Goal: Information Seeking & Learning: Check status

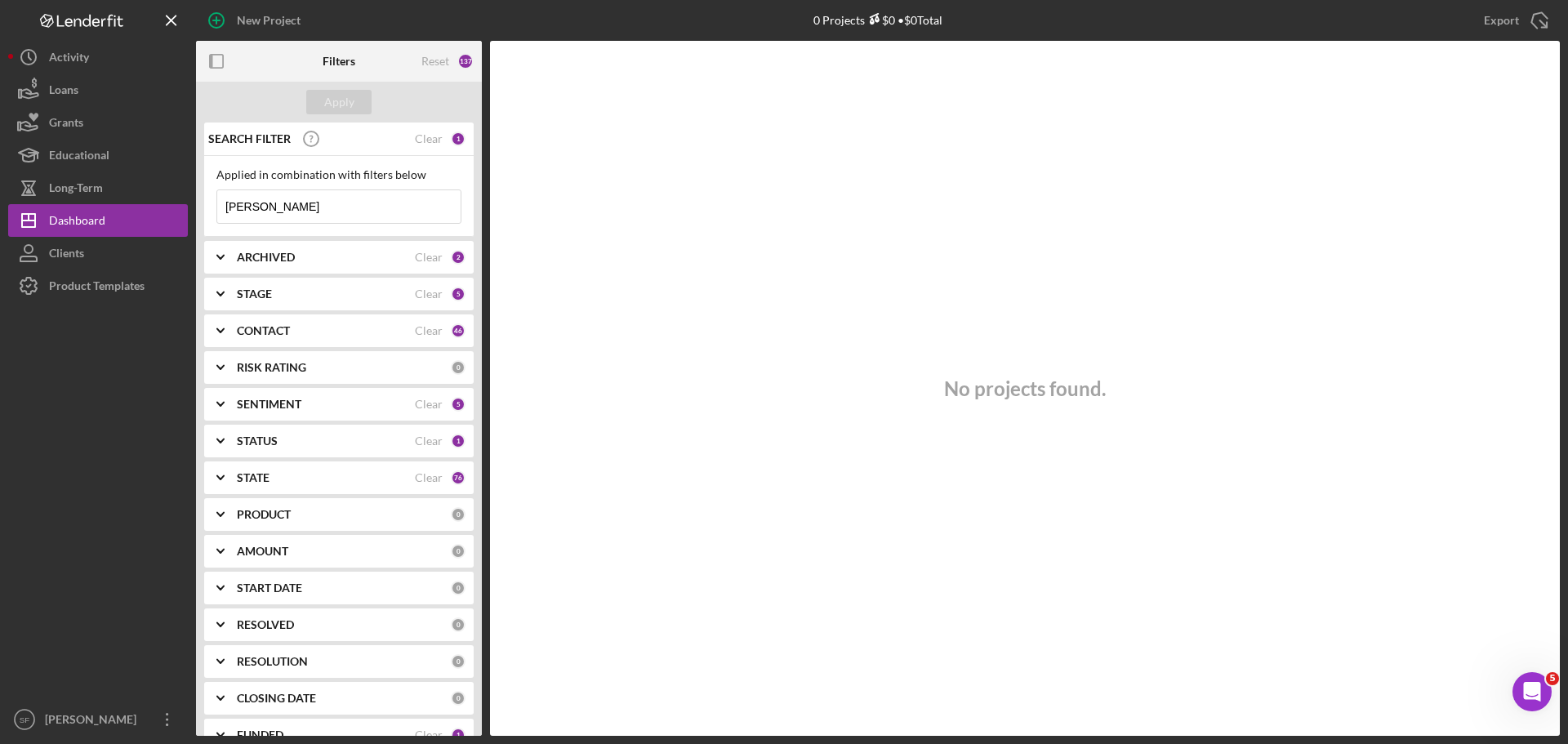
drag, startPoint x: 359, startPoint y: 208, endPoint x: -27, endPoint y: 213, distance: 386.0
click at [0, 213] on html "New Project 0 Projects $0 • $0 Total [PERSON_NAME] Export Icon/Export Filters R…" at bounding box center [784, 372] width 1568 height 744
click at [305, 199] on input "[PERSON_NAME]" at bounding box center [339, 207] width 244 height 33
click at [303, 201] on input "[PERSON_NAME]" at bounding box center [339, 207] width 244 height 33
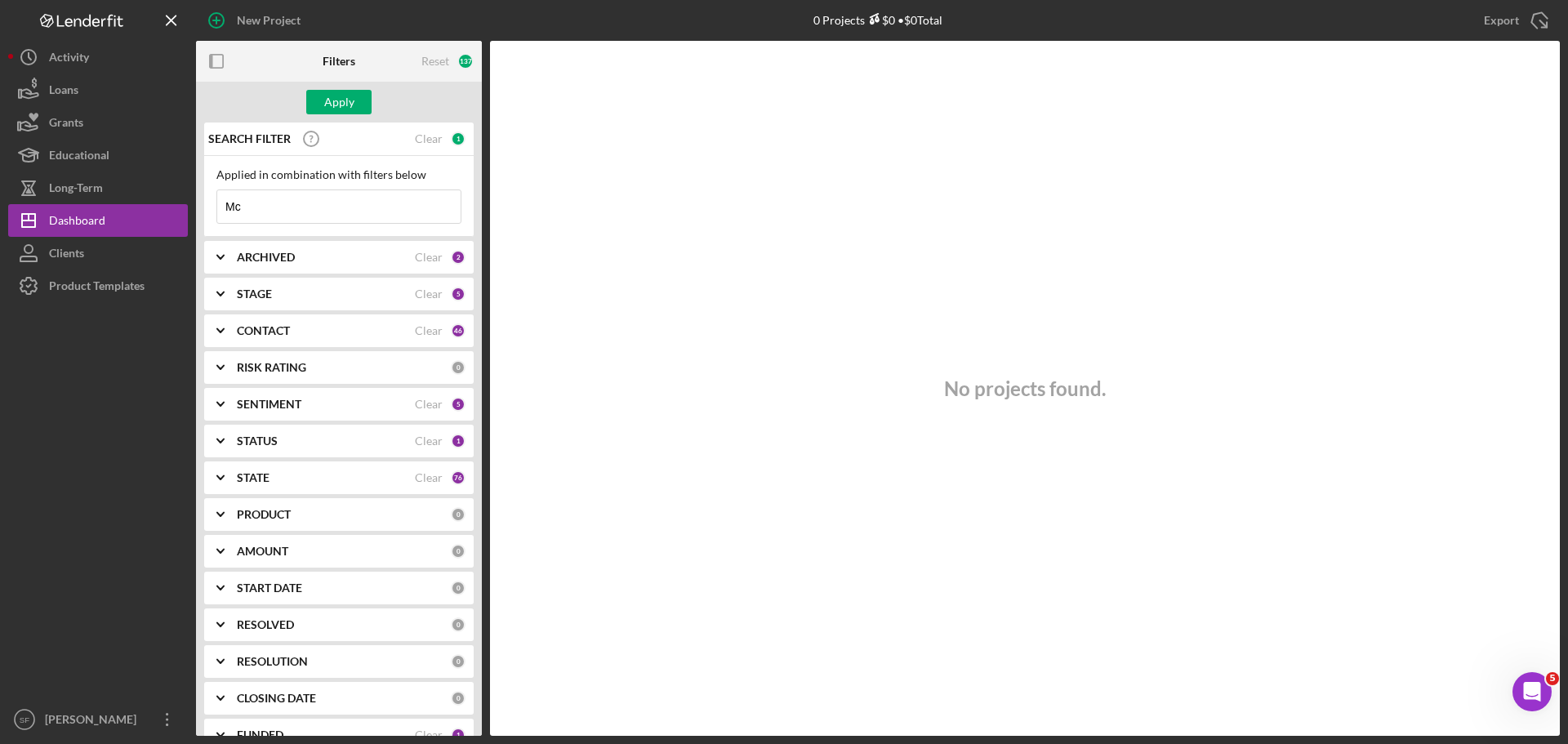
type input "M"
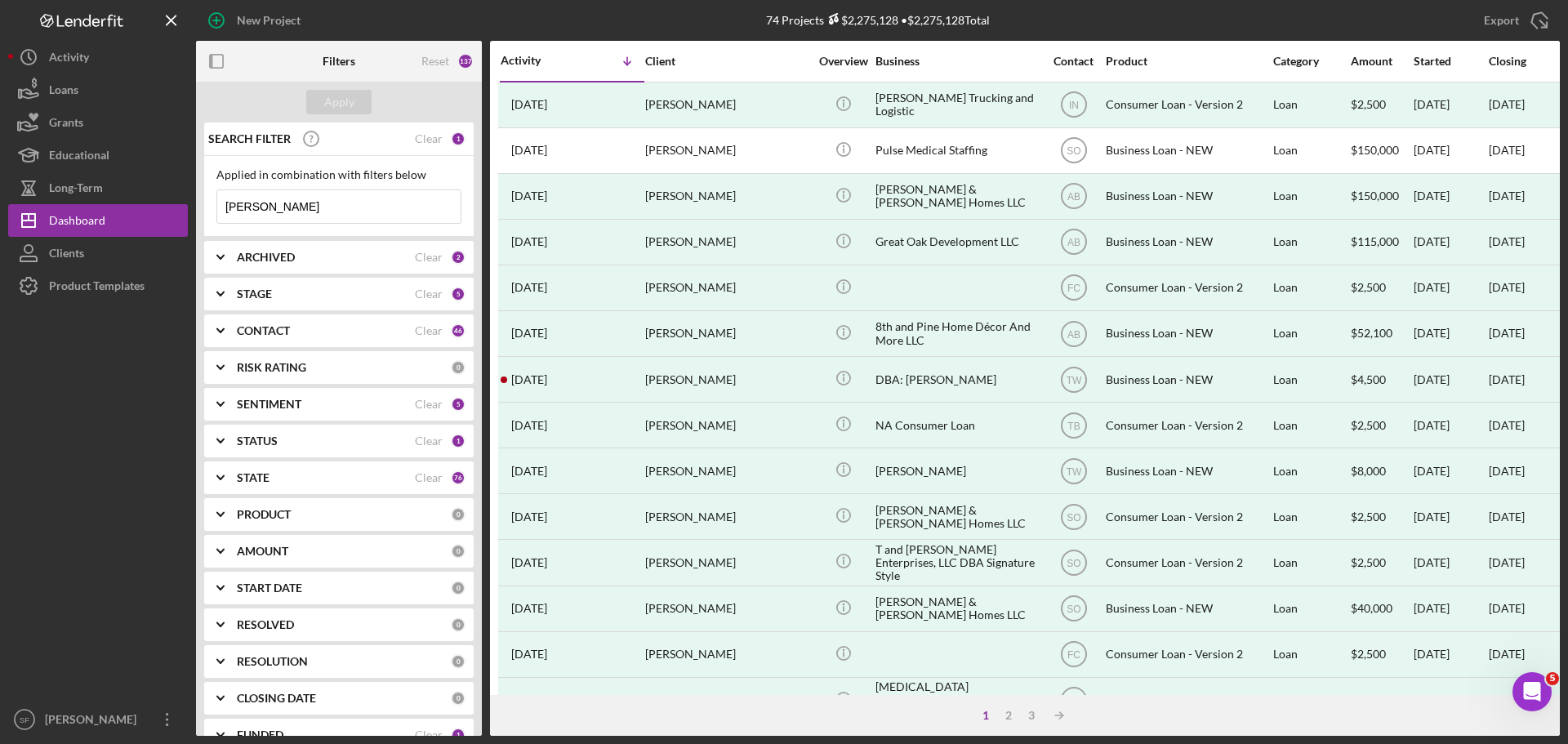
click at [285, 209] on input "[PERSON_NAME]" at bounding box center [339, 207] width 244 height 33
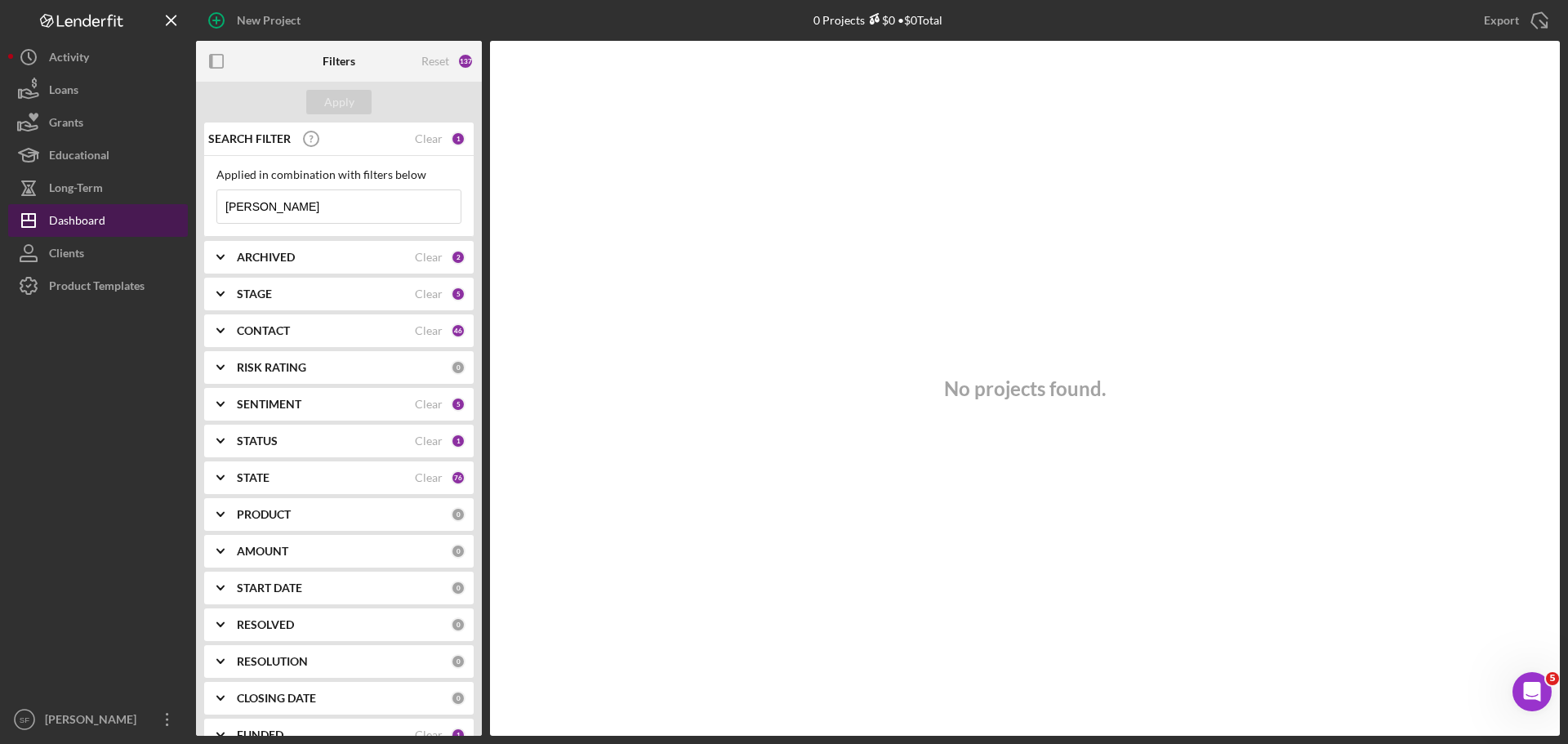
drag, startPoint x: 305, startPoint y: 207, endPoint x: 50, endPoint y: 212, distance: 255.0
click at [50, 212] on div "New Project 0 Projects $0 • $0 Total [PERSON_NAME] Export Icon/Export Filters R…" at bounding box center [784, 368] width 1552 height 736
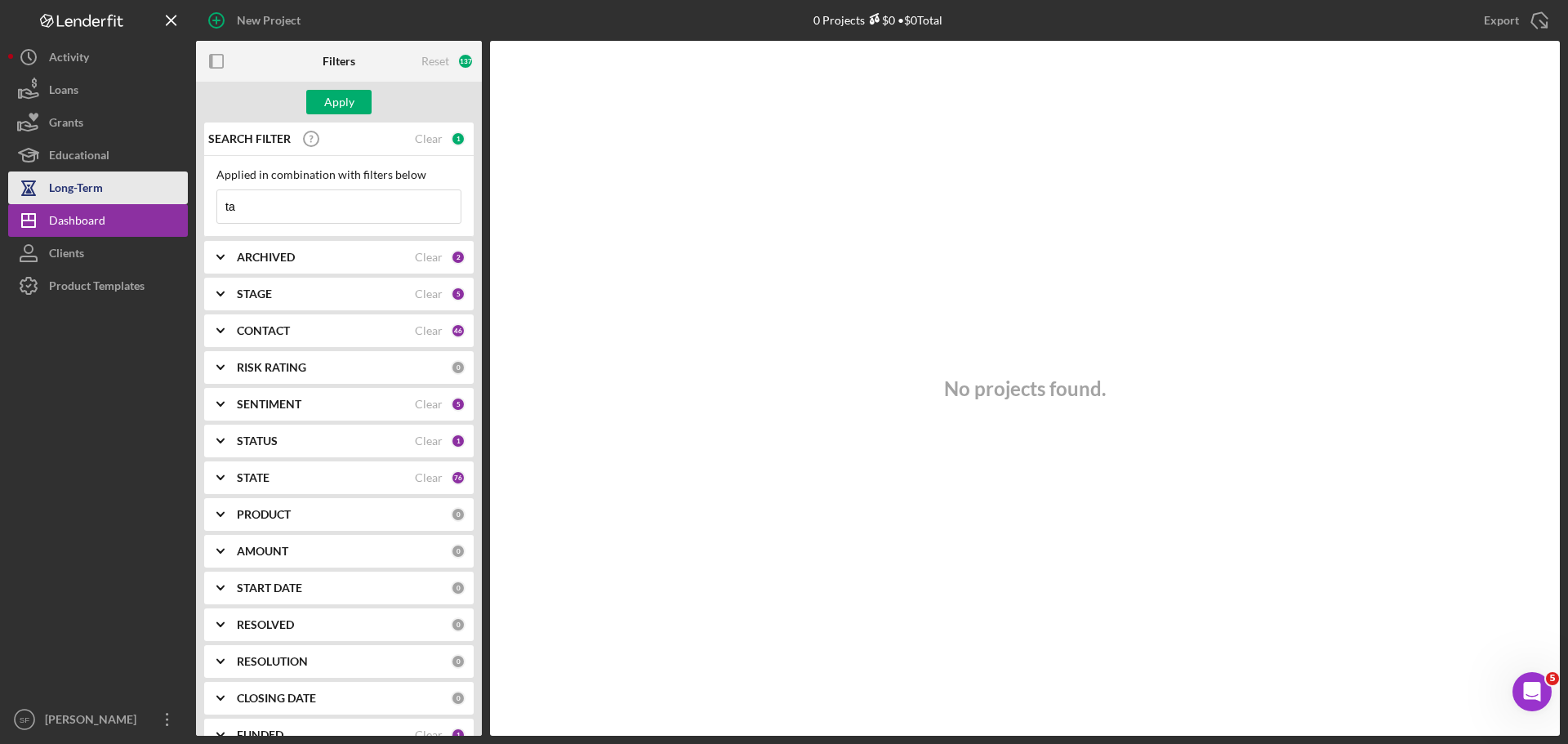
type input "t"
type input "[PERSON_NAME]"
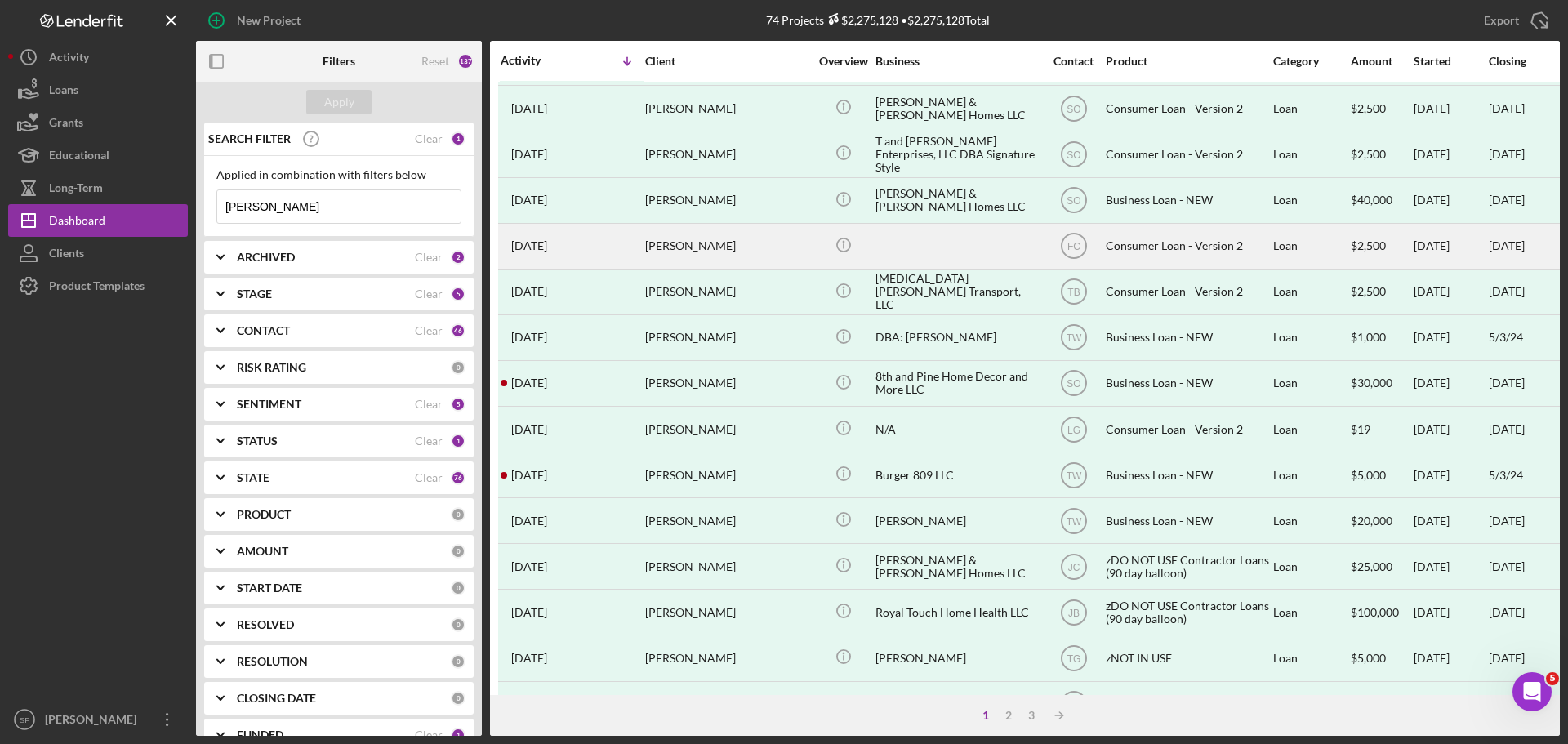
scroll to position [553, 0]
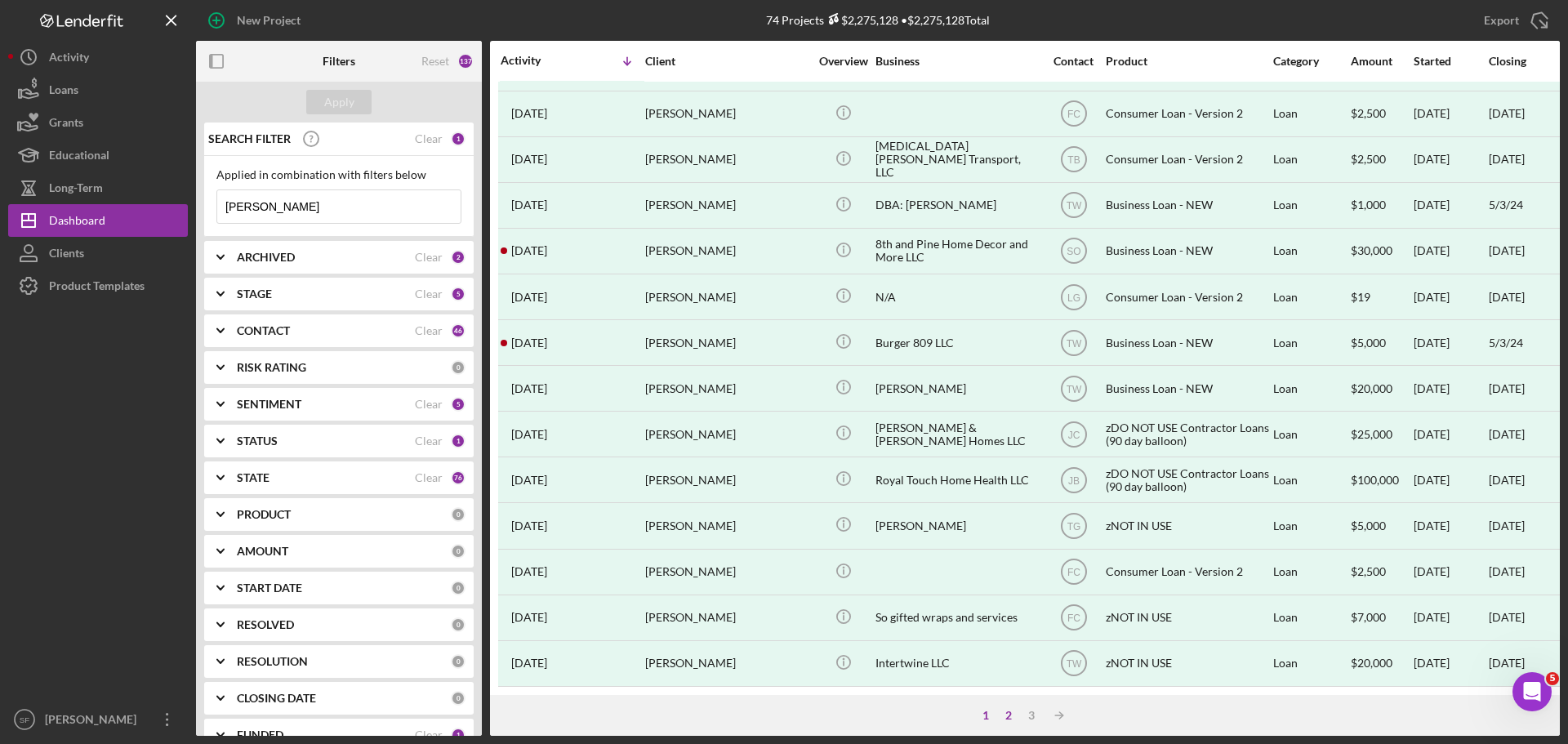
click at [1012, 717] on div "2" at bounding box center [1009, 715] width 23 height 13
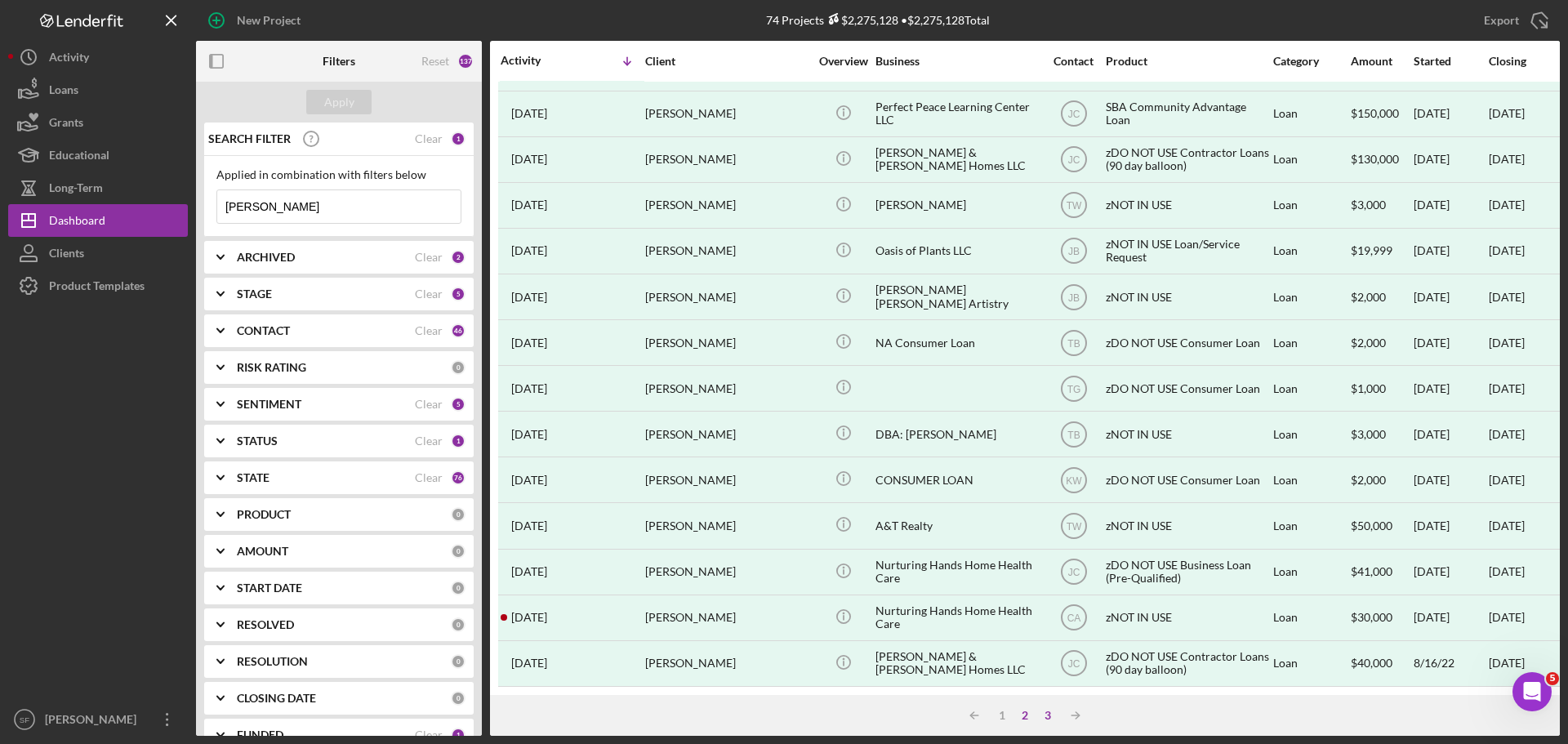
click at [1051, 717] on div "3" at bounding box center [1048, 715] width 23 height 13
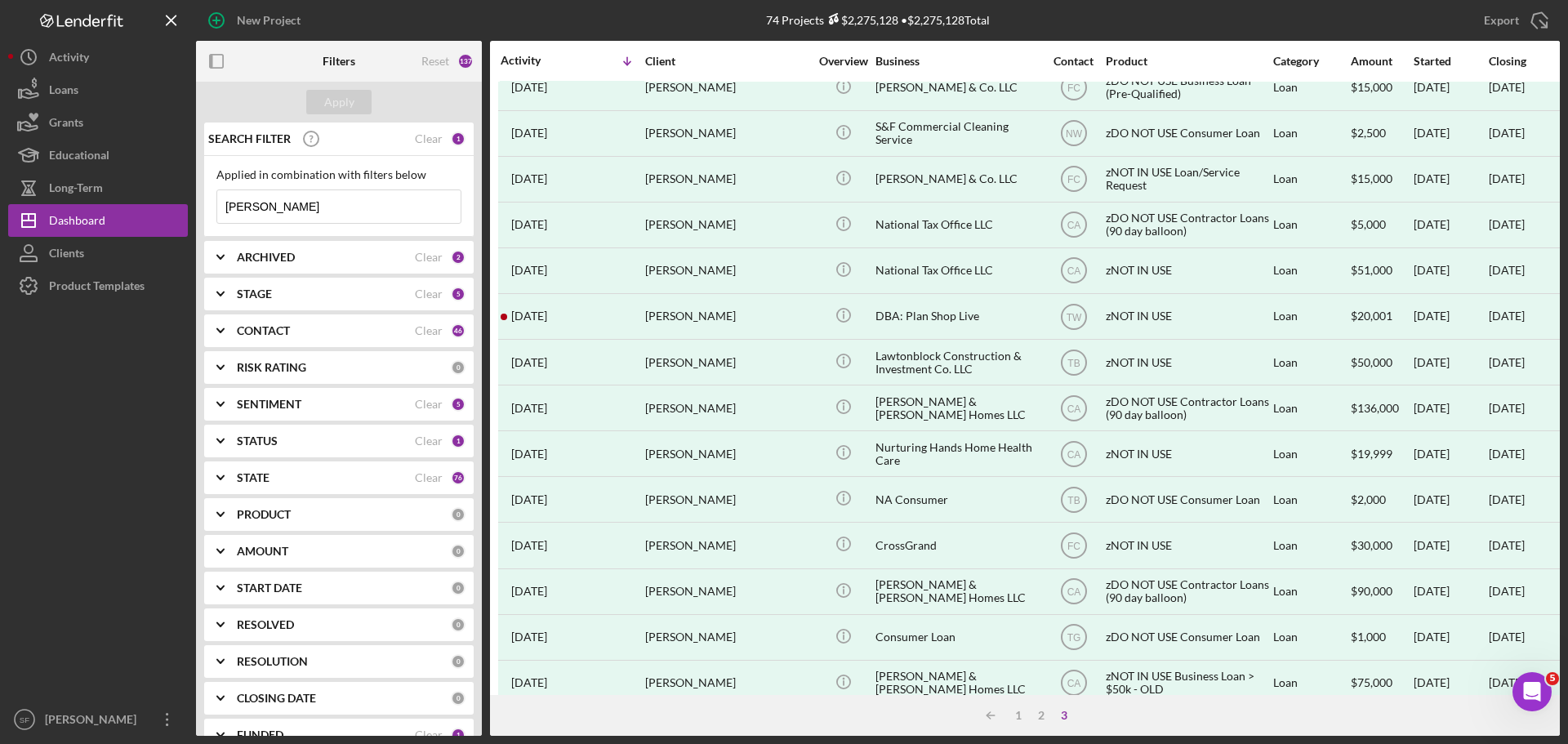
scroll to position [0, 0]
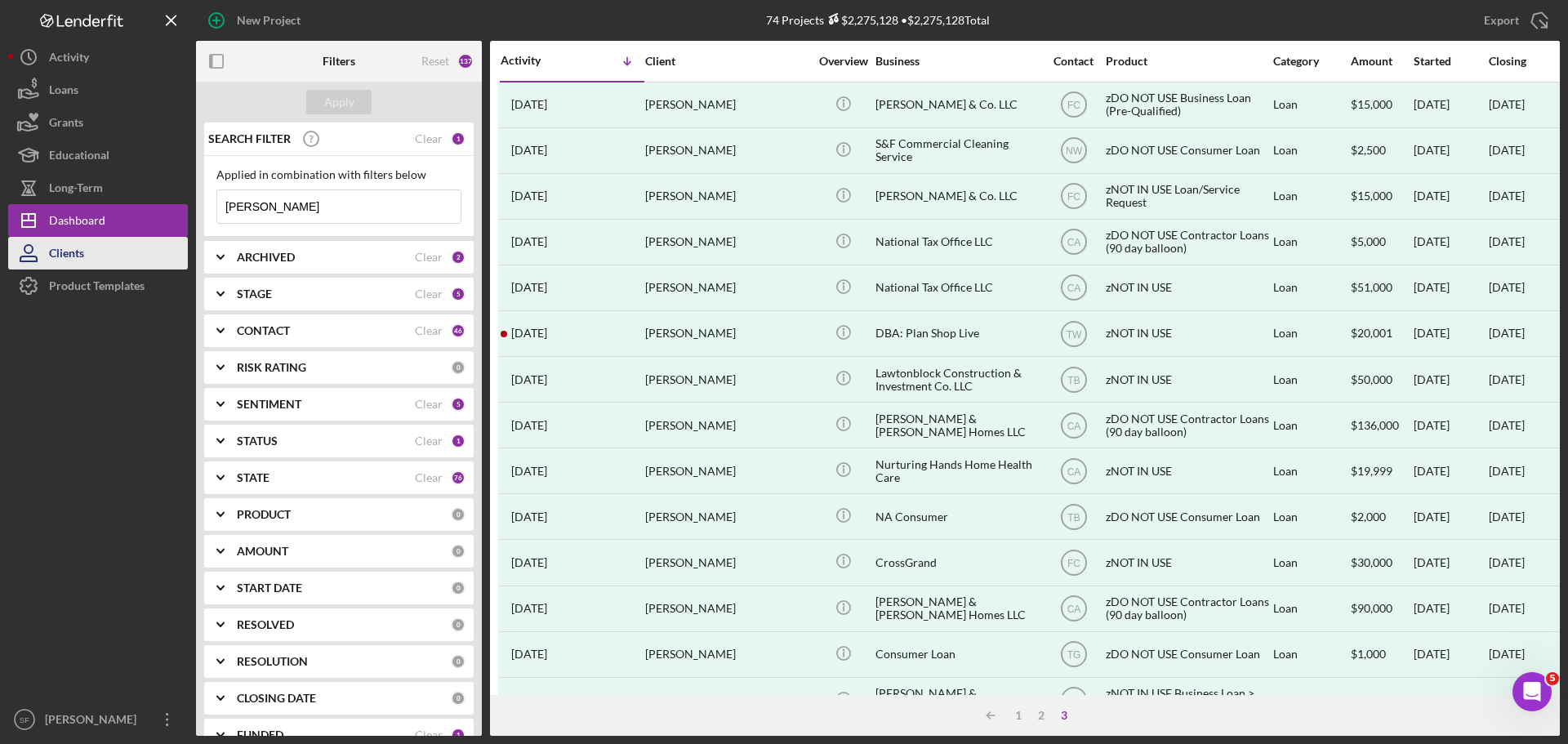
click at [65, 248] on div "Clients" at bounding box center [66, 255] width 35 height 37
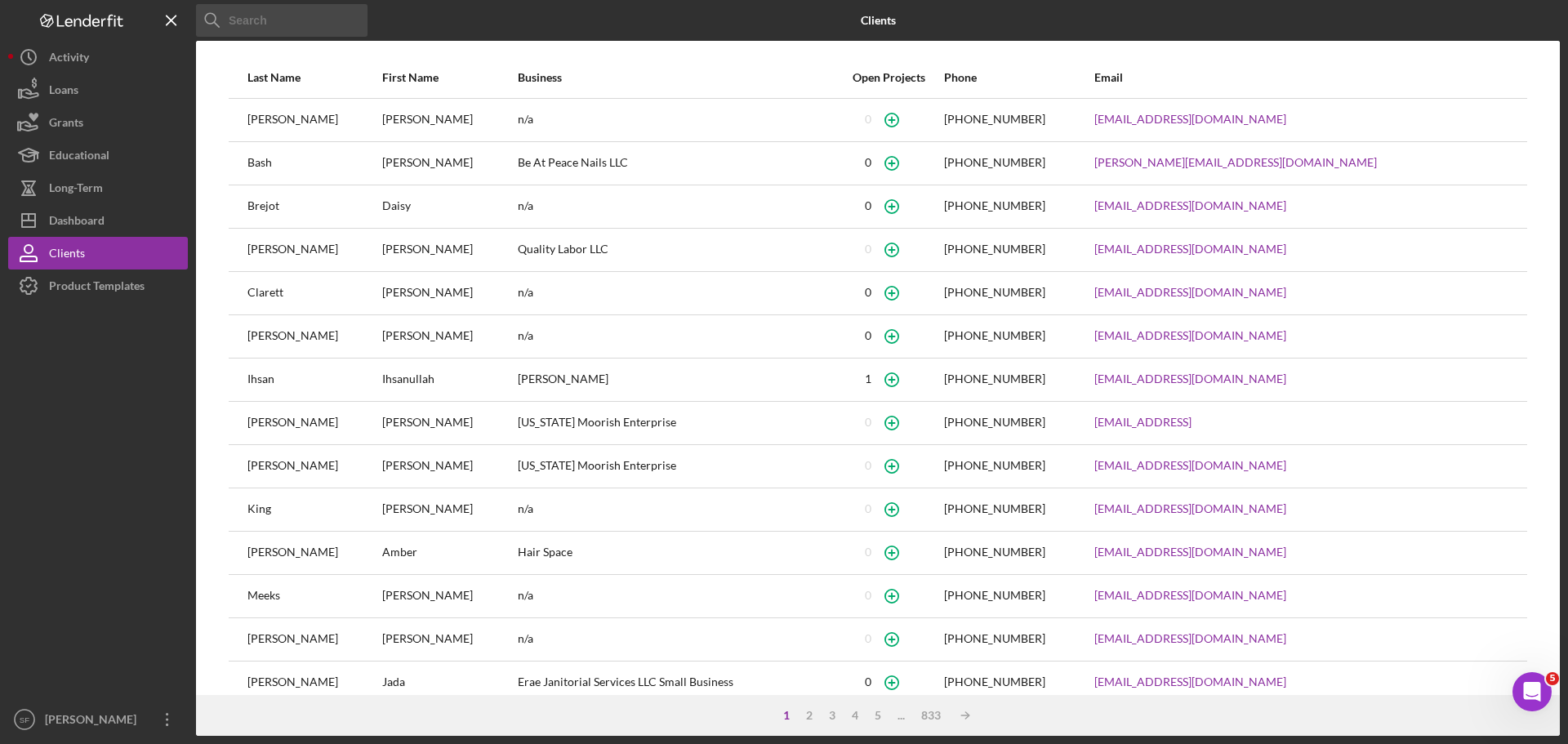
click at [312, 24] on input at bounding box center [282, 20] width 172 height 33
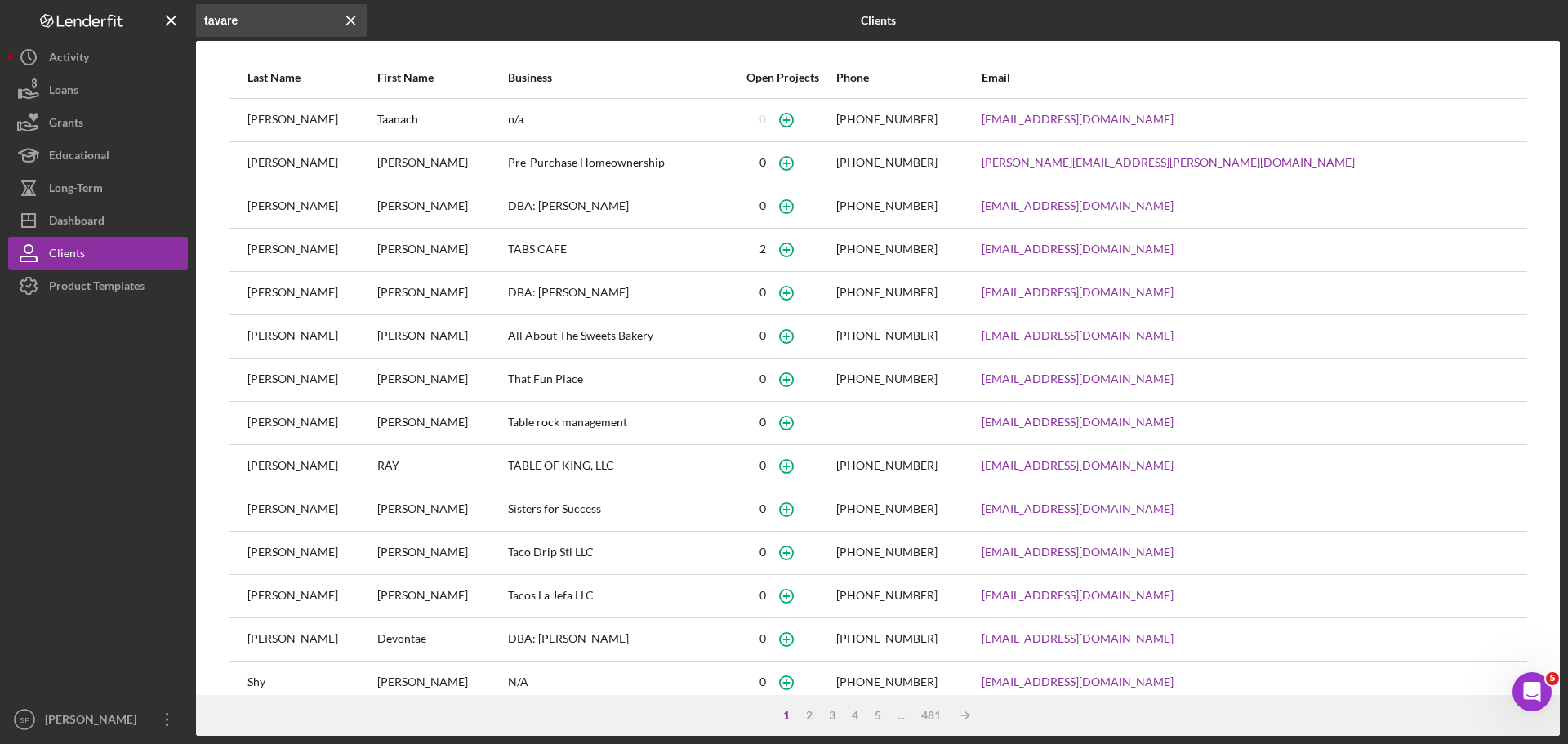
type input "[PERSON_NAME]"
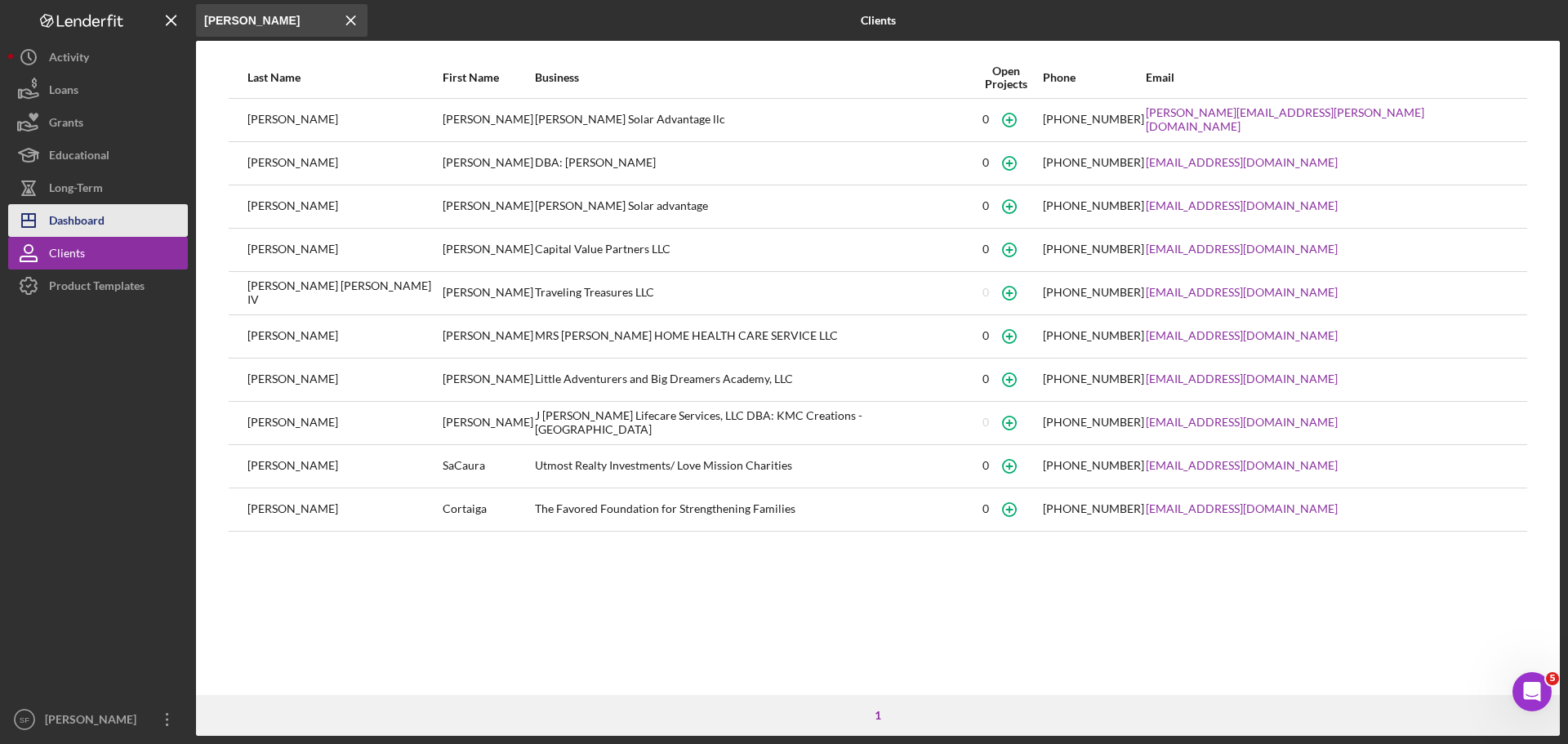
click at [112, 213] on button "Icon/Dashboard Dashboard" at bounding box center [98, 221] width 180 height 33
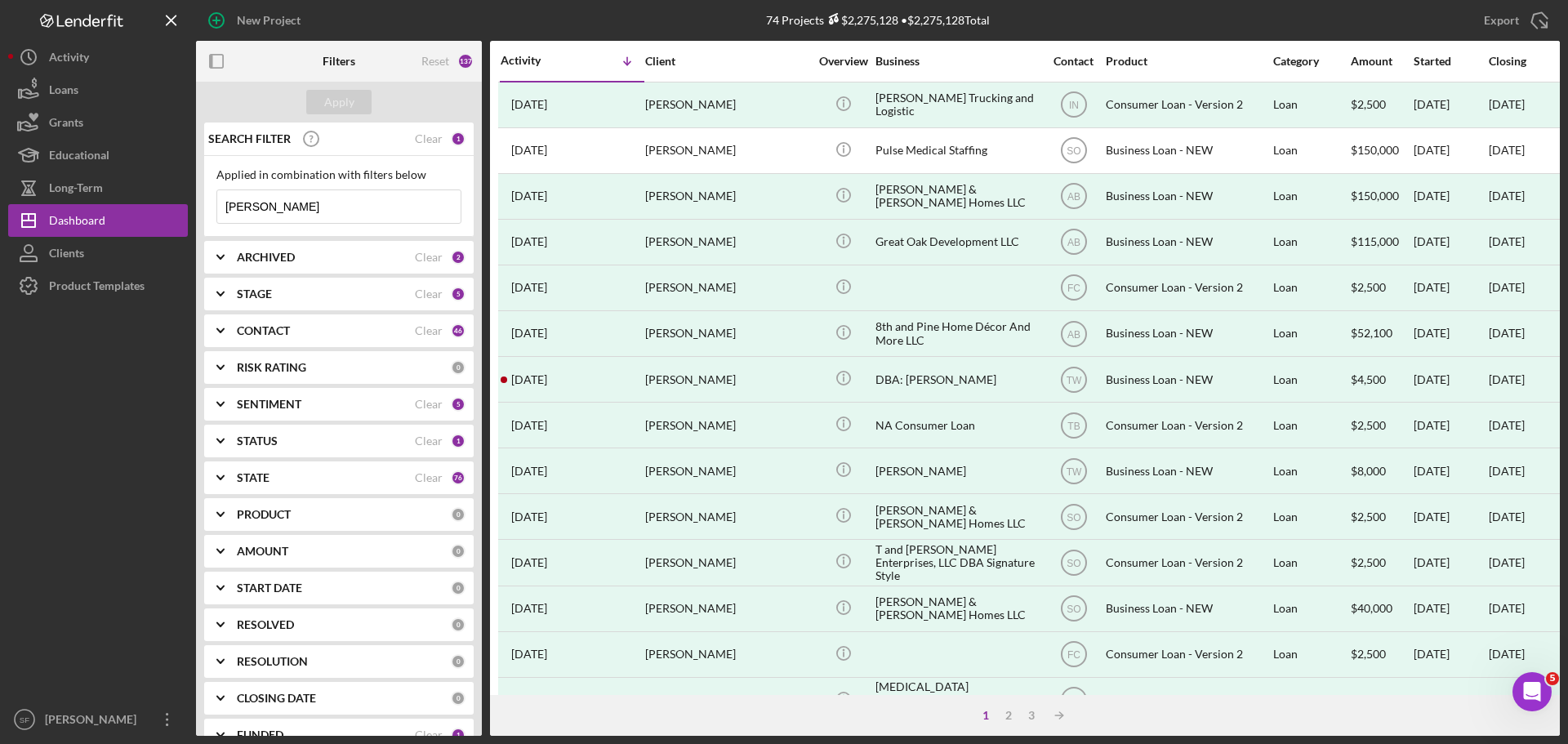
click at [340, 473] on div "STATE" at bounding box center [326, 477] width 178 height 13
click at [1063, 716] on polyline at bounding box center [1061, 715] width 3 height 7
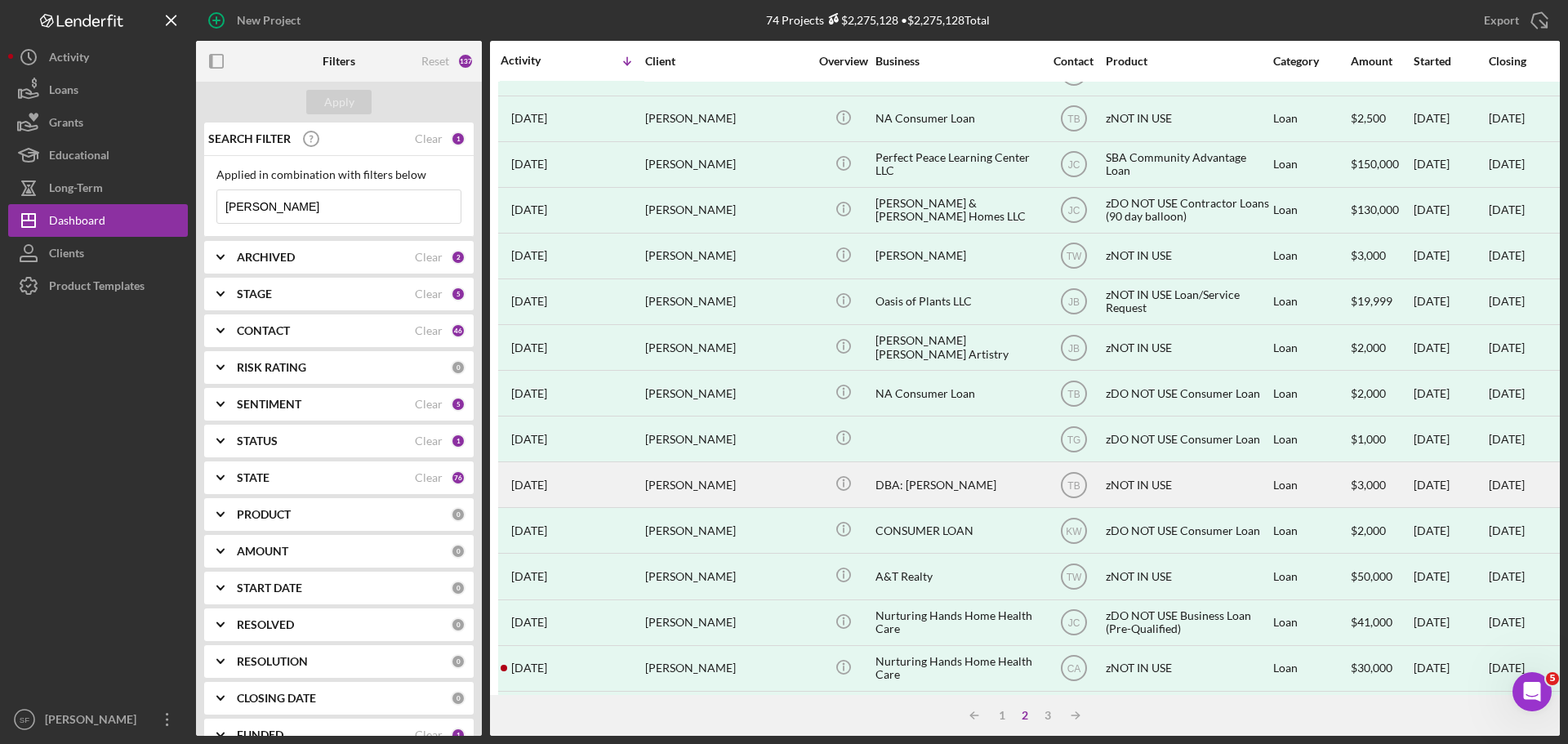
scroll to position [553, 0]
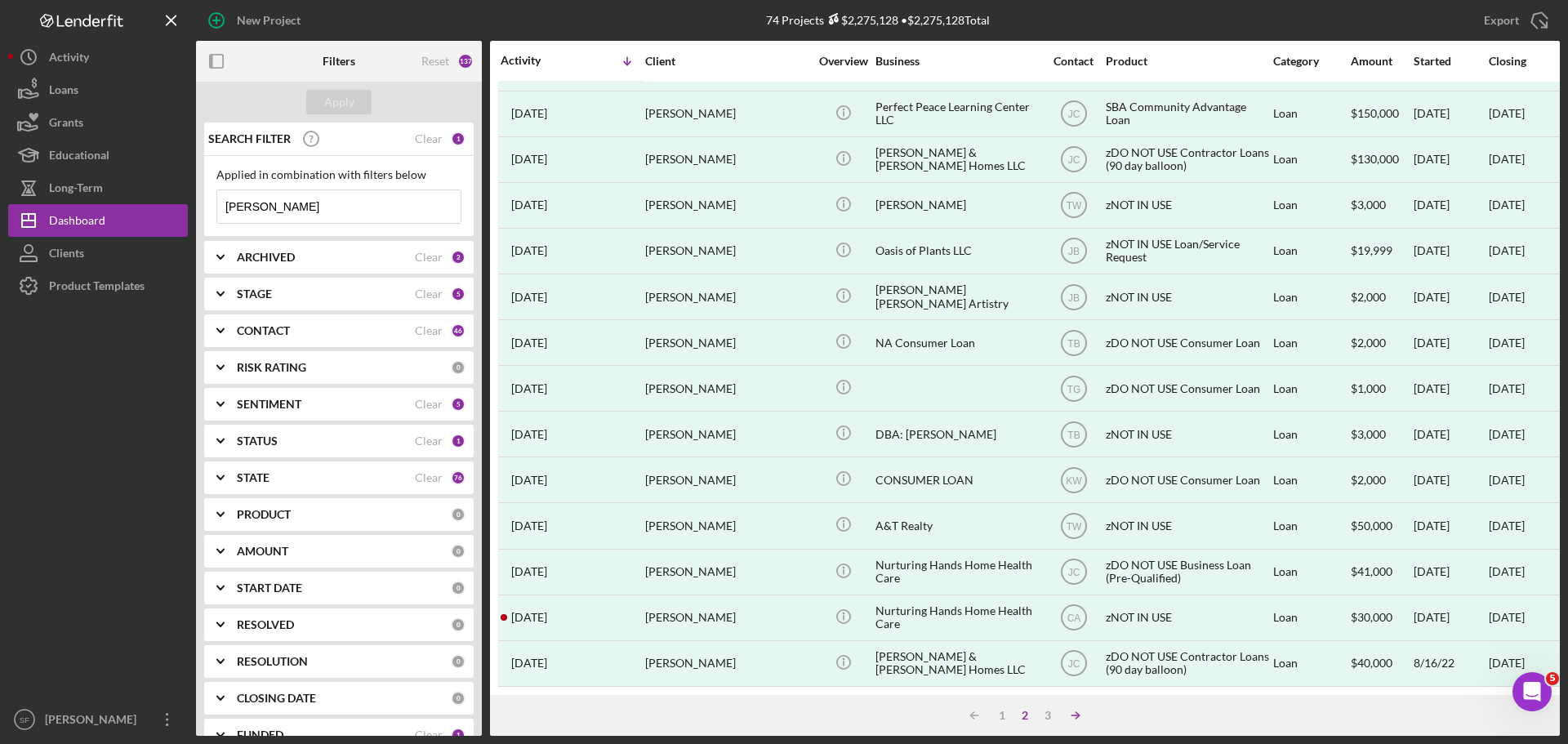
click at [1063, 715] on icon "Icon/Table Sort Arrow" at bounding box center [1076, 715] width 33 height 33
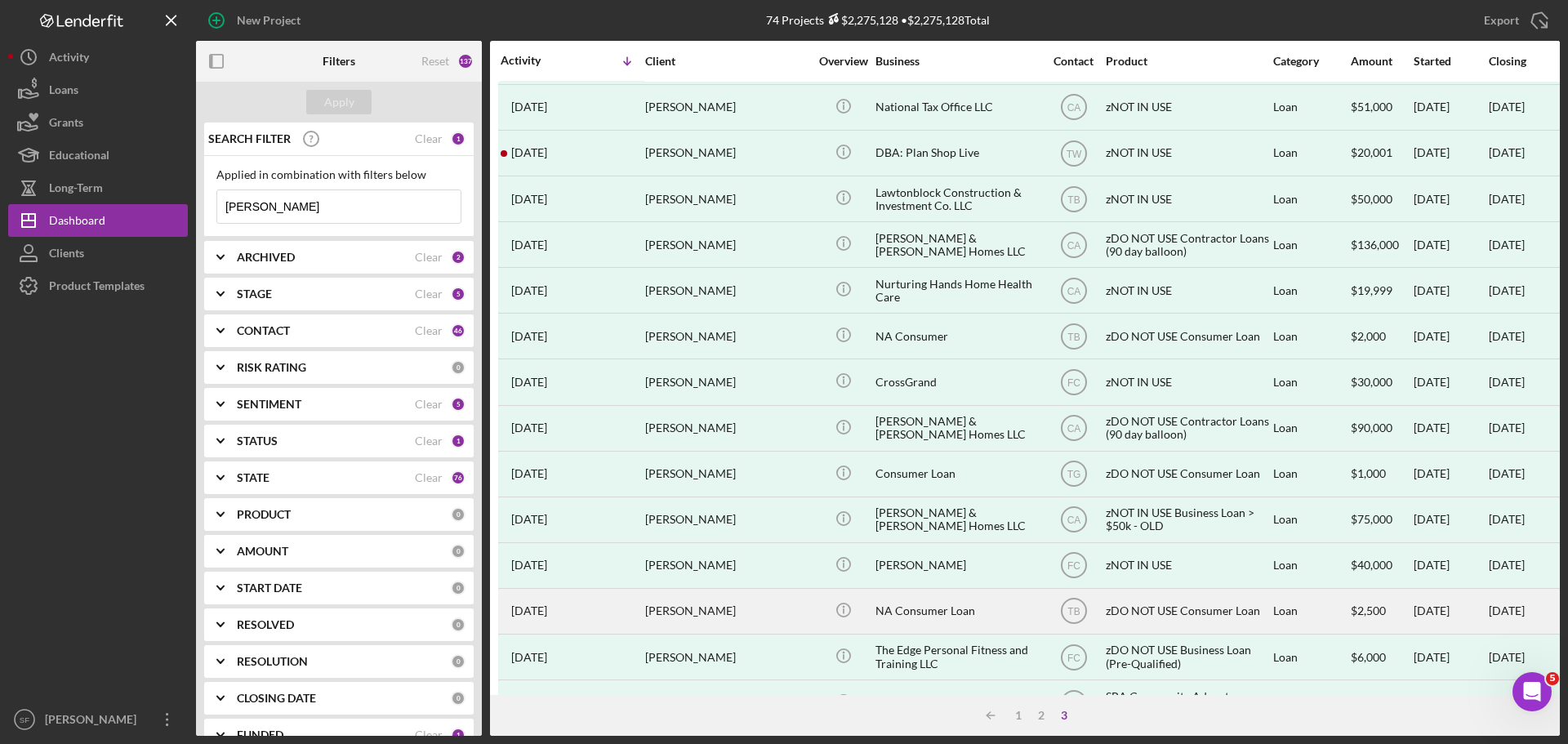
scroll to position [0, 0]
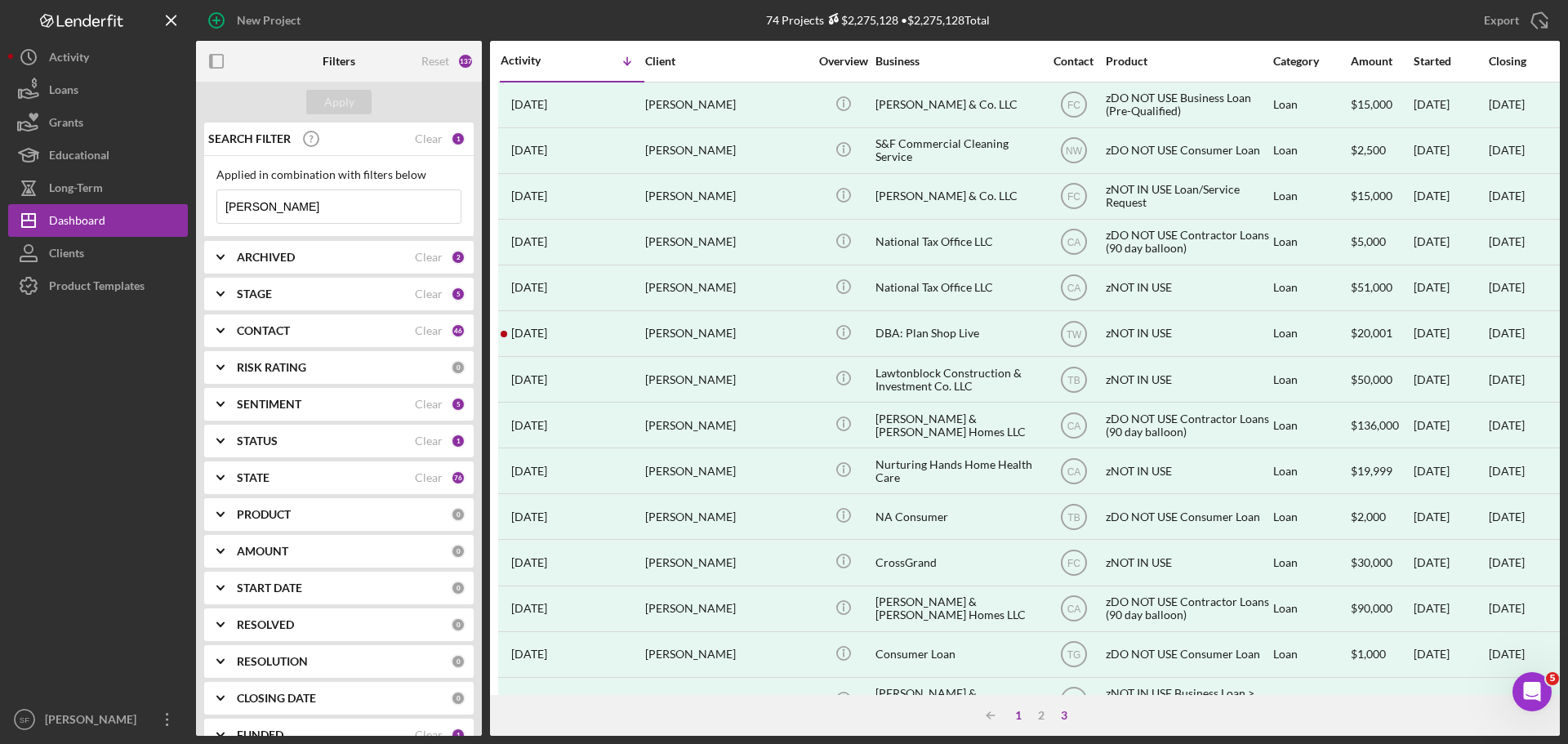
click at [1017, 716] on div "1" at bounding box center [1018, 715] width 23 height 13
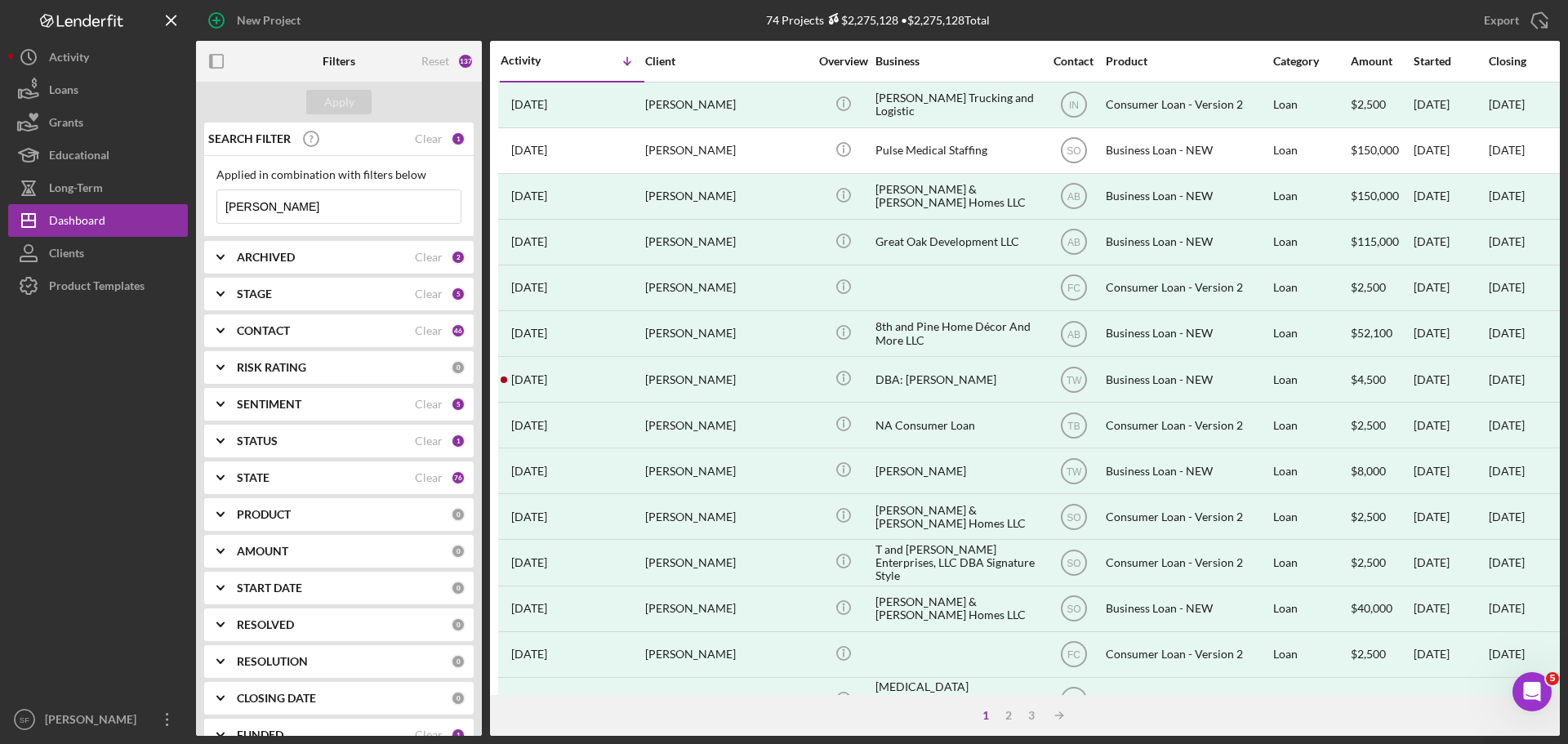
click at [322, 204] on input "[PERSON_NAME]" at bounding box center [339, 207] width 244 height 33
type input "[PERSON_NAME] solar advantage"
click at [350, 199] on input "[PERSON_NAME] solar advantage" at bounding box center [339, 207] width 244 height 33
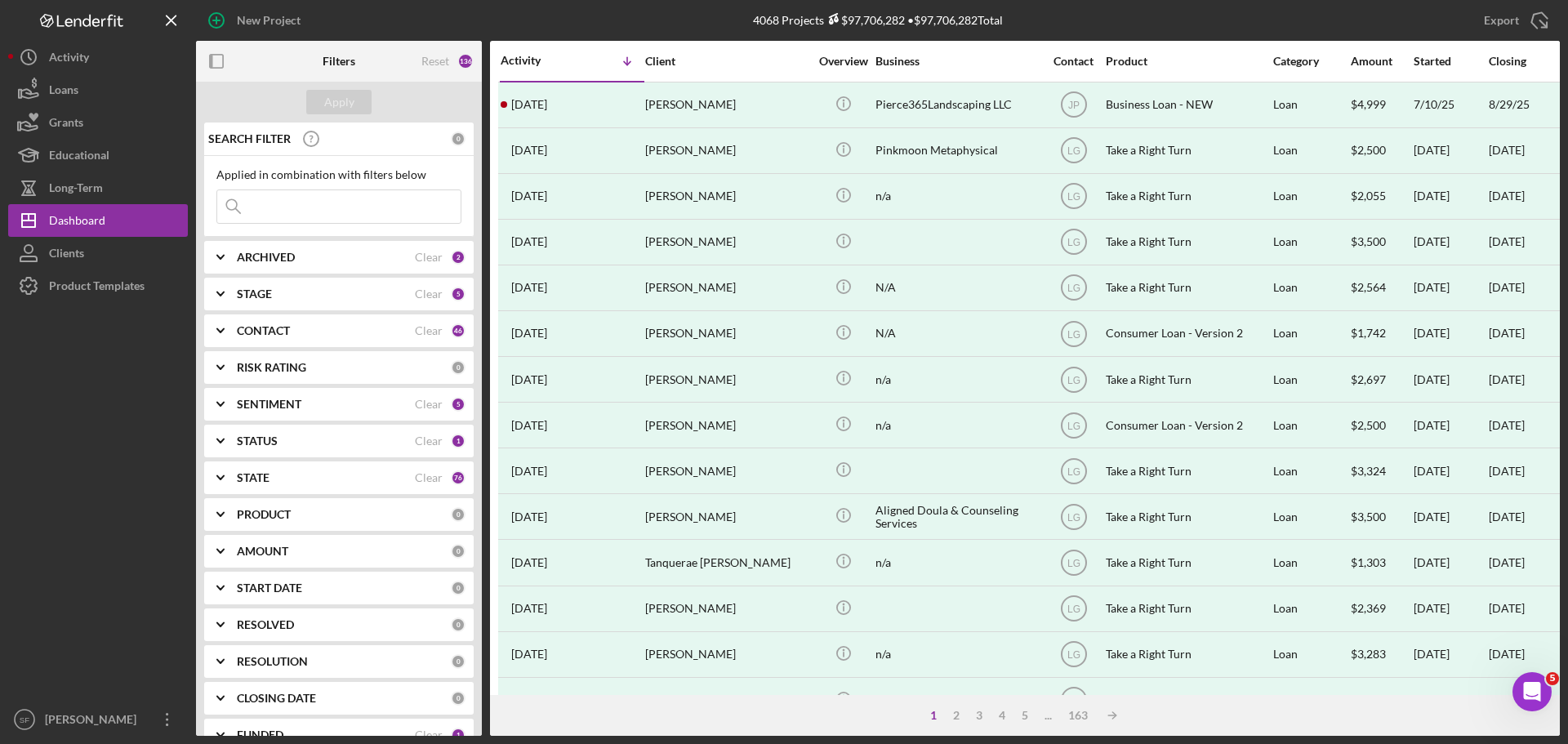
click at [357, 204] on input at bounding box center [339, 207] width 244 height 33
paste input "DBA: [PERSON_NAME]"
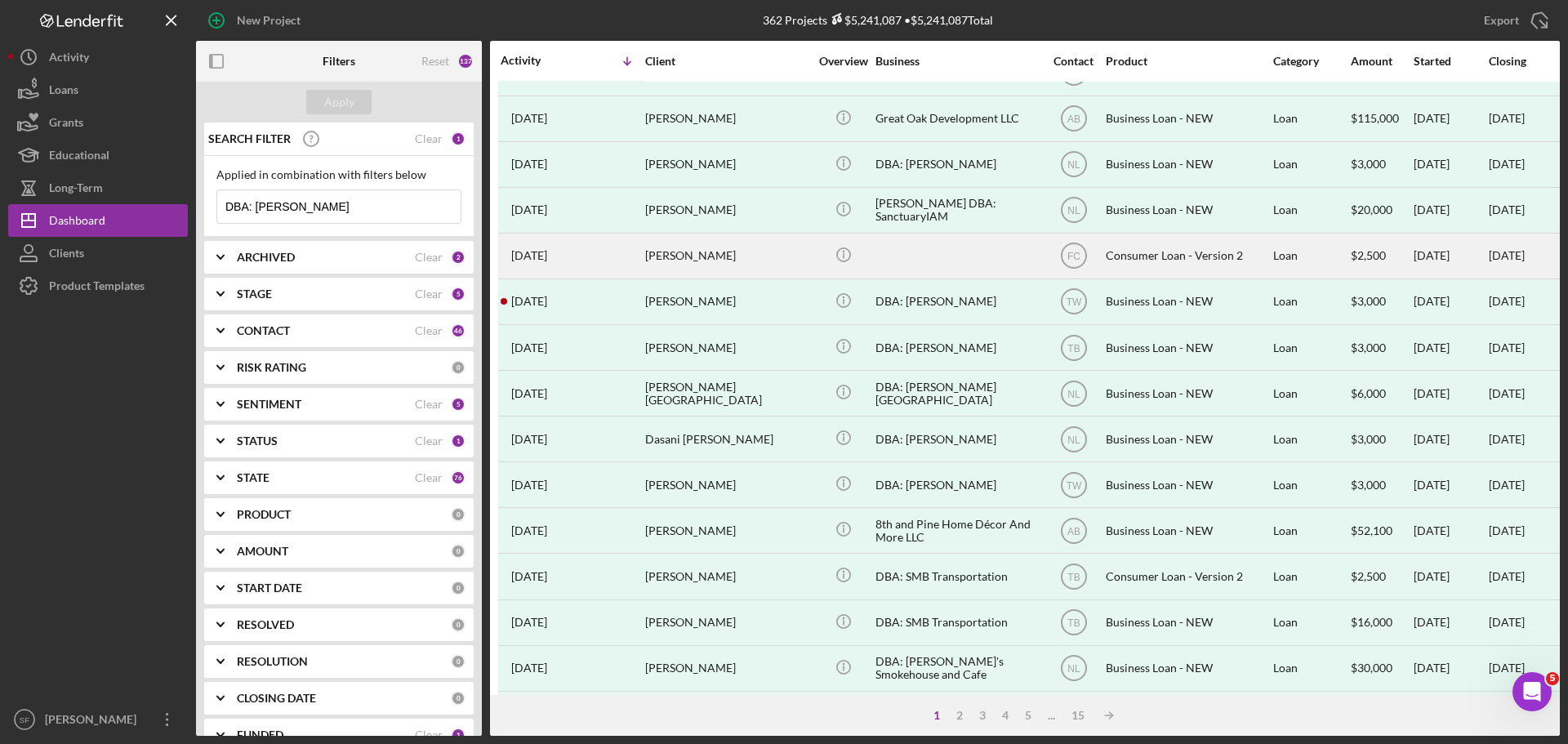
scroll to position [553, 0]
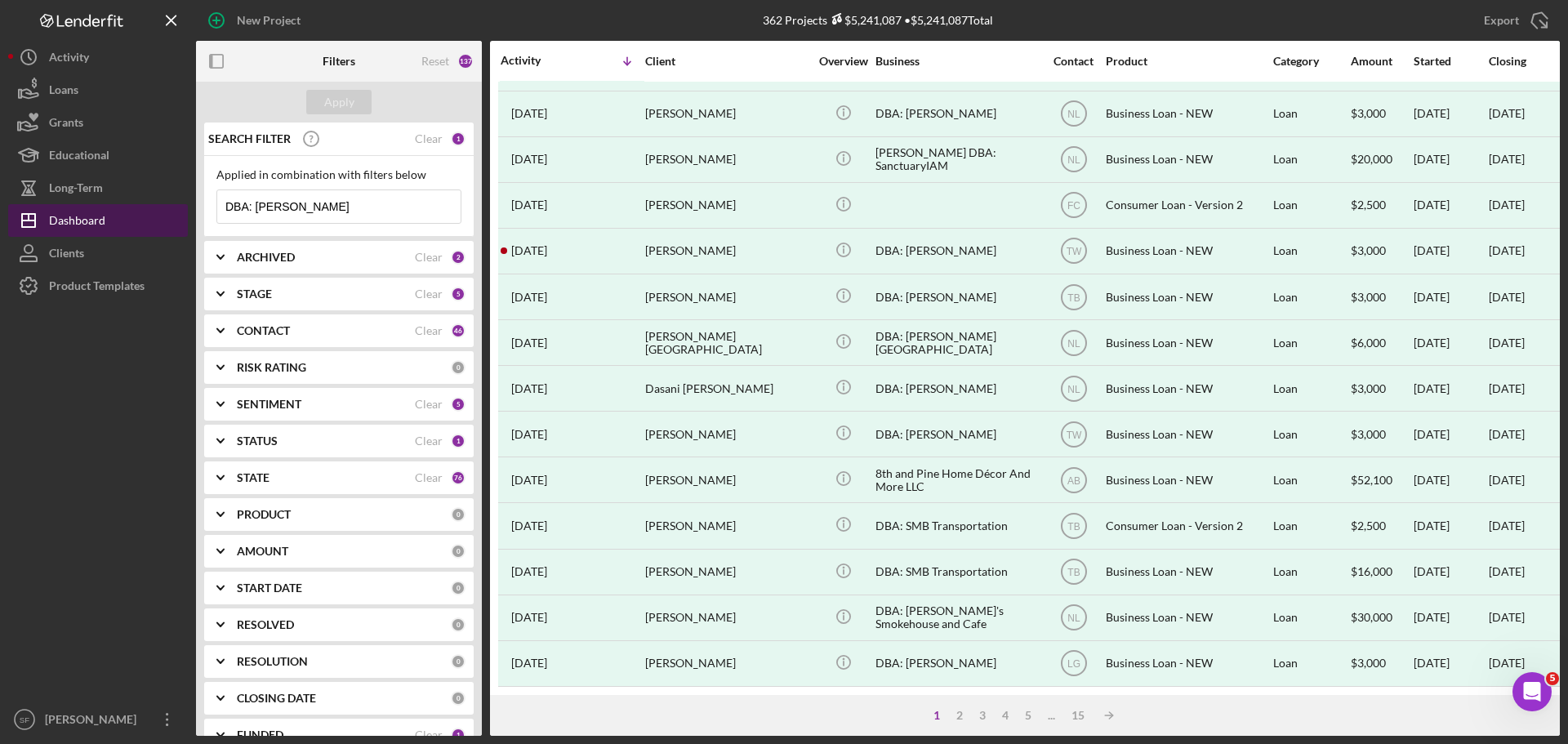
drag, startPoint x: 256, startPoint y: 206, endPoint x: 146, endPoint y: 205, distance: 110.0
click at [155, 207] on div "New Project 362 Projects $5,241,087 • $5,241,087 Total [PERSON_NAME] Export Ico…" at bounding box center [784, 368] width 1552 height 736
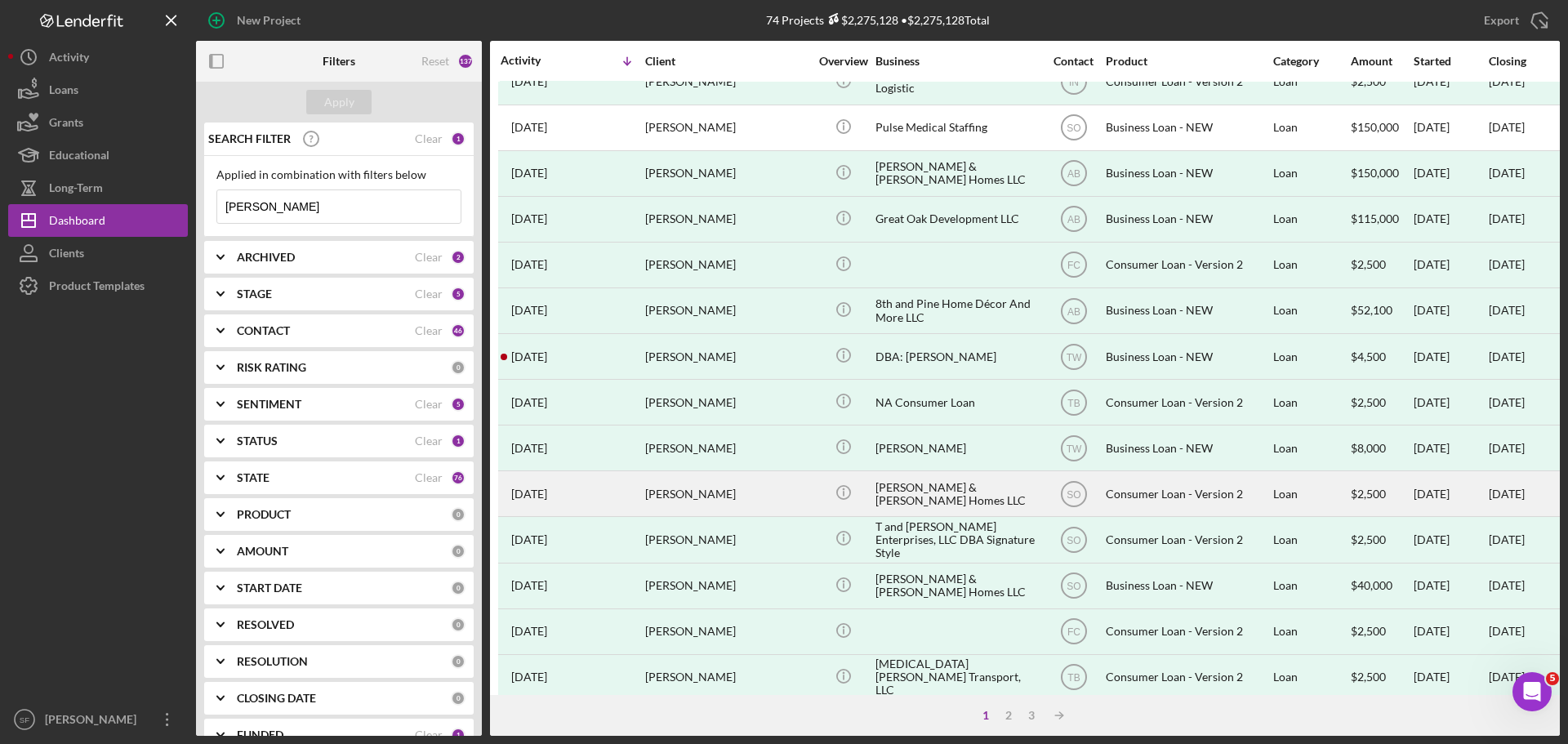
scroll to position [0, 0]
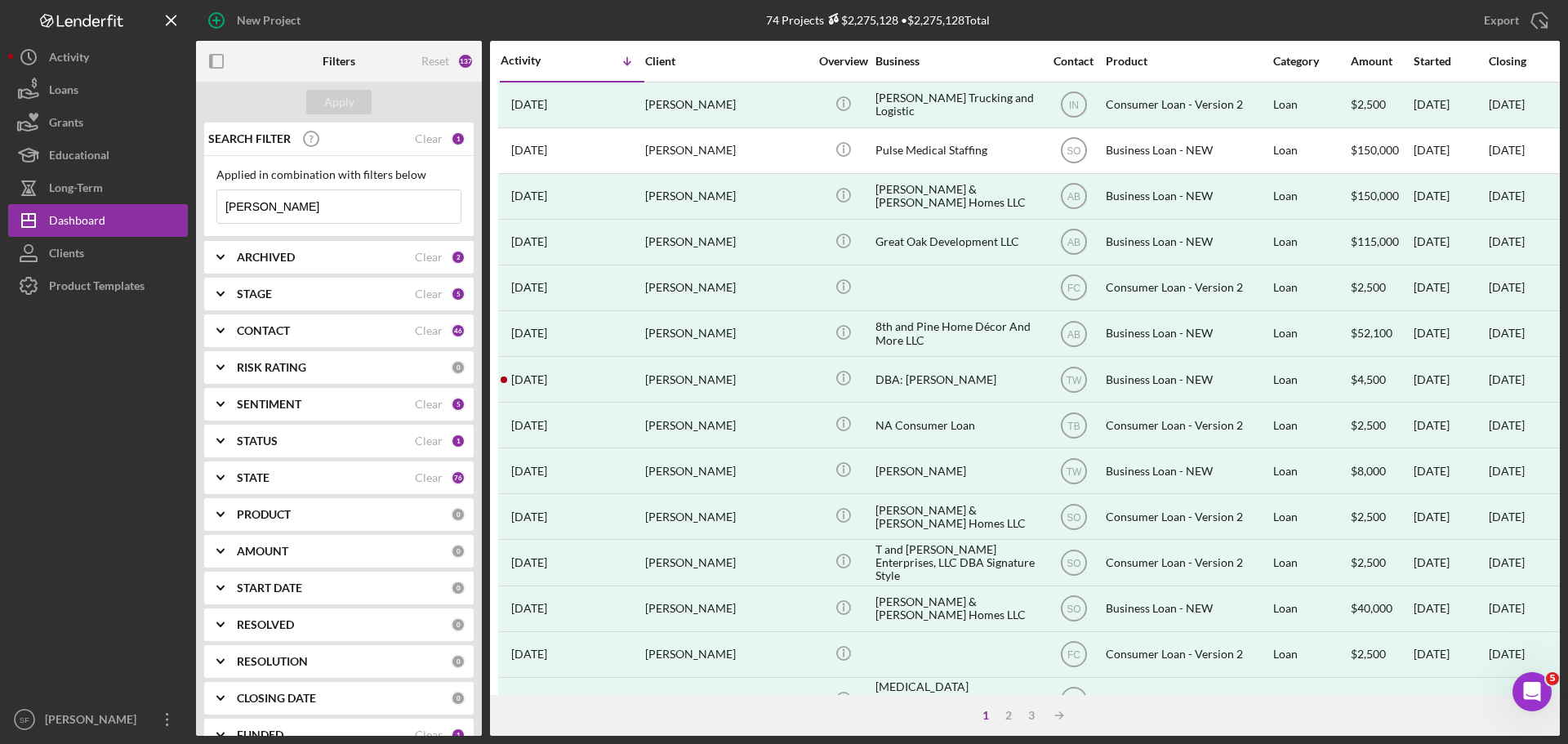
type input "[PERSON_NAME]"
click at [269, 294] on b "STAGE" at bounding box center [254, 294] width 35 height 13
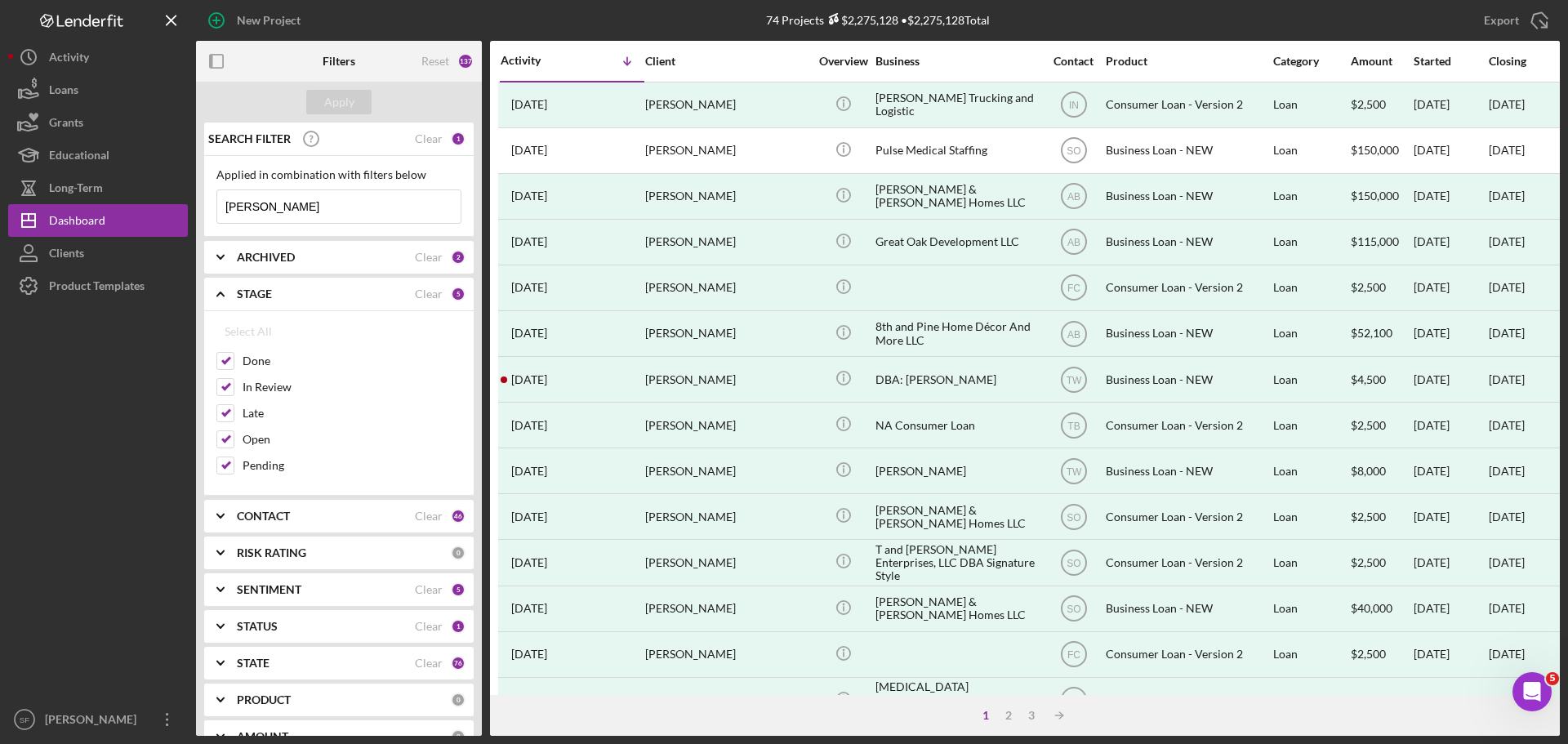
click at [256, 294] on b "STAGE" at bounding box center [254, 294] width 35 height 13
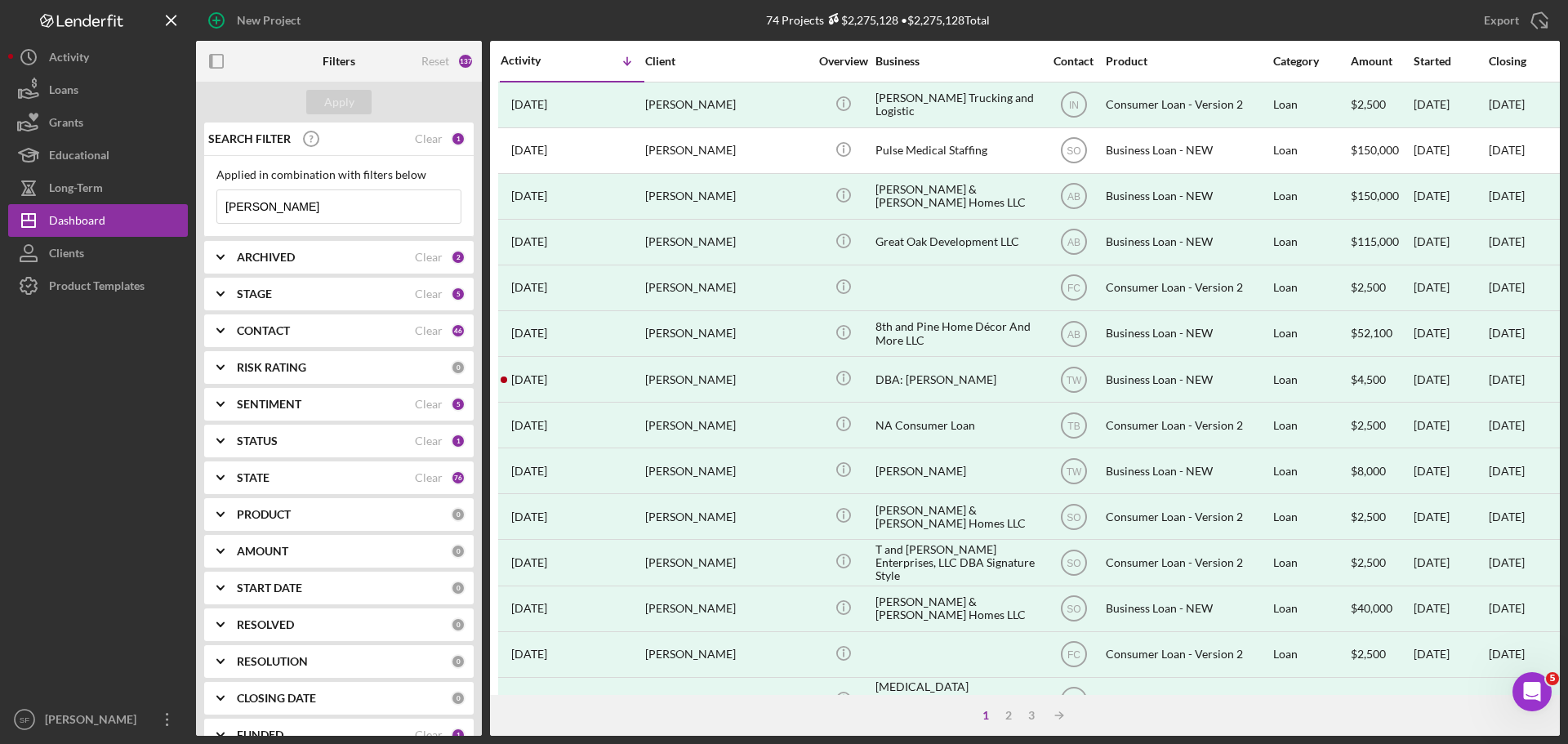
click at [263, 260] on b "ARCHIVED" at bounding box center [266, 258] width 58 height 13
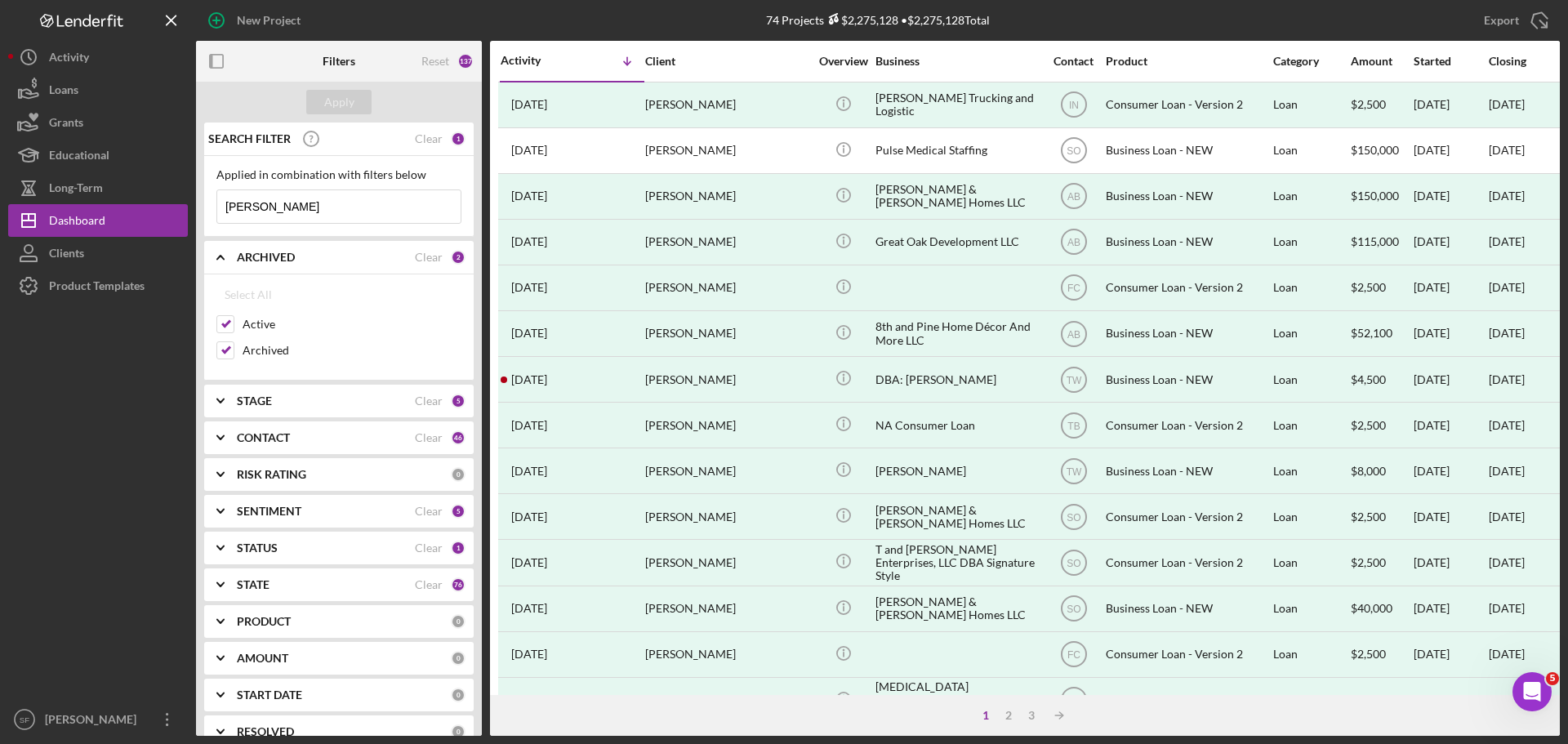
click at [263, 260] on b "ARCHIVED" at bounding box center [266, 258] width 58 height 13
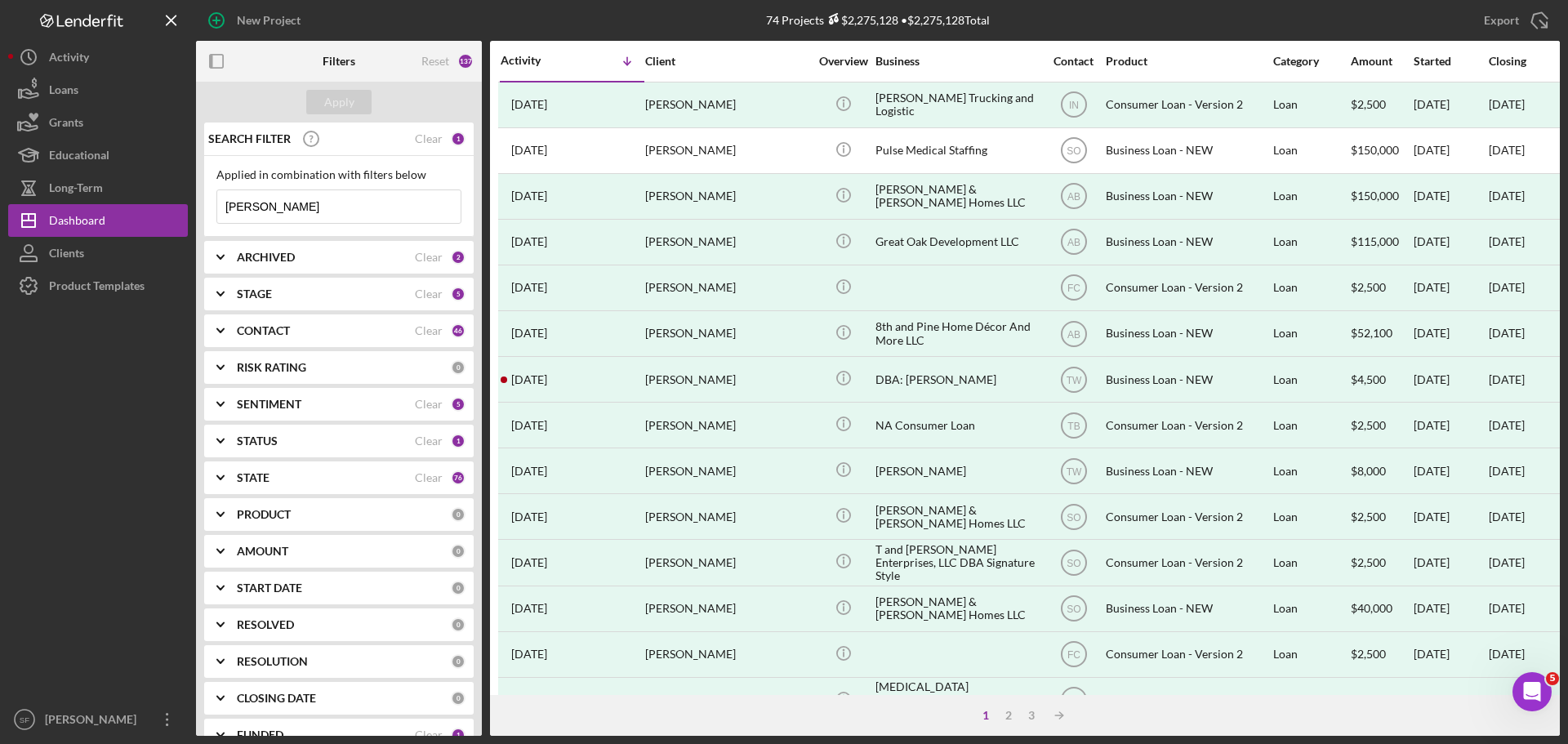
click at [258, 335] on b "CONTACT" at bounding box center [263, 330] width 53 height 13
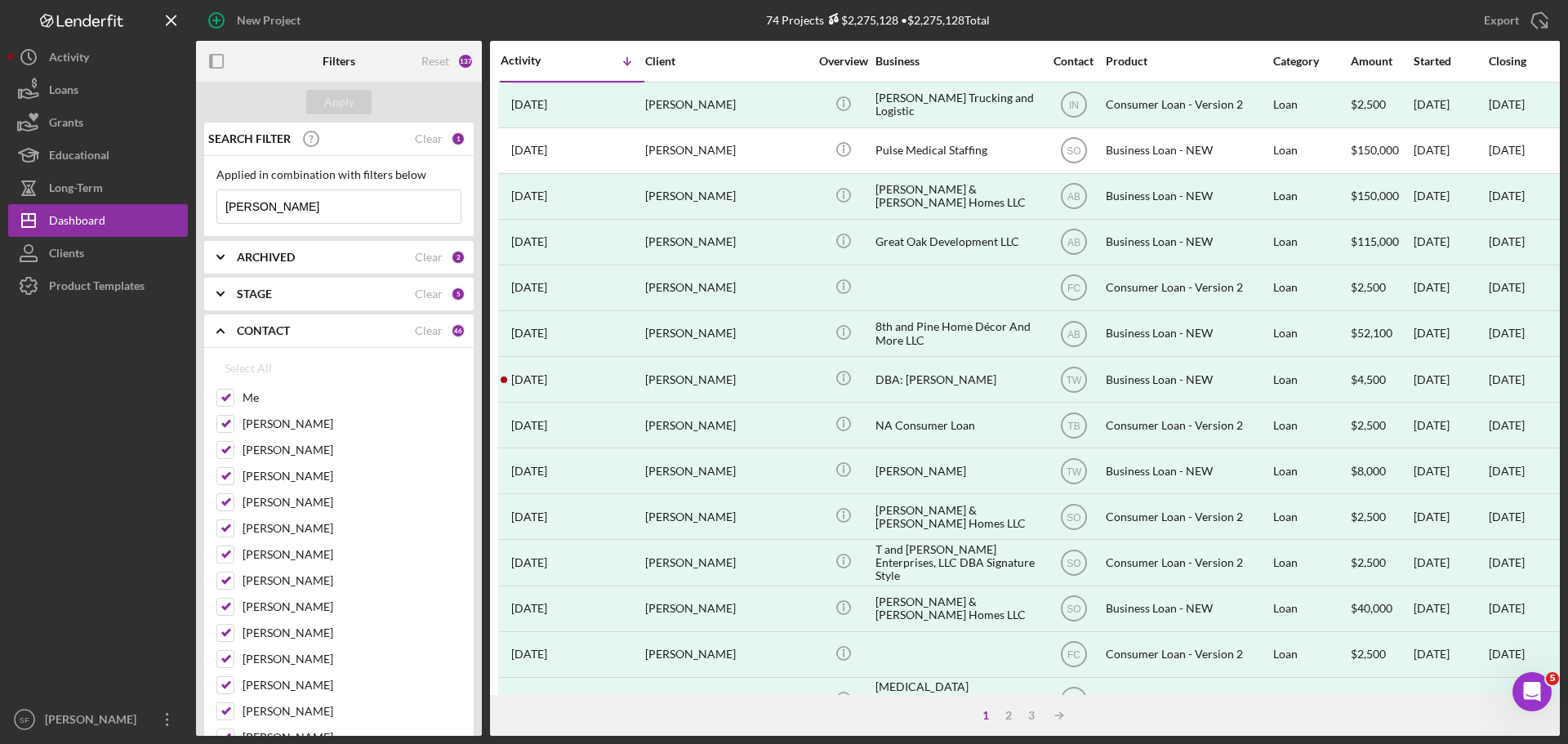
click at [258, 335] on b "CONTACT" at bounding box center [263, 330] width 53 height 13
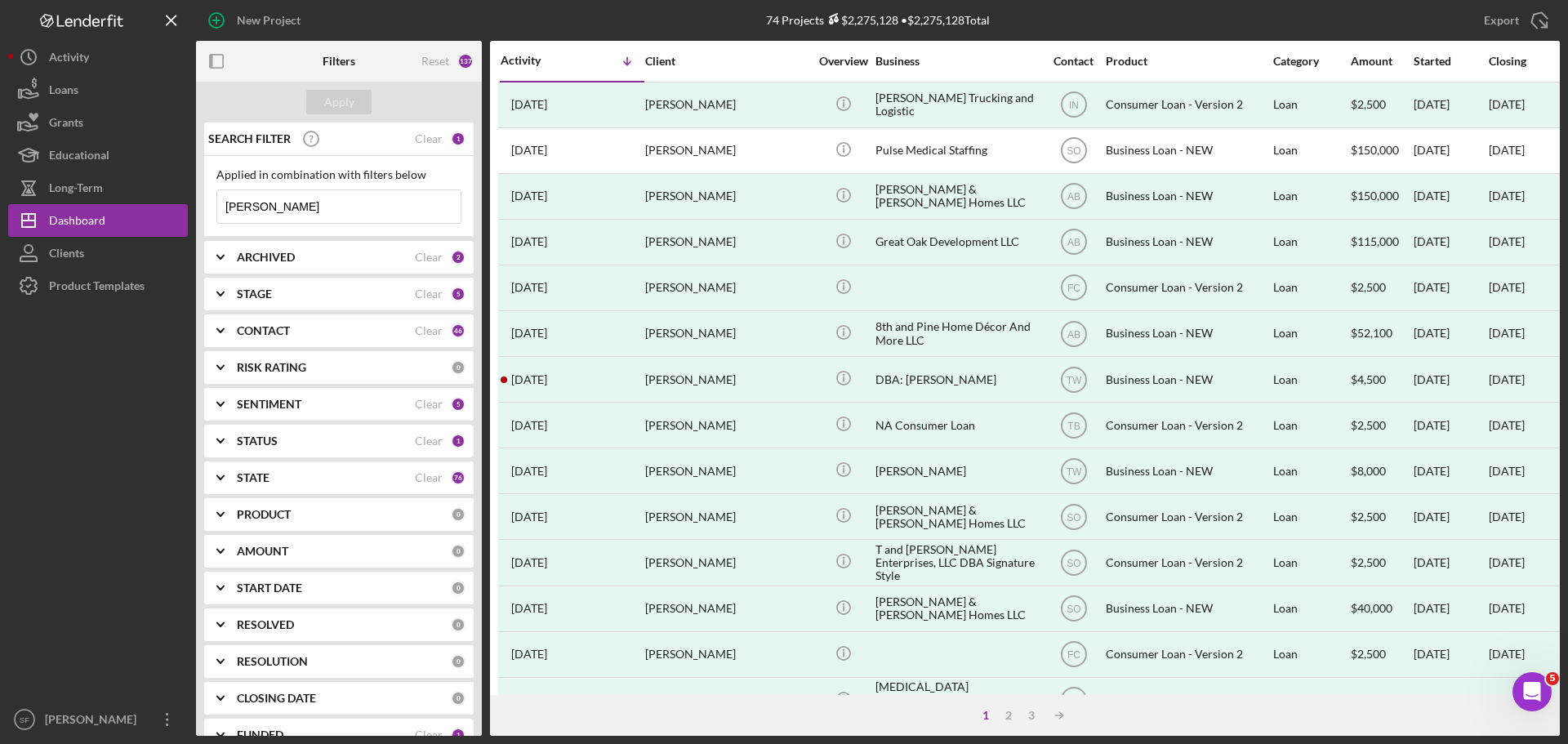
click at [263, 358] on div "RISK RATING 0" at bounding box center [352, 367] width 229 height 33
click at [281, 390] on div "SENTIMENT Clear 5" at bounding box center [352, 404] width 229 height 33
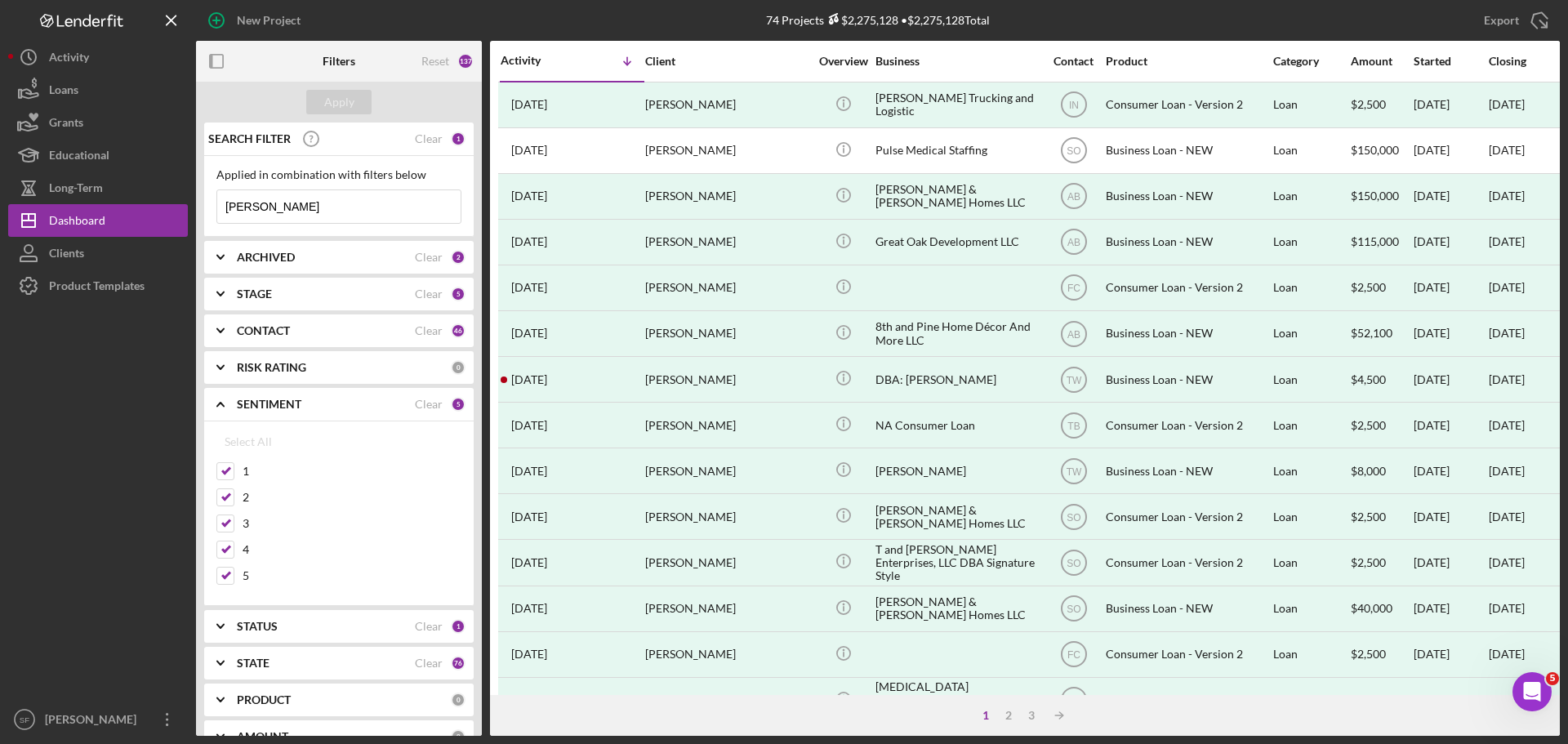
click at [279, 392] on div "SENTIMENT Clear 5" at bounding box center [352, 404] width 229 height 33
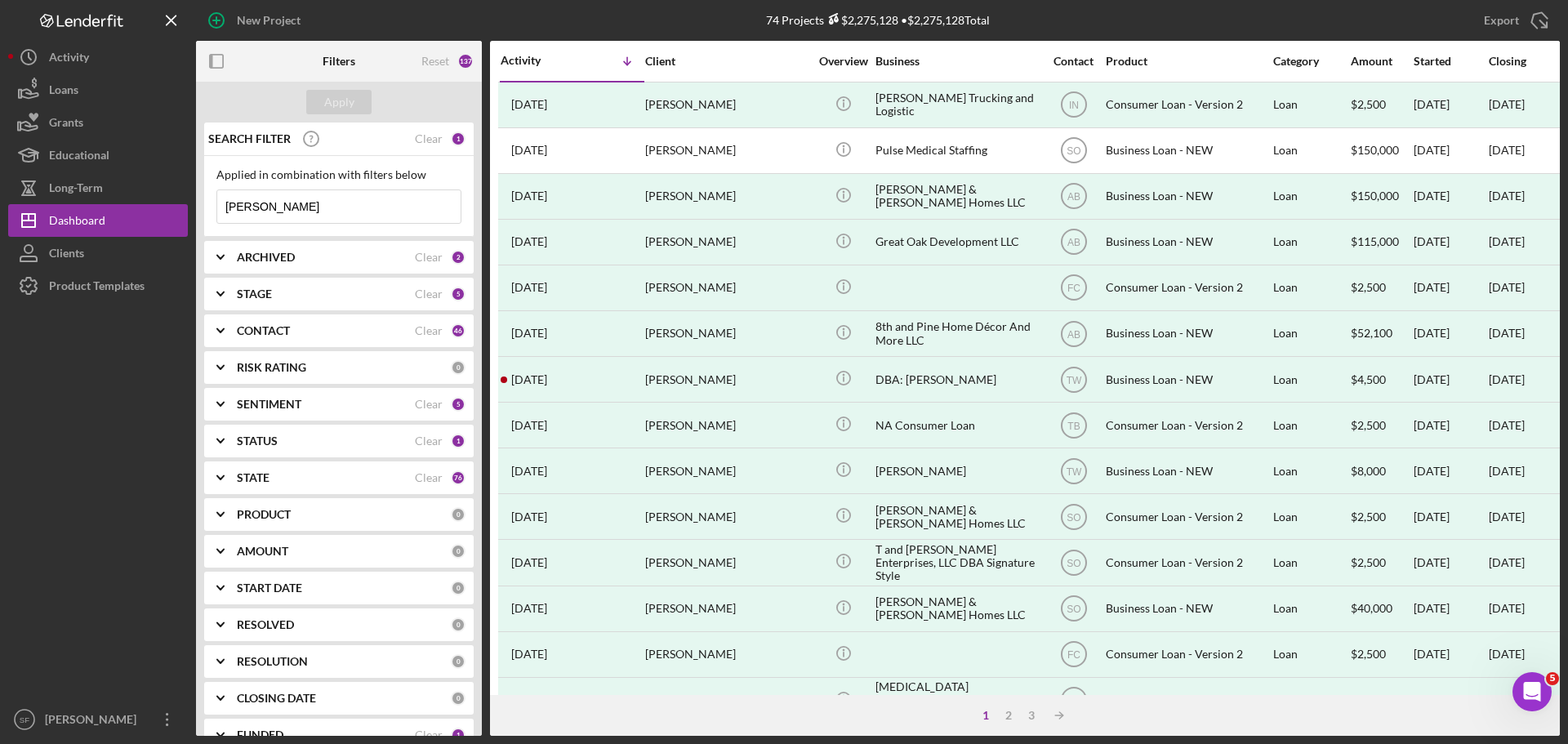
click at [279, 437] on div "STATUS" at bounding box center [326, 441] width 178 height 13
click at [251, 534] on label "Holding" at bounding box center [353, 534] width 219 height 16
click at [234, 534] on input "Holding" at bounding box center [226, 534] width 16 height 16
checkbox input "true"
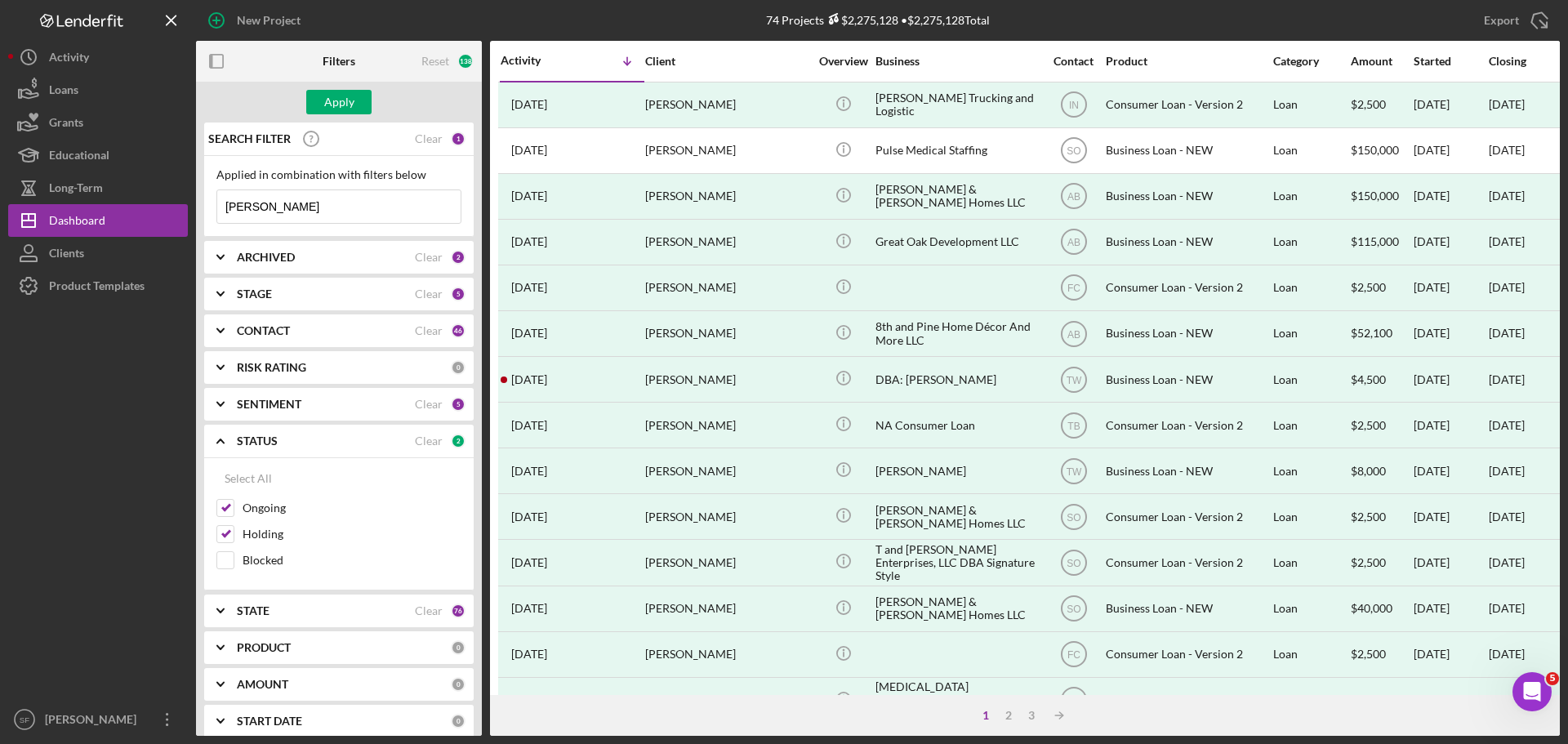
click at [204, 473] on div "Select All Ongoing Holding Blocked" at bounding box center [339, 524] width 270 height 132
click at [231, 475] on div "Select All" at bounding box center [249, 478] width 47 height 33
checkbox input "true"
click at [230, 443] on icon "Icon/Expander" at bounding box center [221, 441] width 41 height 41
click at [235, 582] on icon "Icon/Expander" at bounding box center [221, 588] width 41 height 41
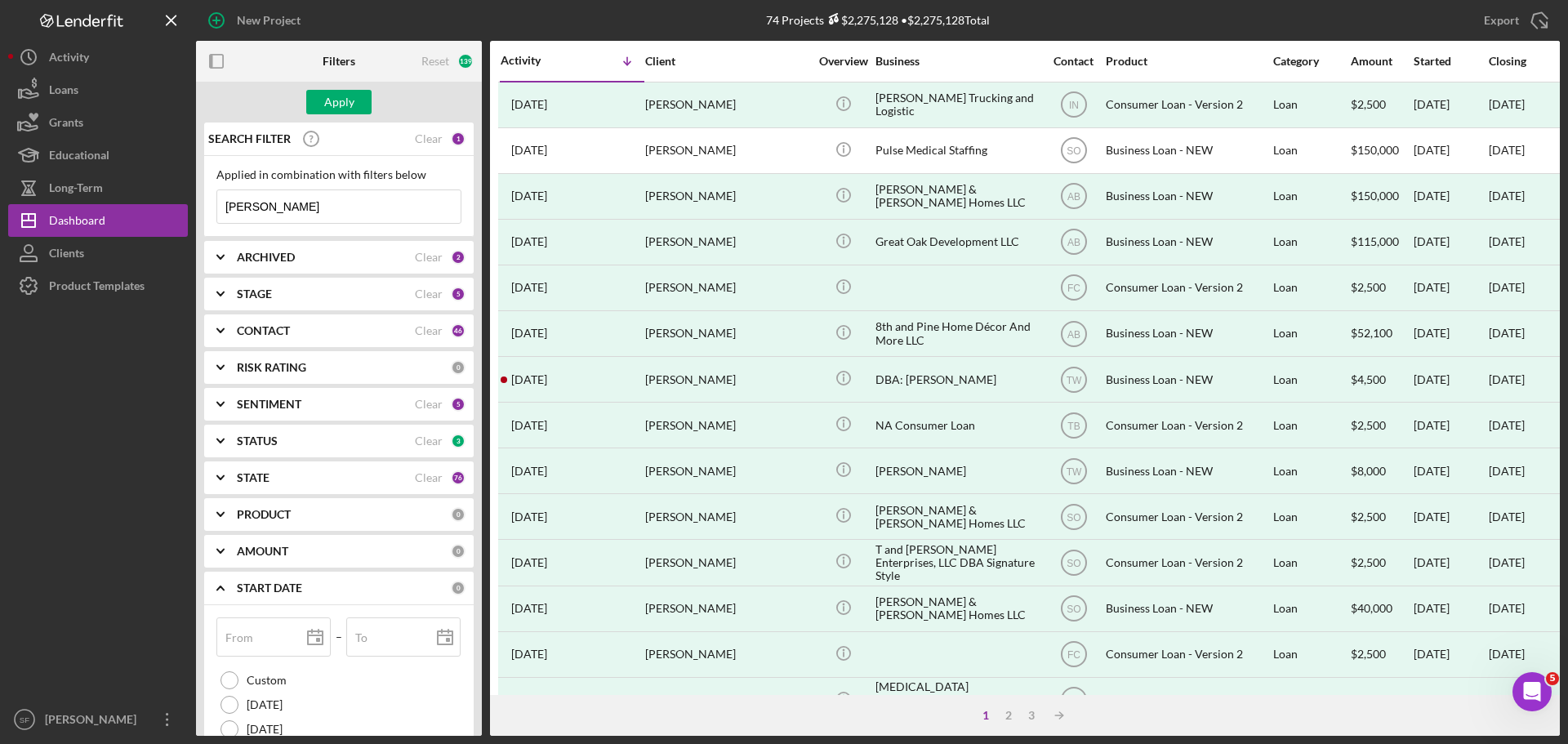
click at [277, 592] on b "START DATE" at bounding box center [270, 588] width 65 height 13
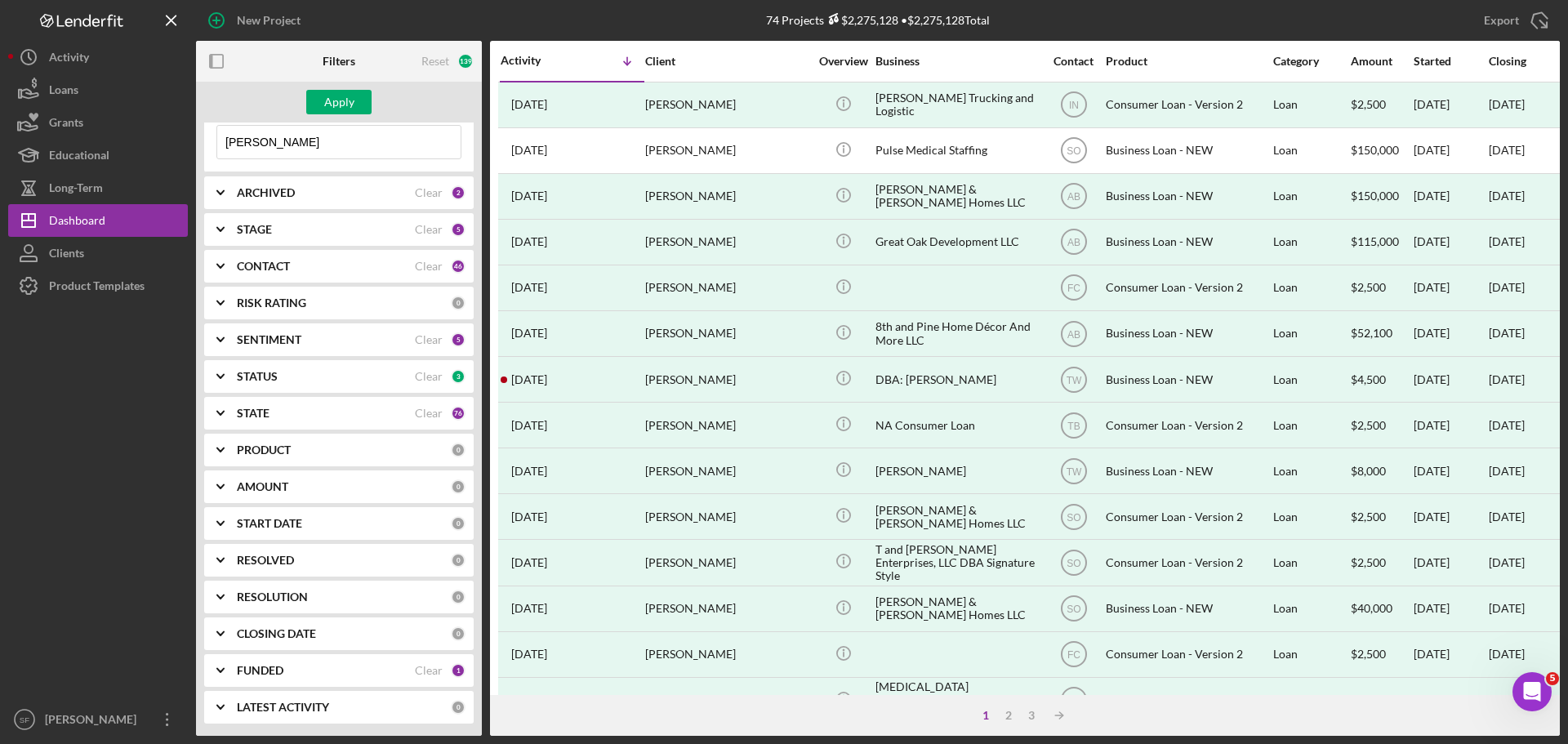
click at [220, 638] on icon "Icon/Expander" at bounding box center [221, 634] width 41 height 41
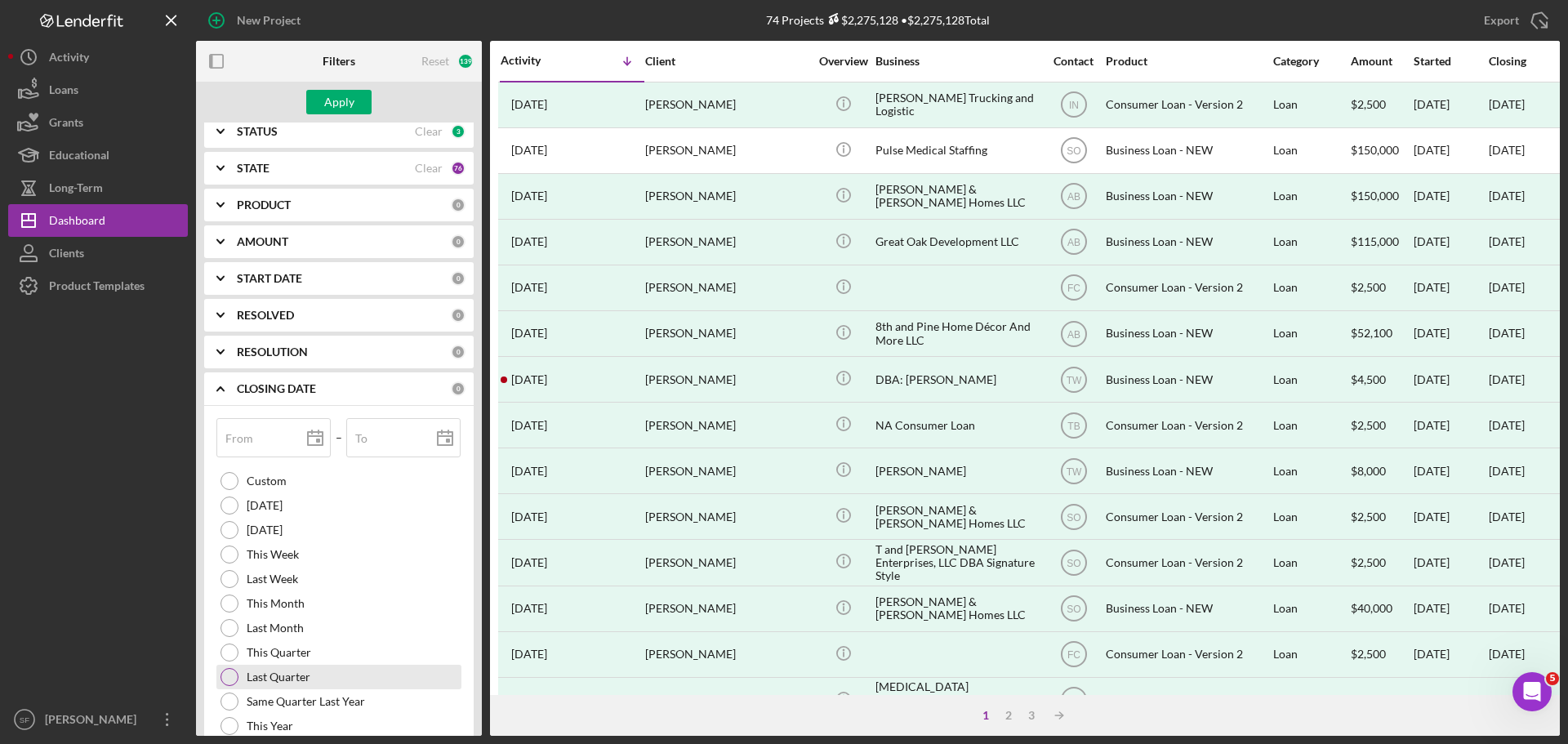
scroll to position [451, 0]
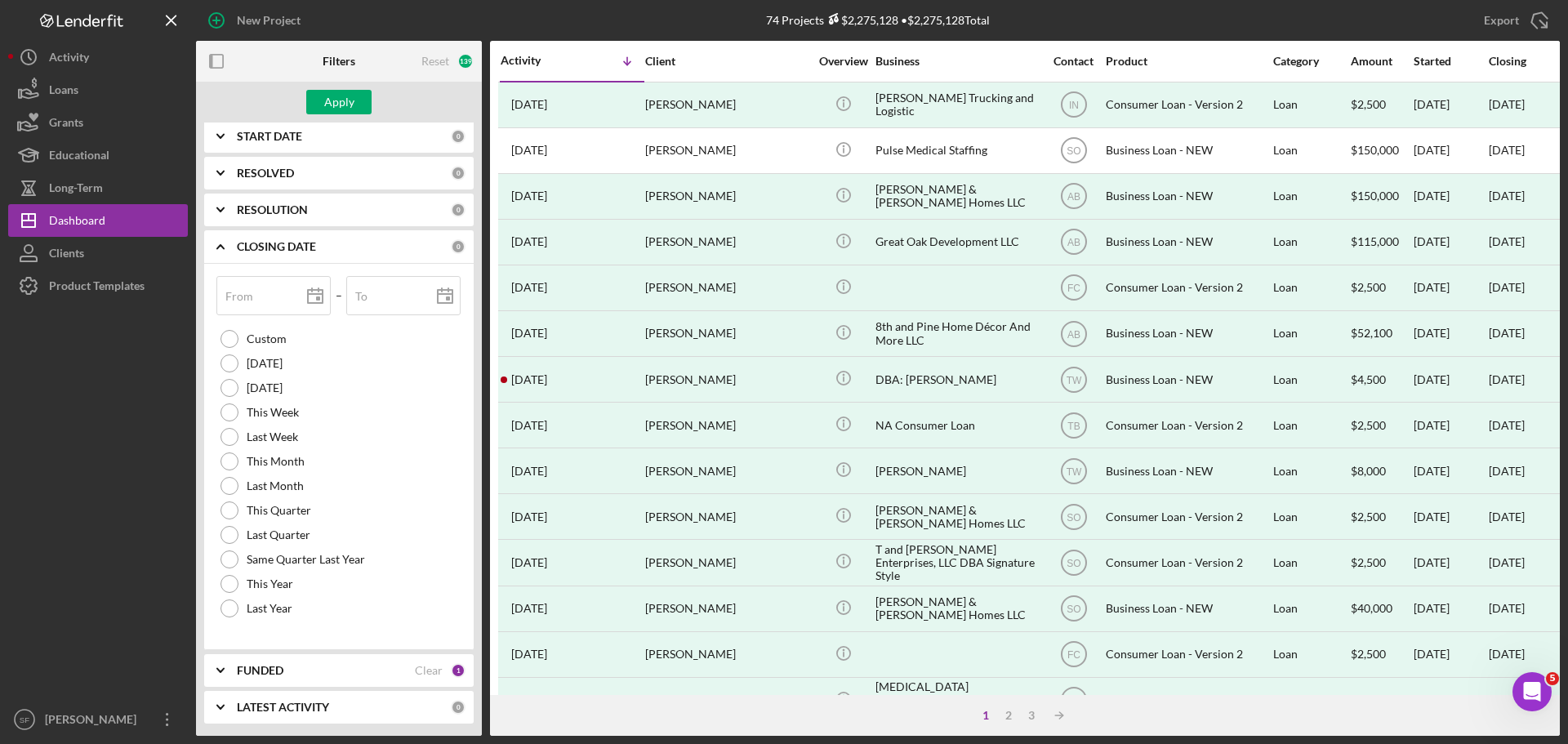
click at [217, 251] on icon "Icon/Expander" at bounding box center [221, 247] width 41 height 41
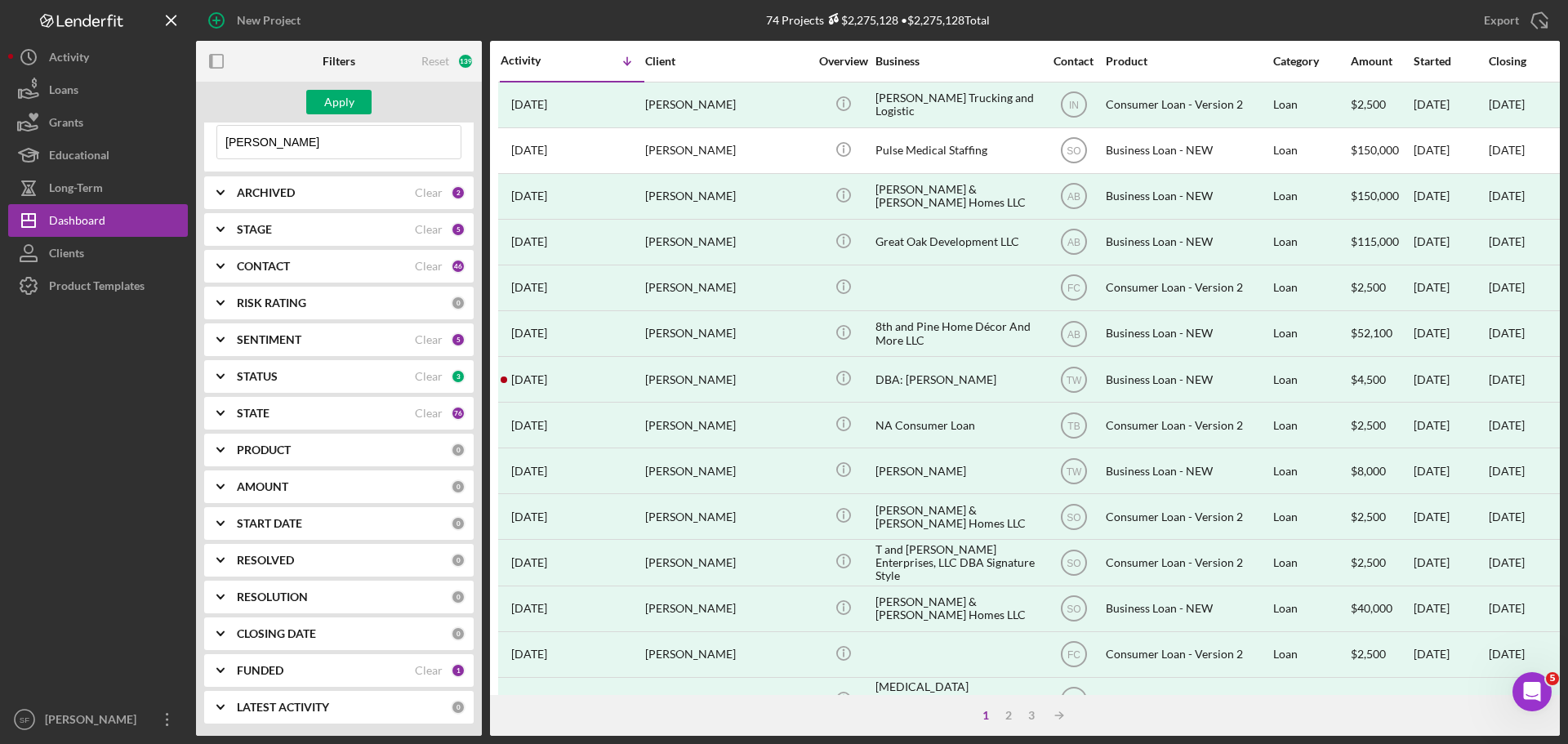
scroll to position [65, 0]
click at [298, 666] on div "FUNDED" at bounding box center [326, 670] width 178 height 13
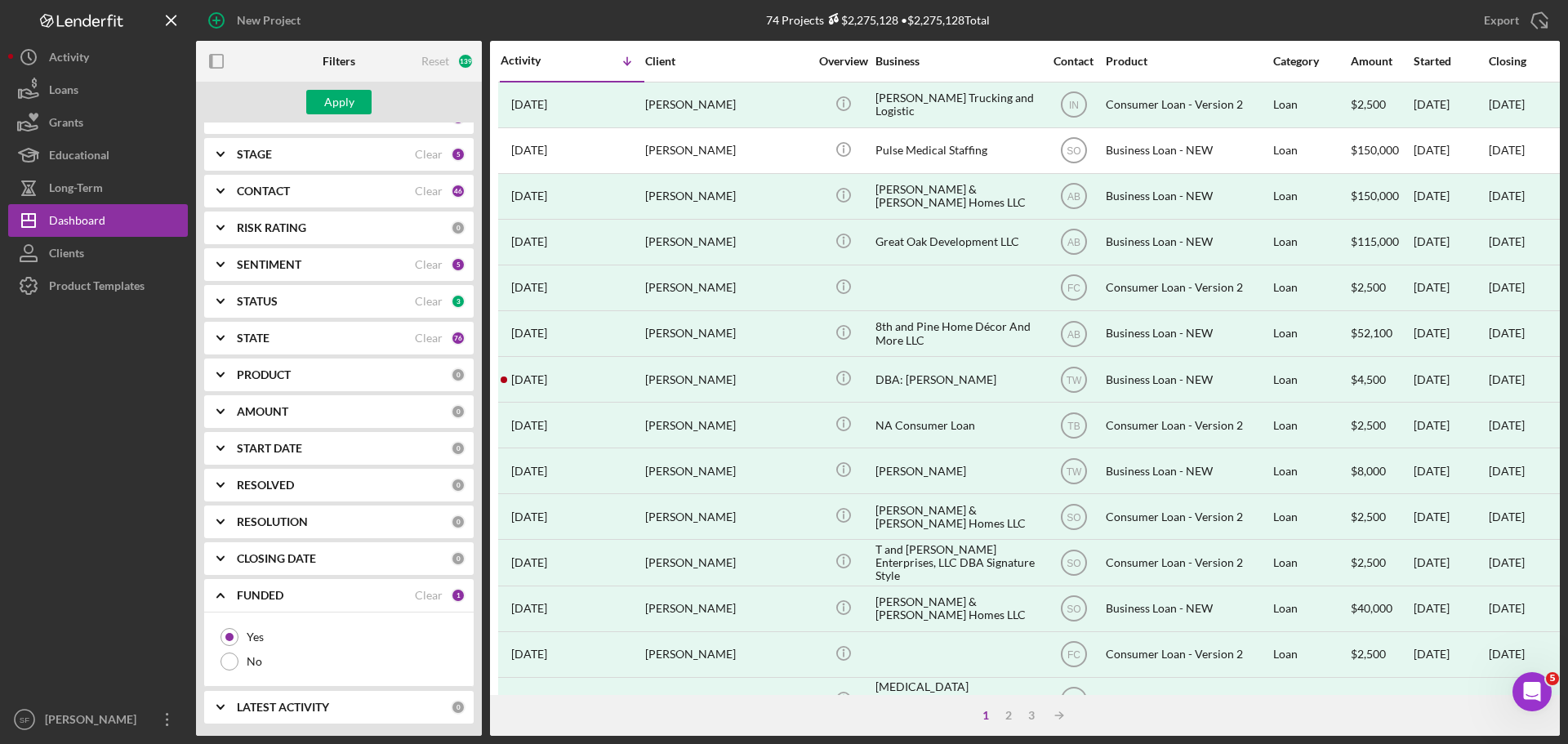
click at [221, 597] on icon "Icon/Expander" at bounding box center [221, 595] width 41 height 41
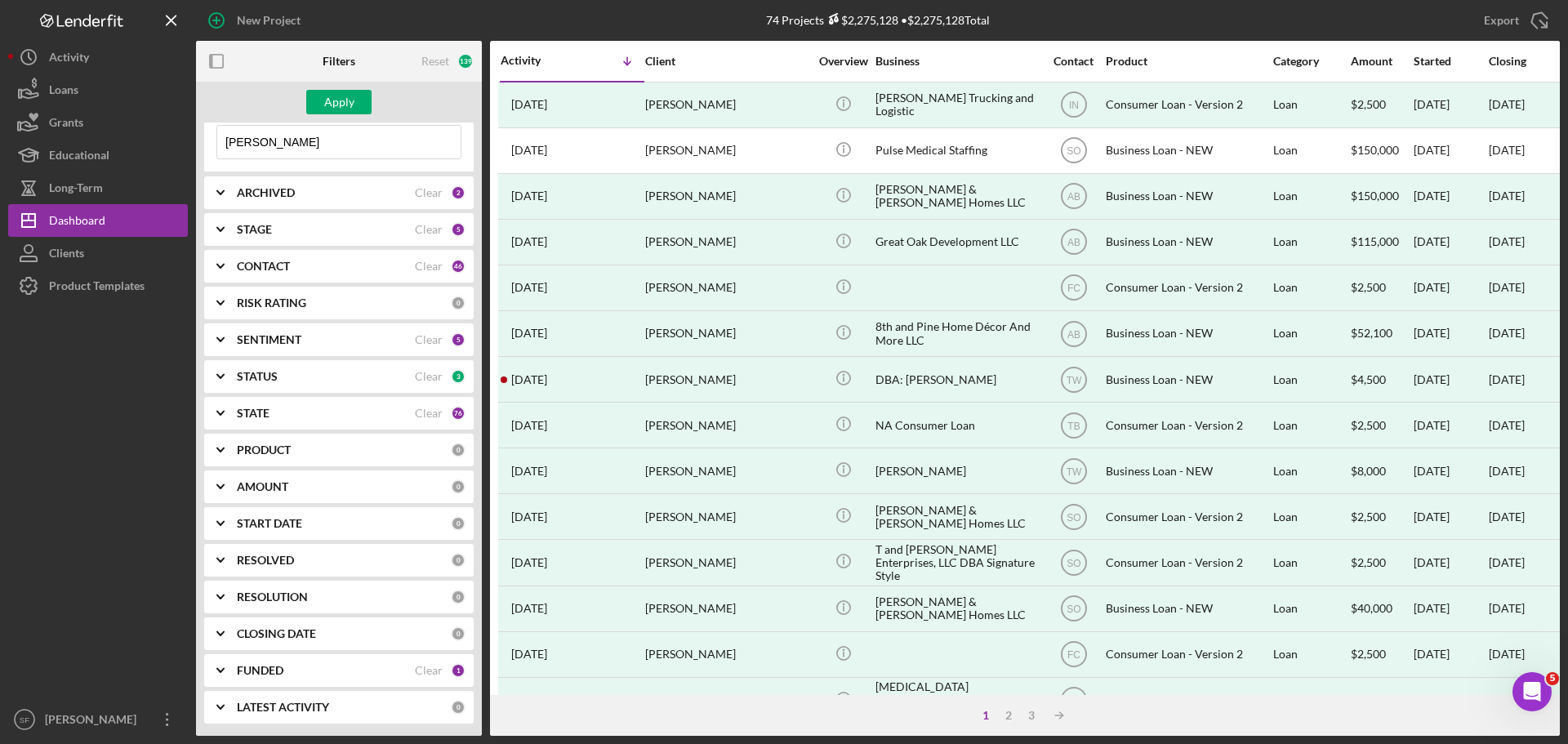
click at [285, 437] on div "PRODUCT 0" at bounding box center [352, 450] width 229 height 33
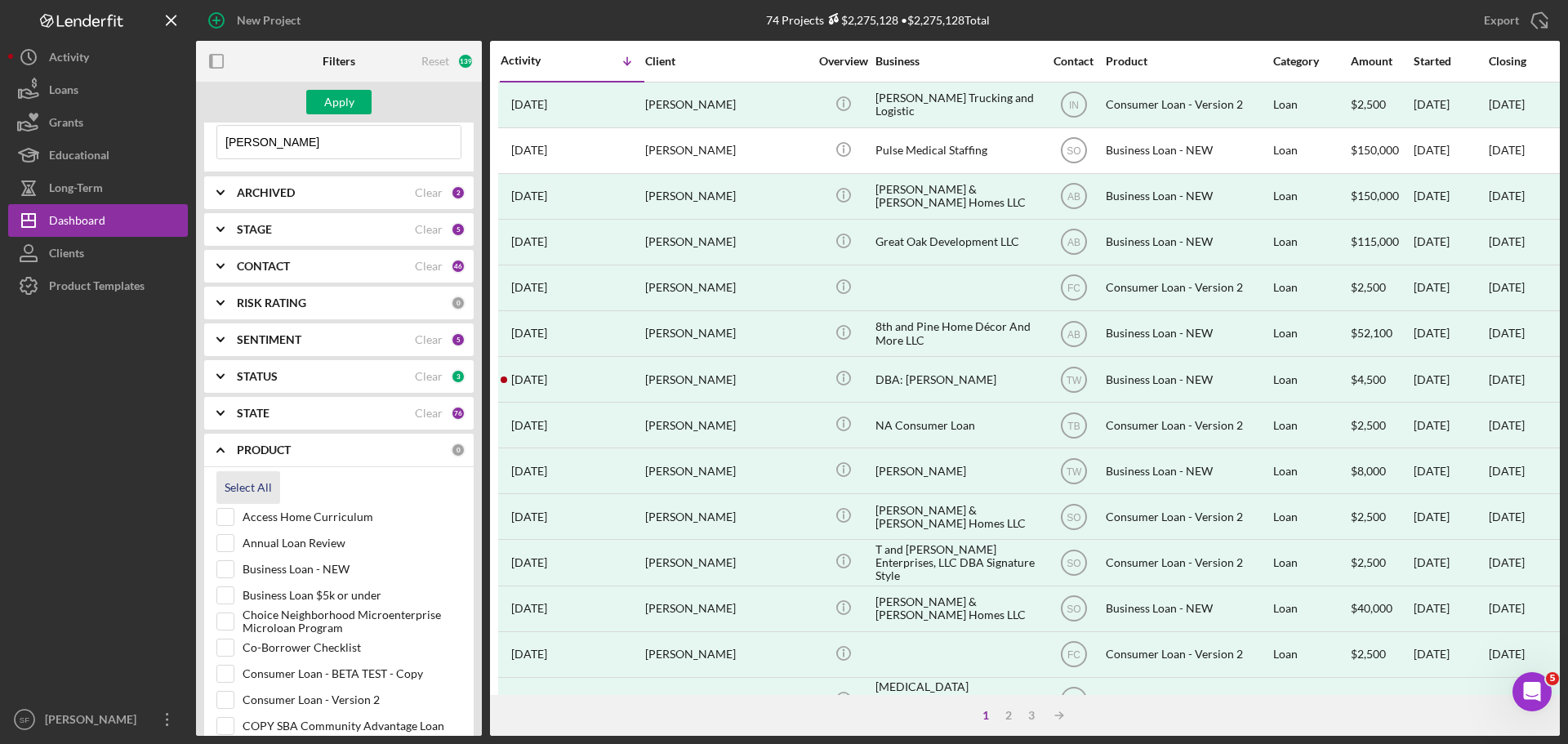
click at [236, 495] on div "Select All" at bounding box center [249, 487] width 47 height 33
checkbox input "true"
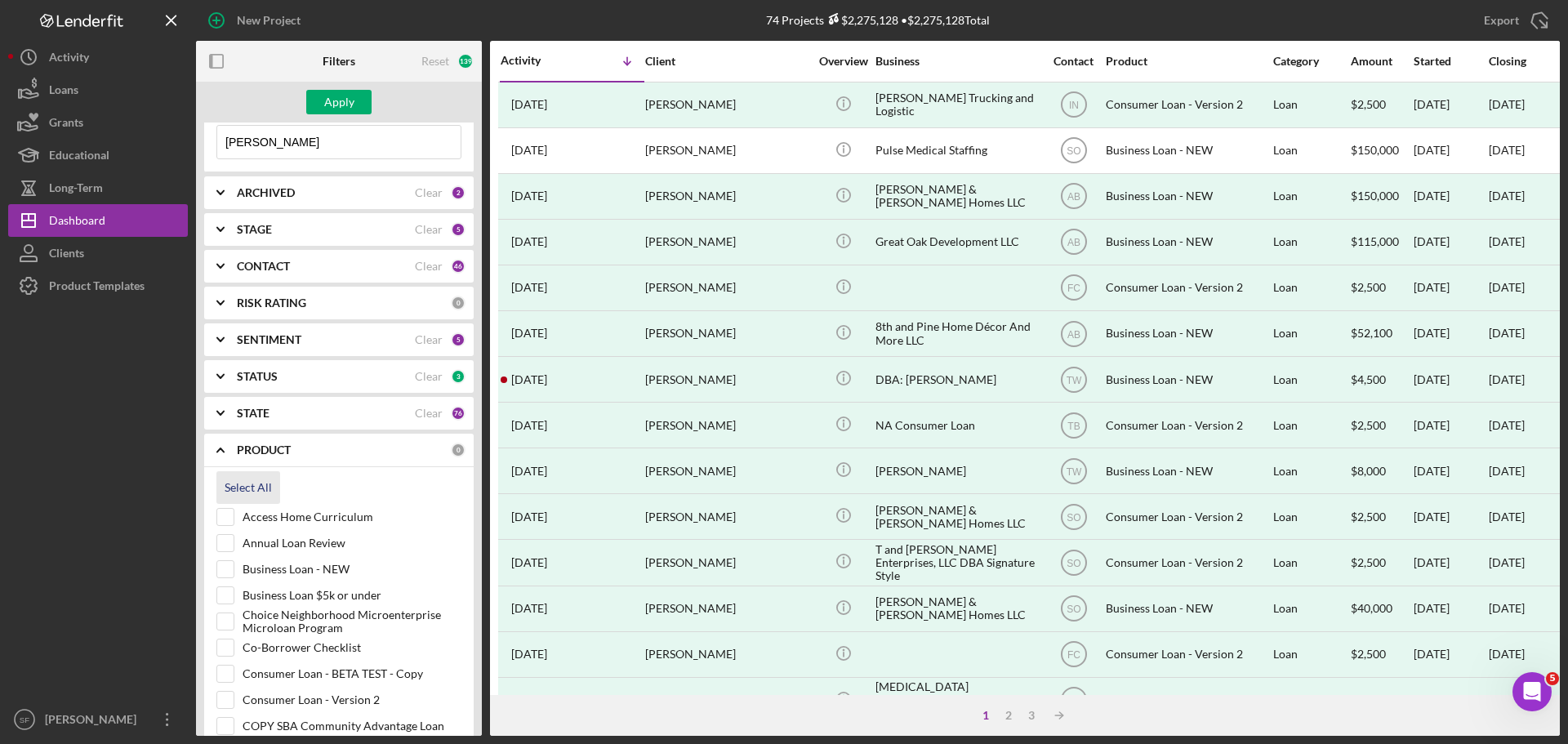
checkbox input "true"
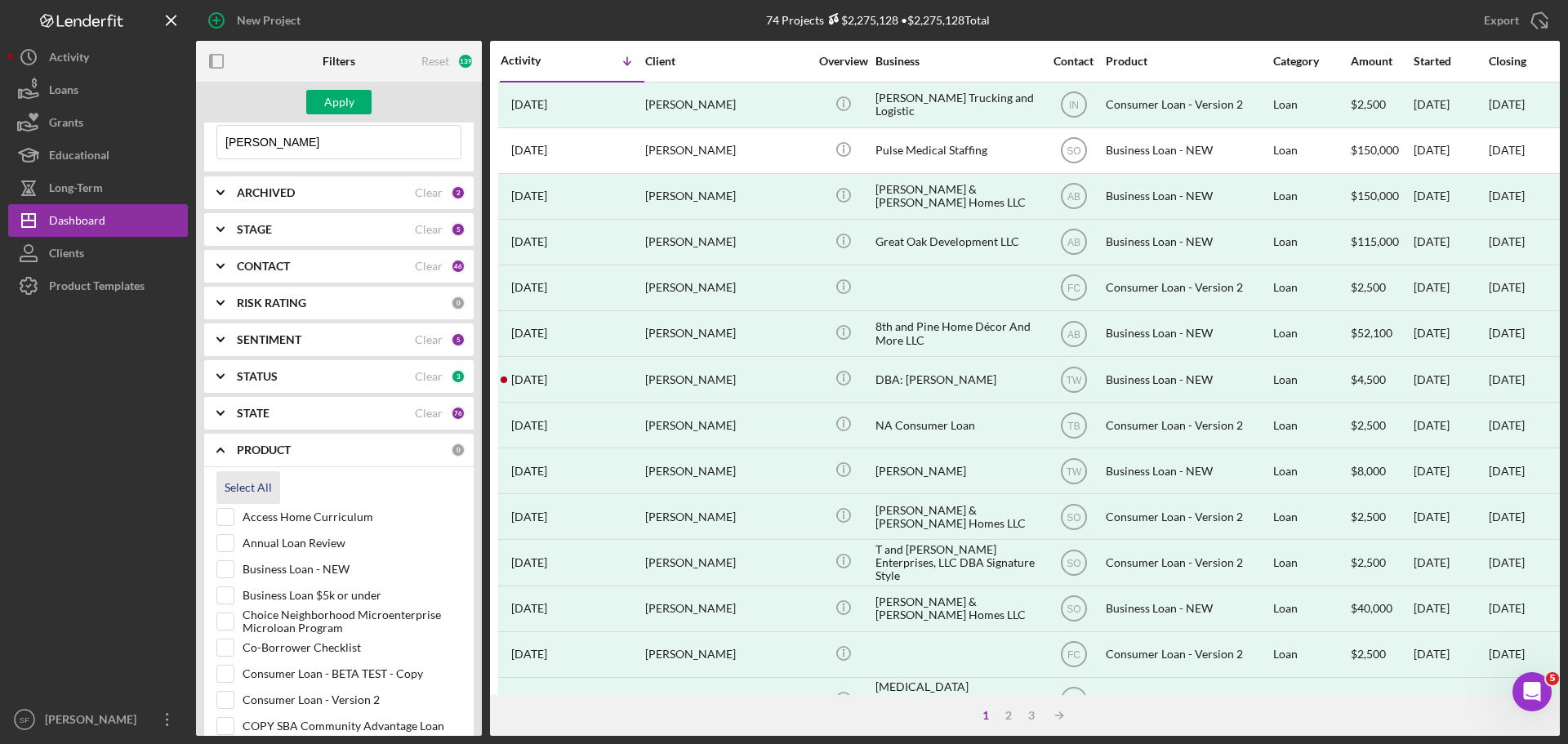
checkbox input "true"
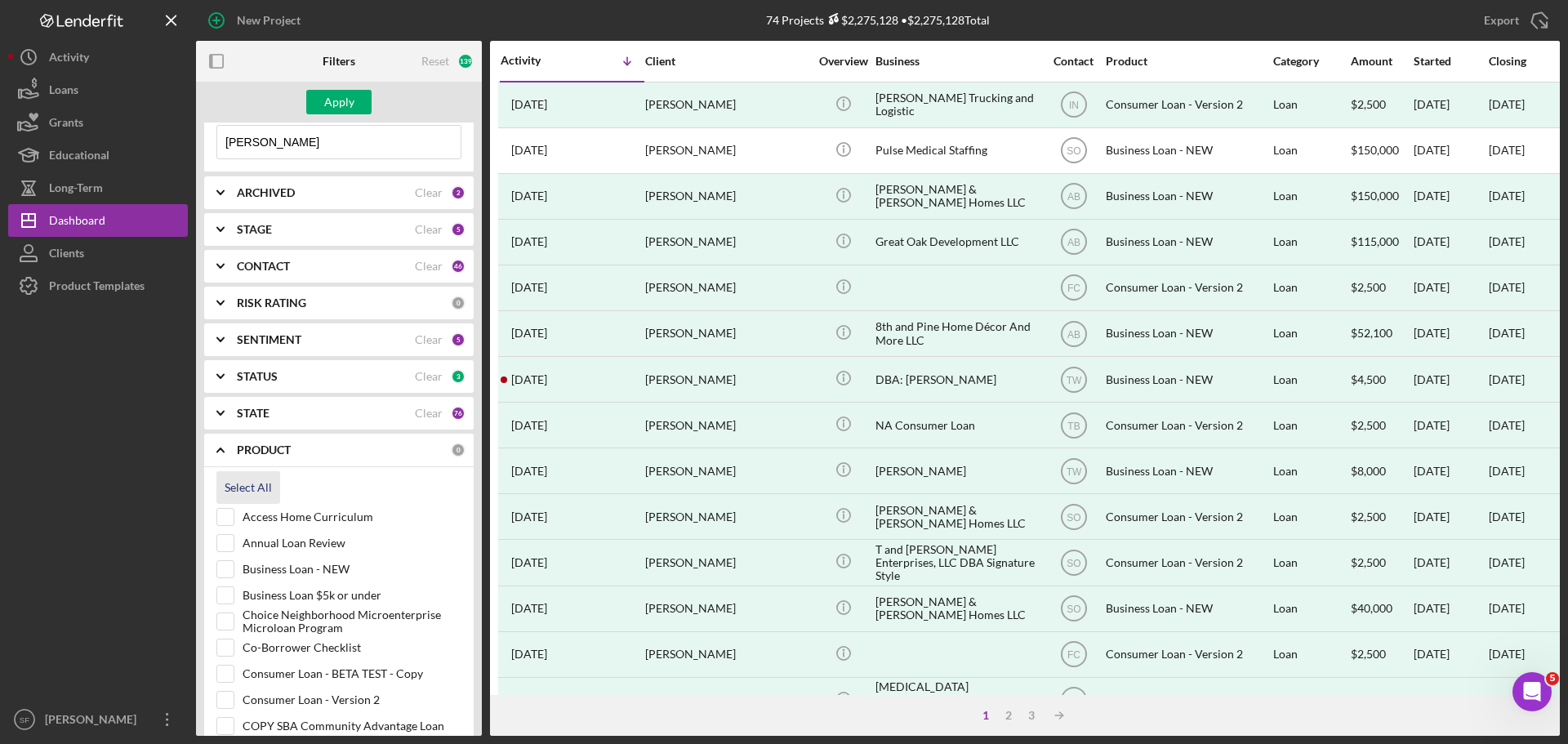
checkbox input "true"
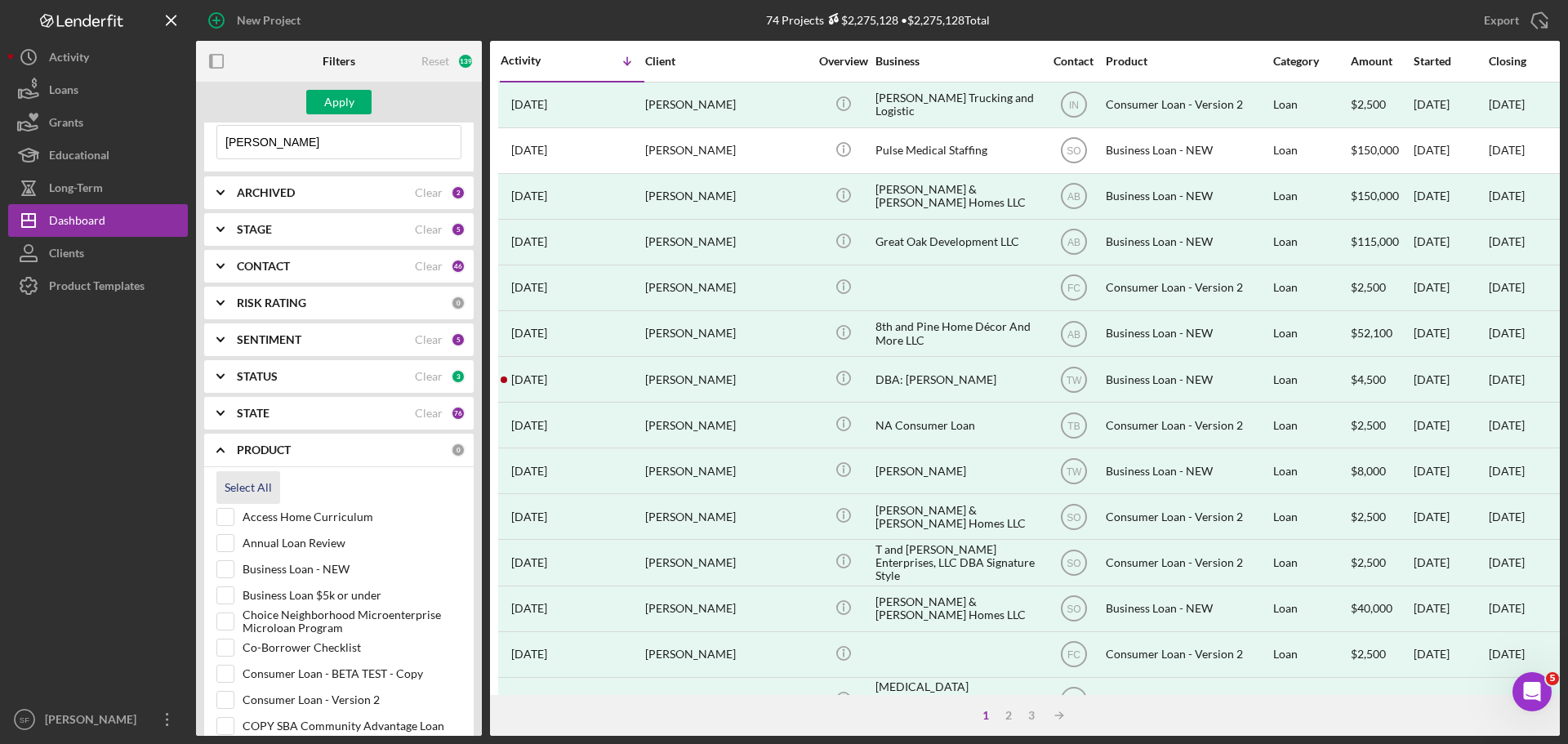
checkbox input "true"
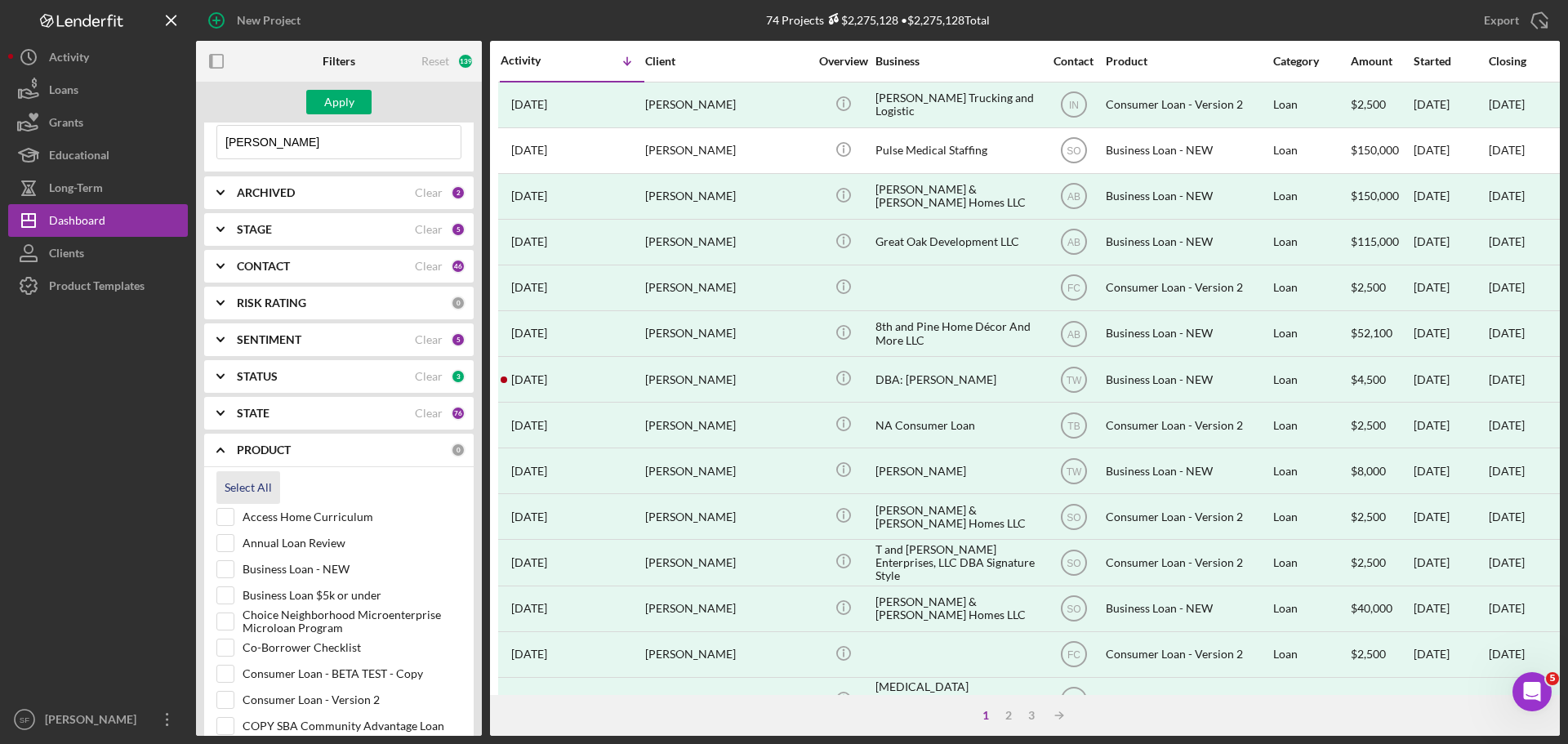
checkbox input "true"
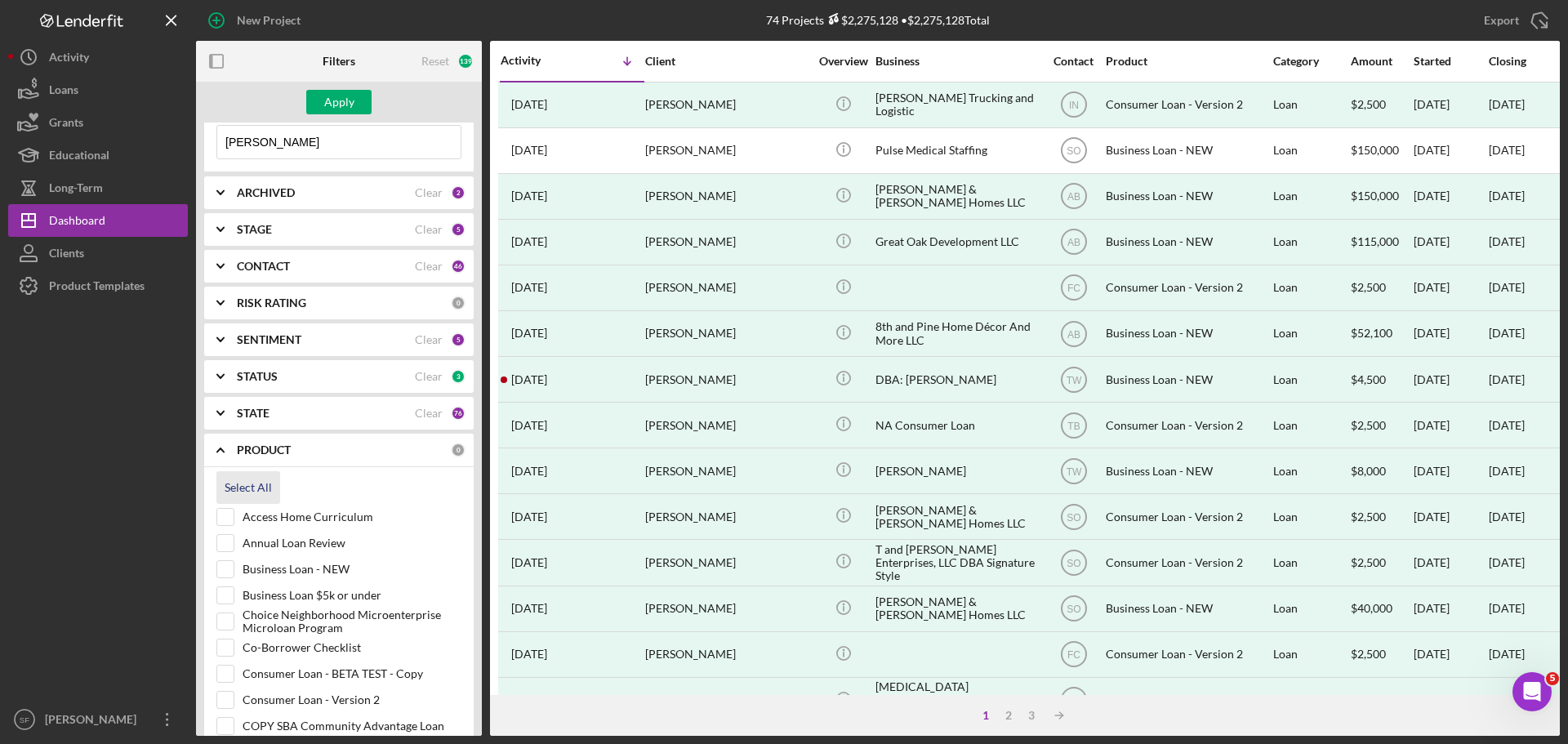
checkbox input "true"
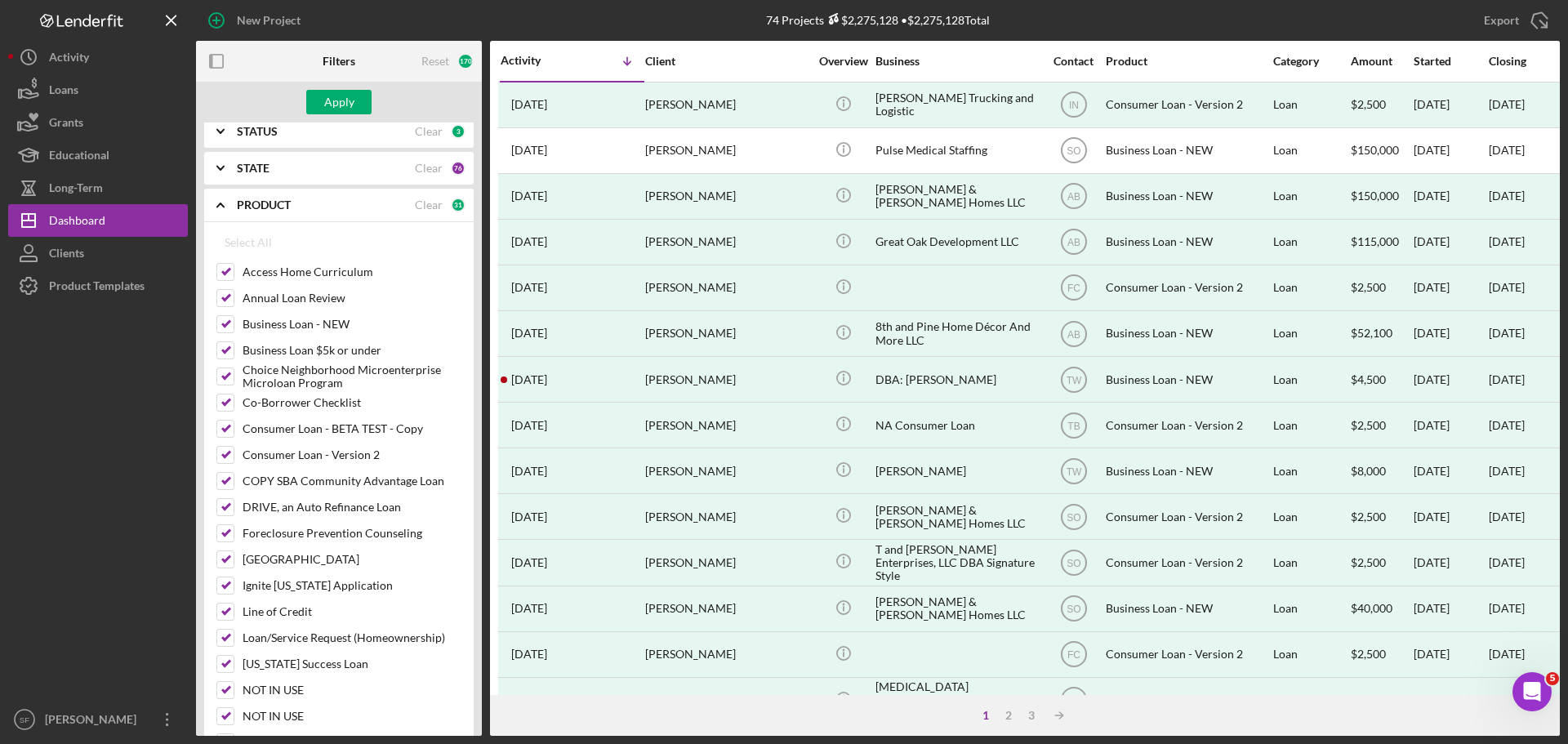
scroll to position [0, 0]
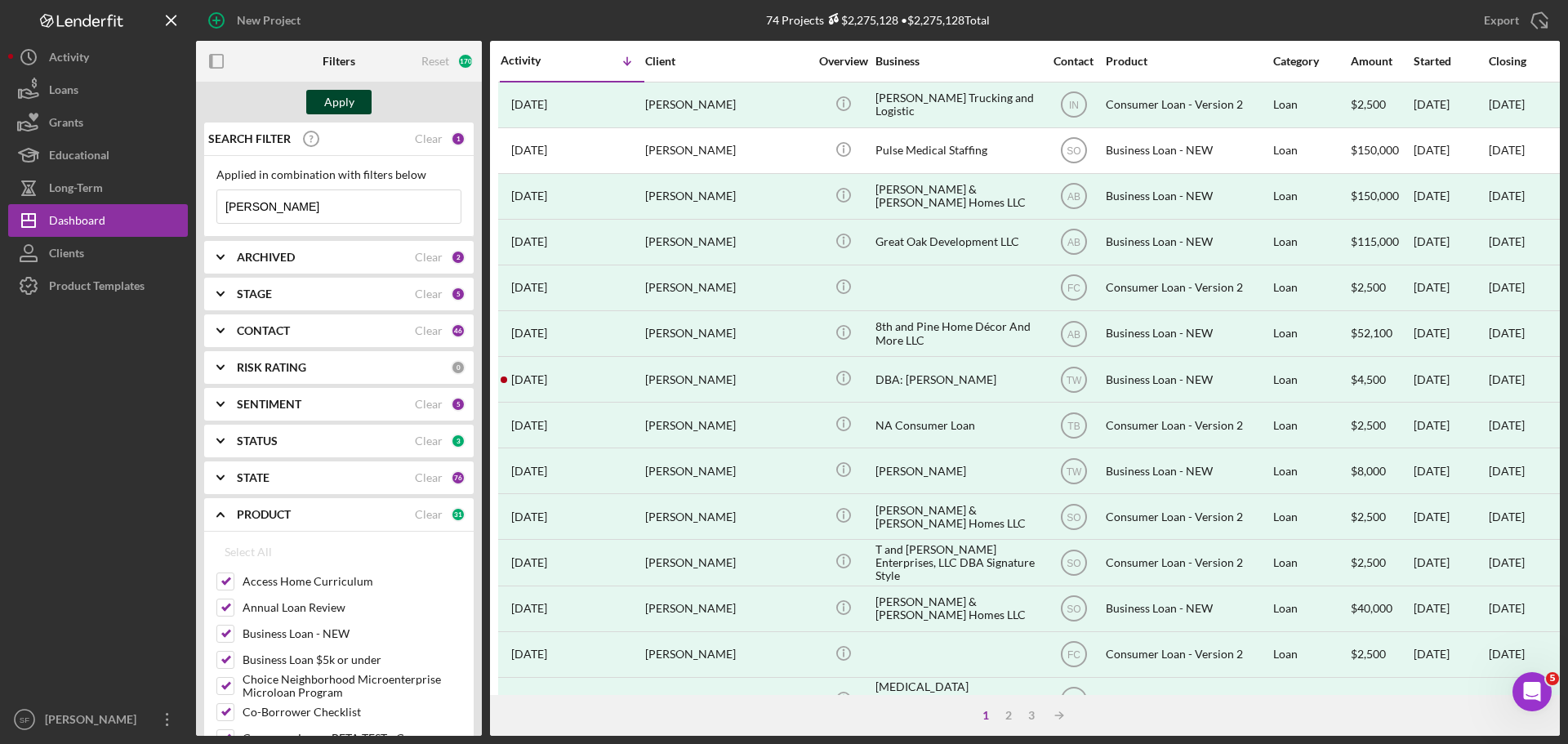
click at [336, 96] on div "Apply" at bounding box center [339, 102] width 30 height 25
drag, startPoint x: 259, startPoint y: 519, endPoint x: 278, endPoint y: 504, distance: 24.2
click at [260, 519] on b "PRODUCT" at bounding box center [264, 514] width 54 height 13
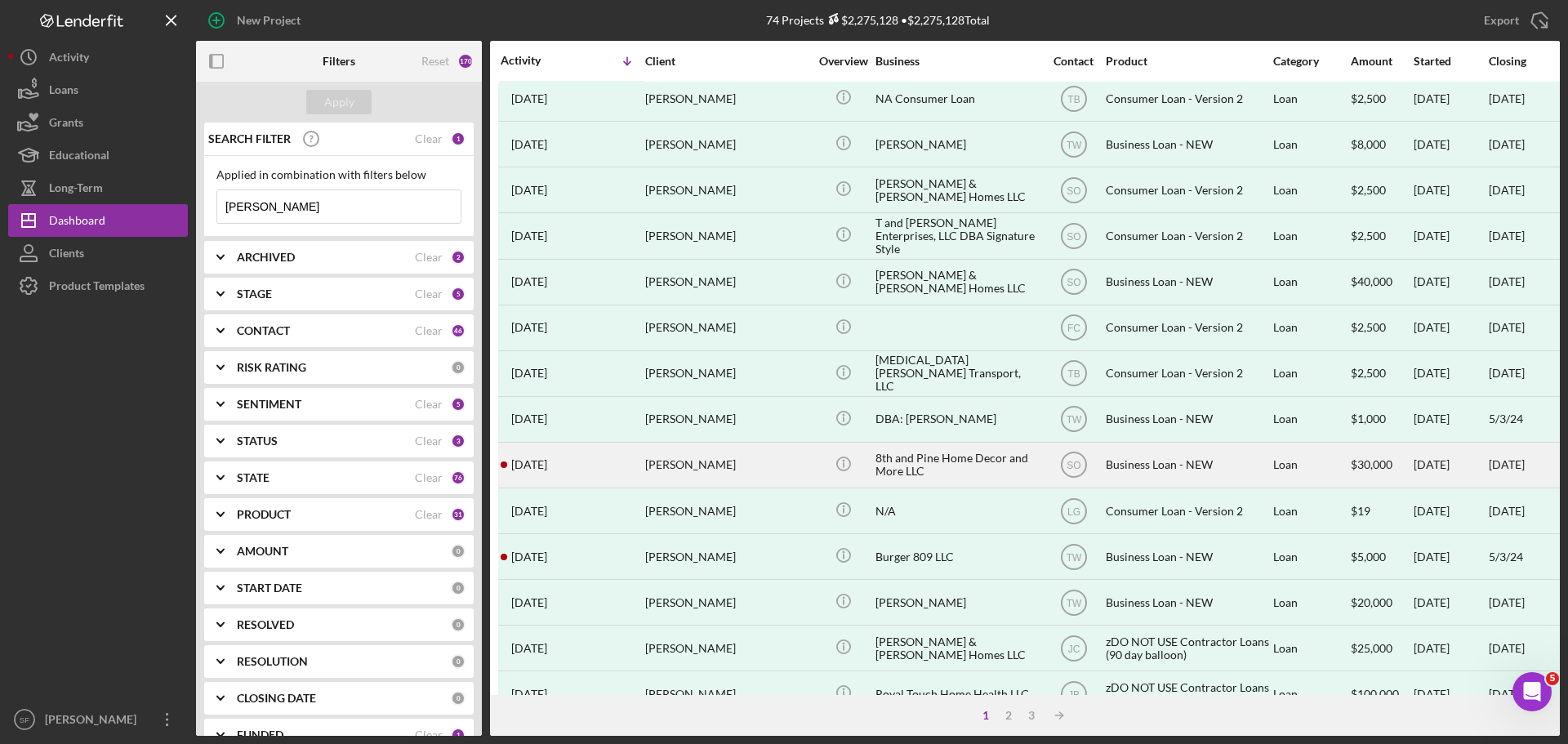
scroll to position [553, 0]
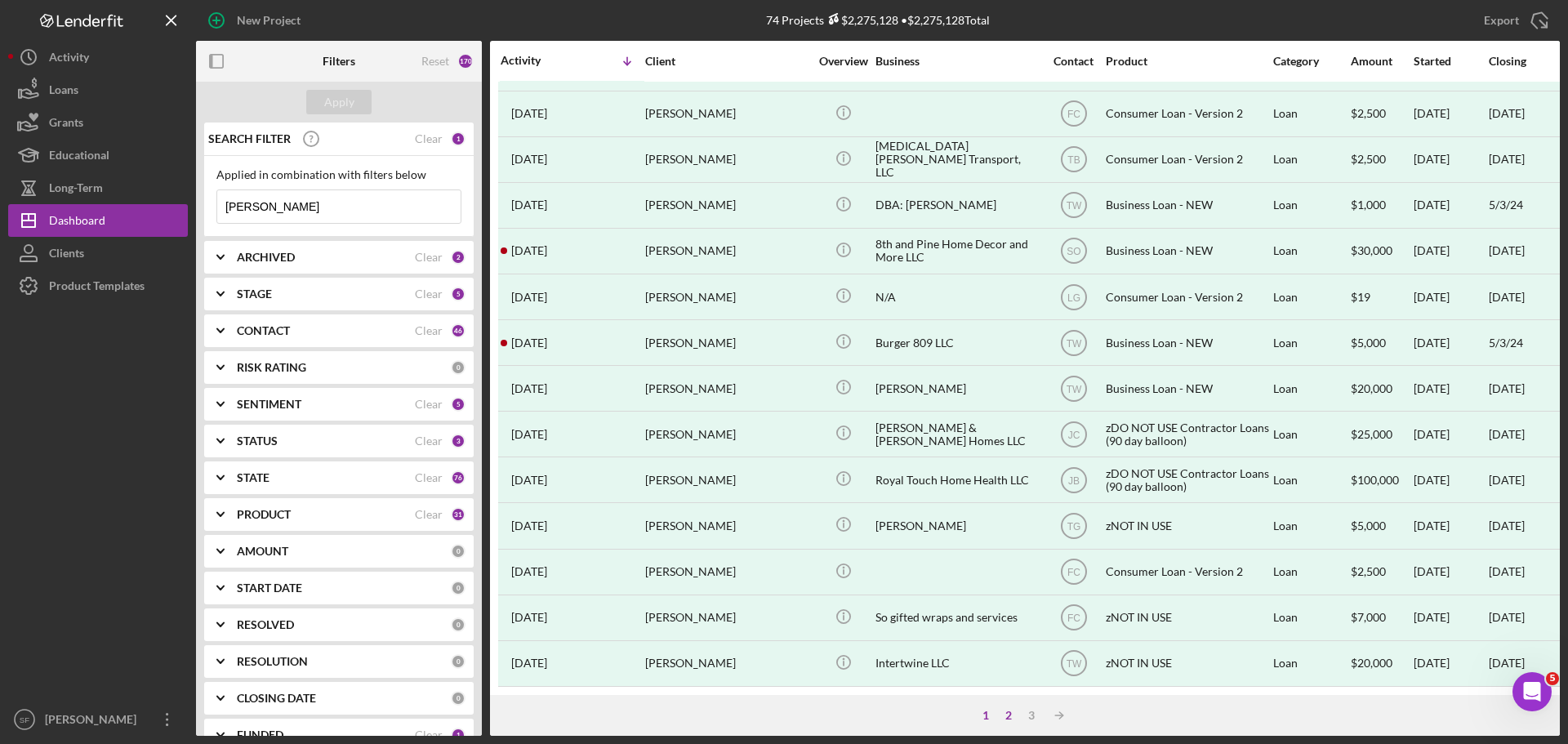
click at [1007, 719] on div "2" at bounding box center [1009, 715] width 23 height 13
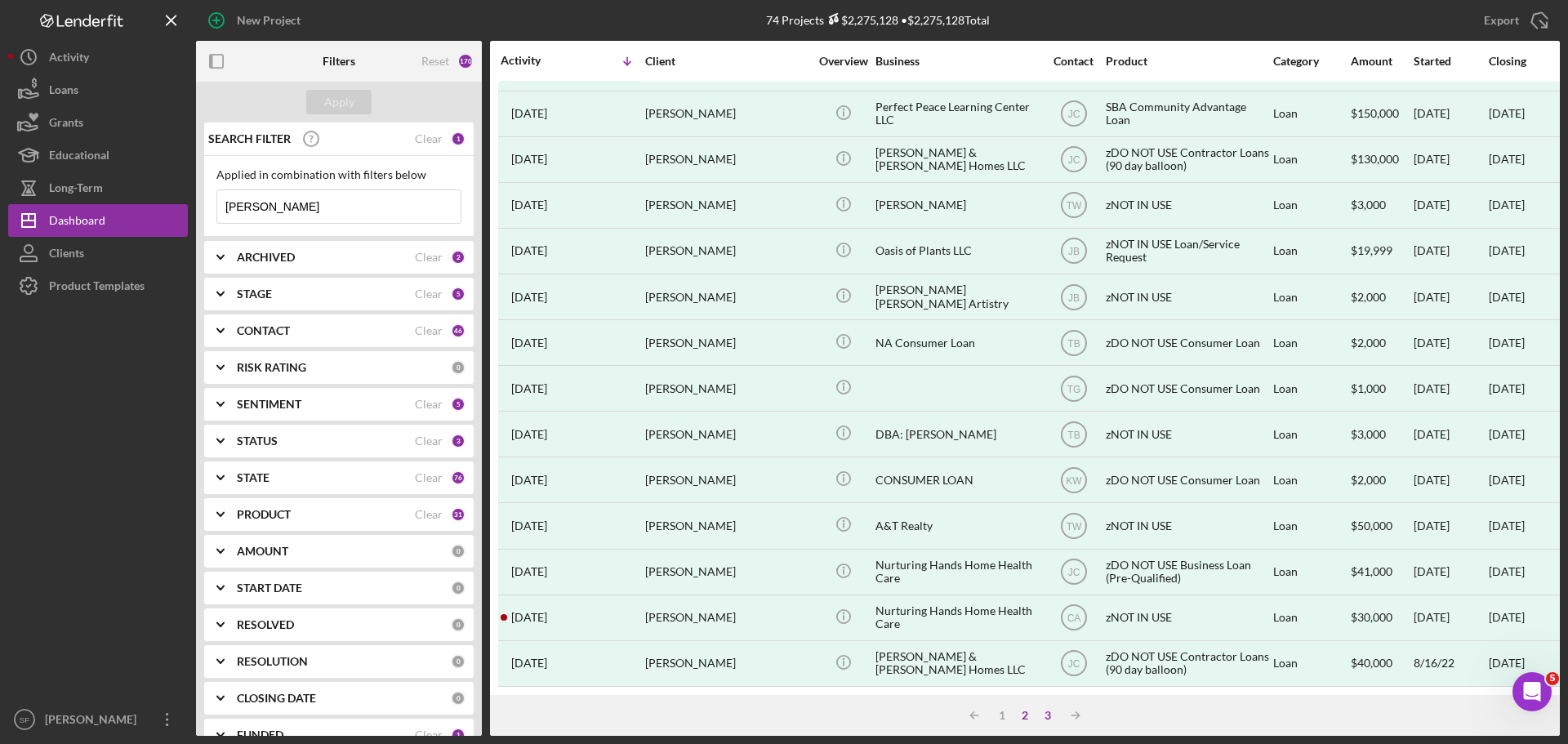
click at [1047, 716] on div "3" at bounding box center [1048, 715] width 23 height 13
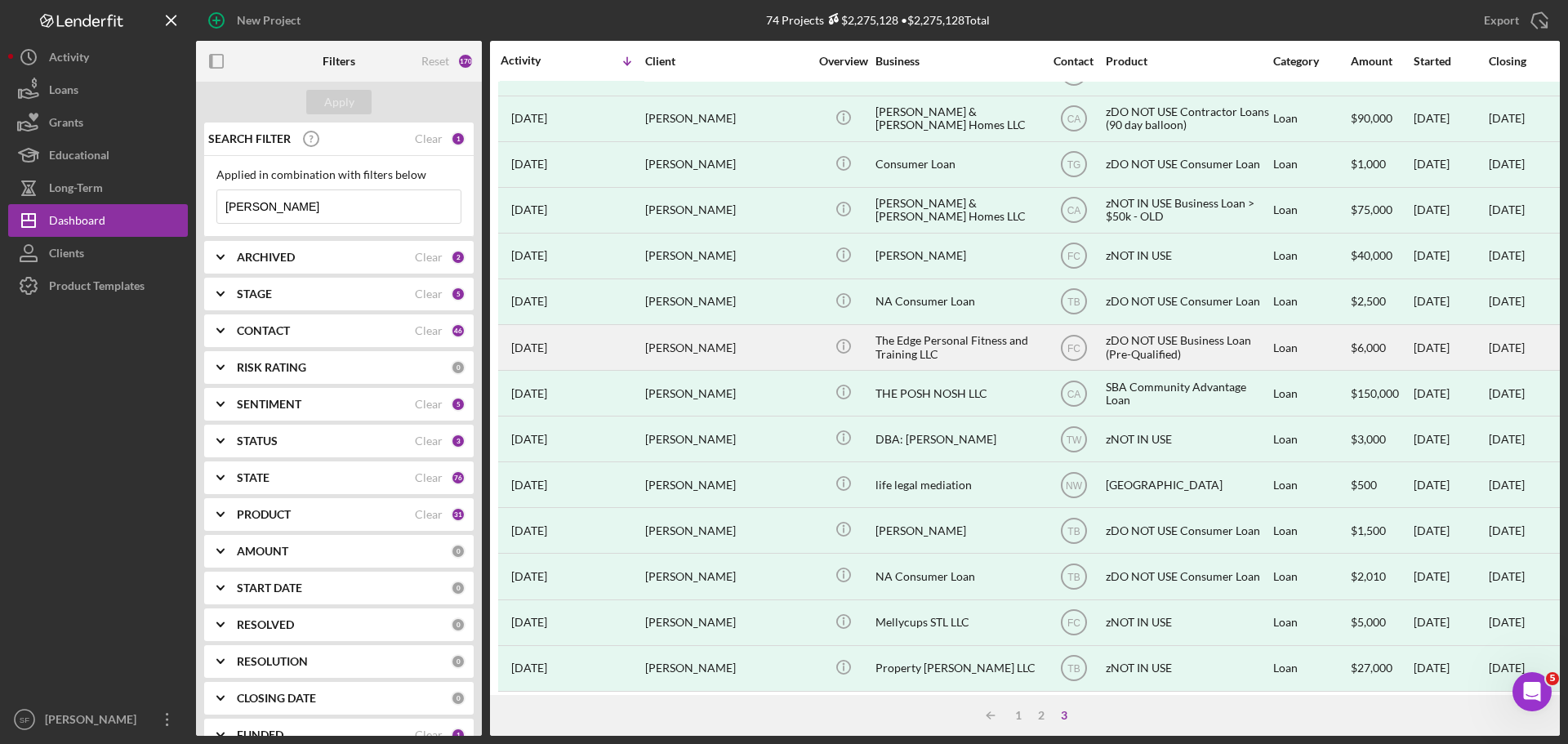
scroll to position [507, 0]
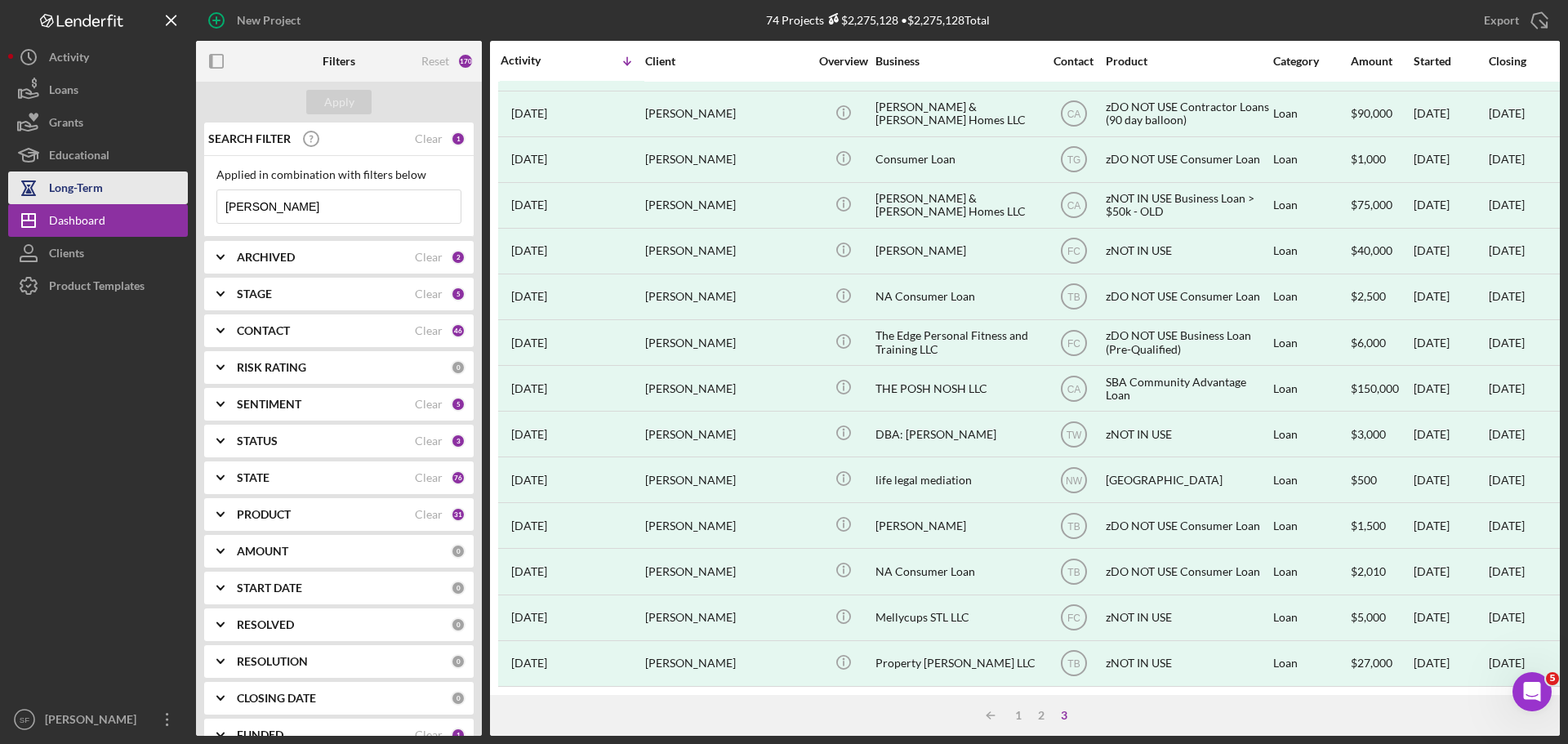
click at [59, 189] on div "Long-Term" at bounding box center [76, 190] width 54 height 37
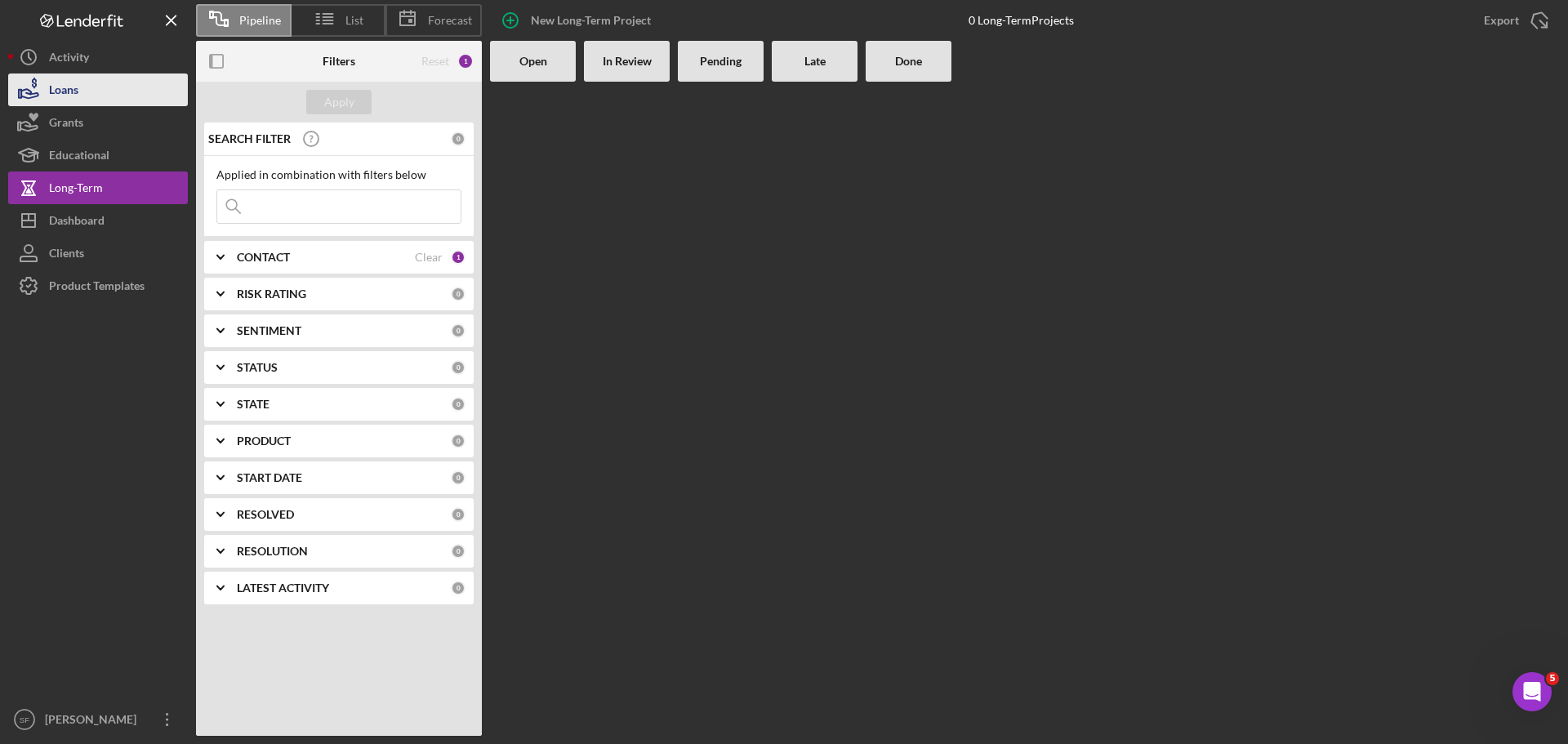
click at [77, 79] on div "Loans" at bounding box center [64, 92] width 29 height 37
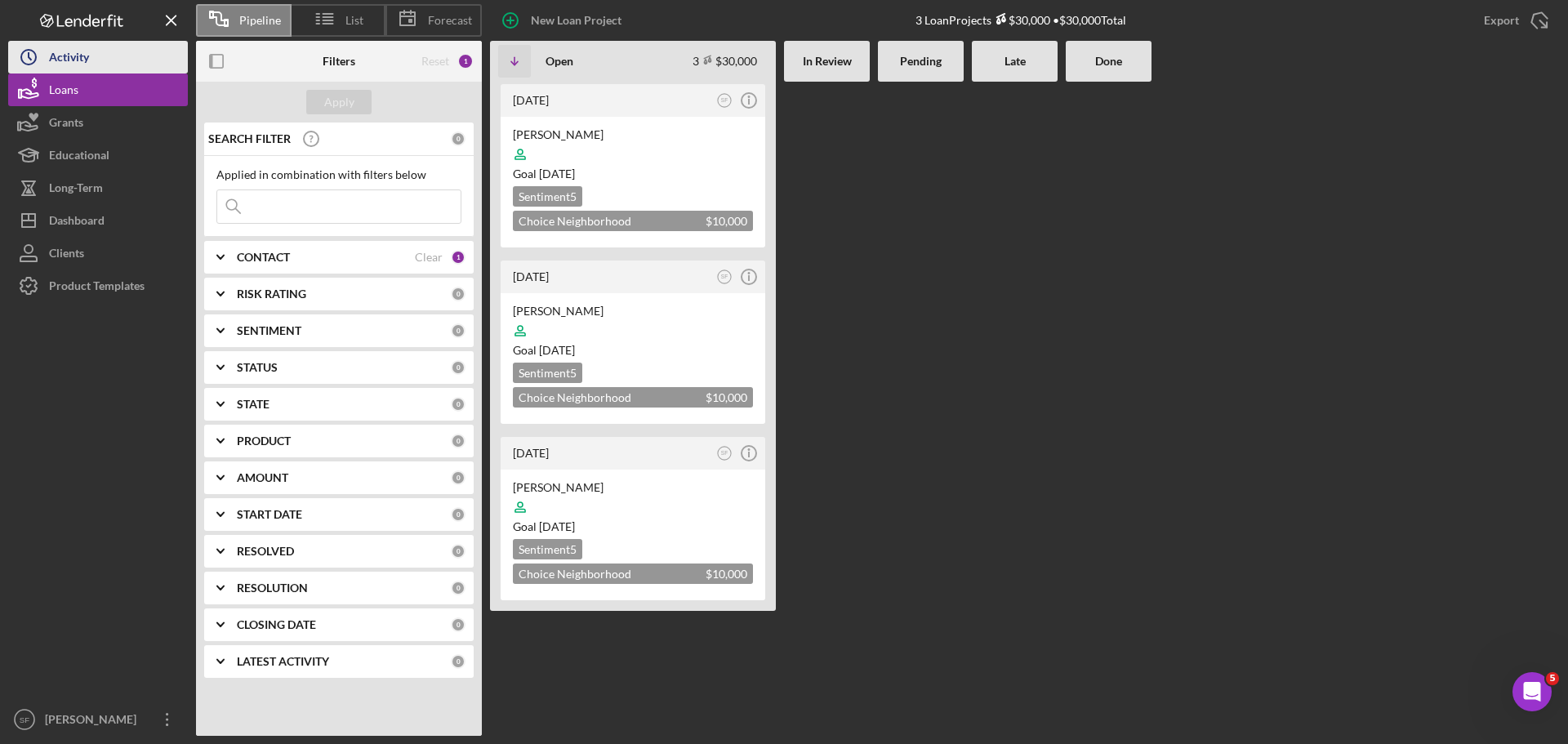
click at [104, 58] on button "Icon/History Activity" at bounding box center [98, 57] width 180 height 33
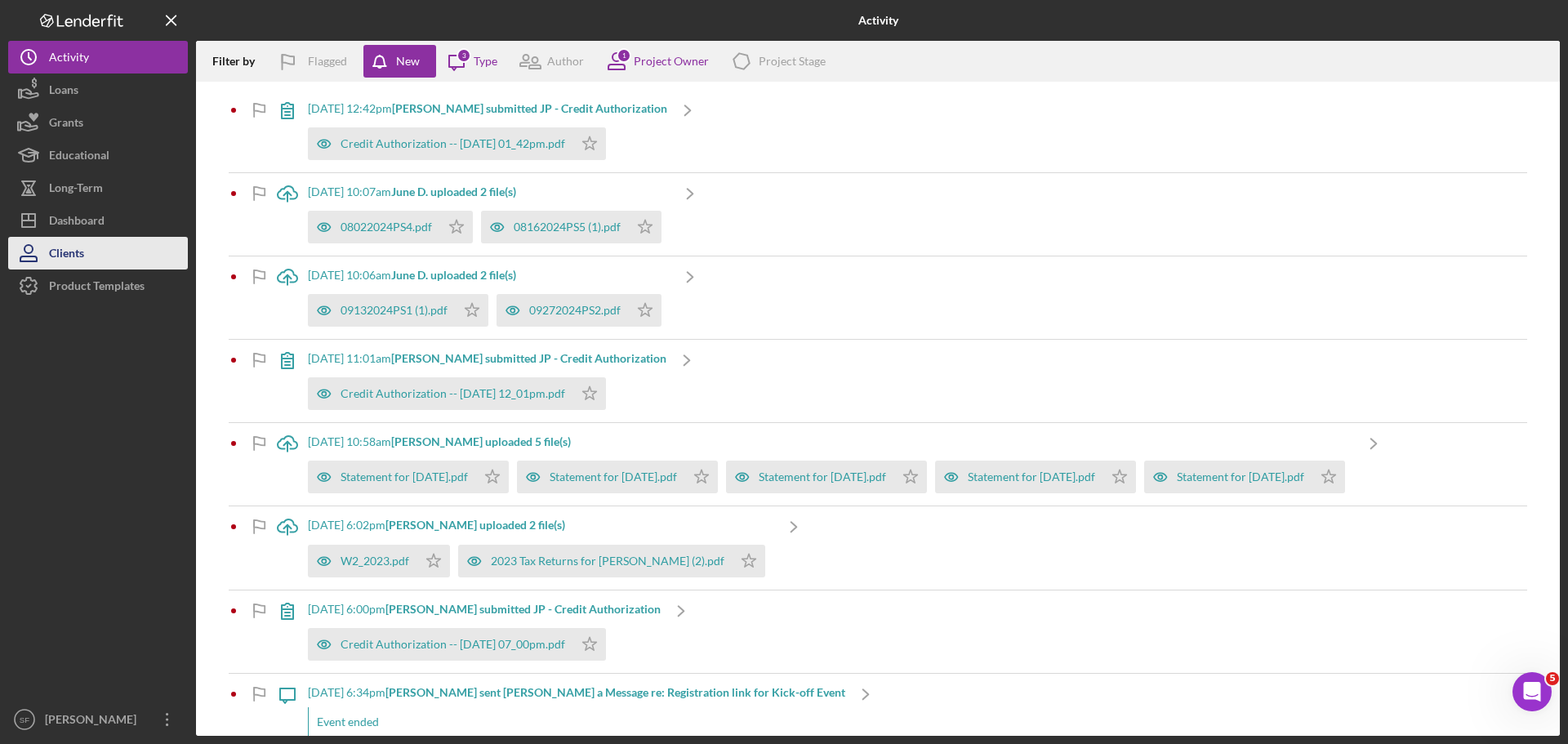
click at [101, 258] on button "Clients" at bounding box center [98, 253] width 180 height 33
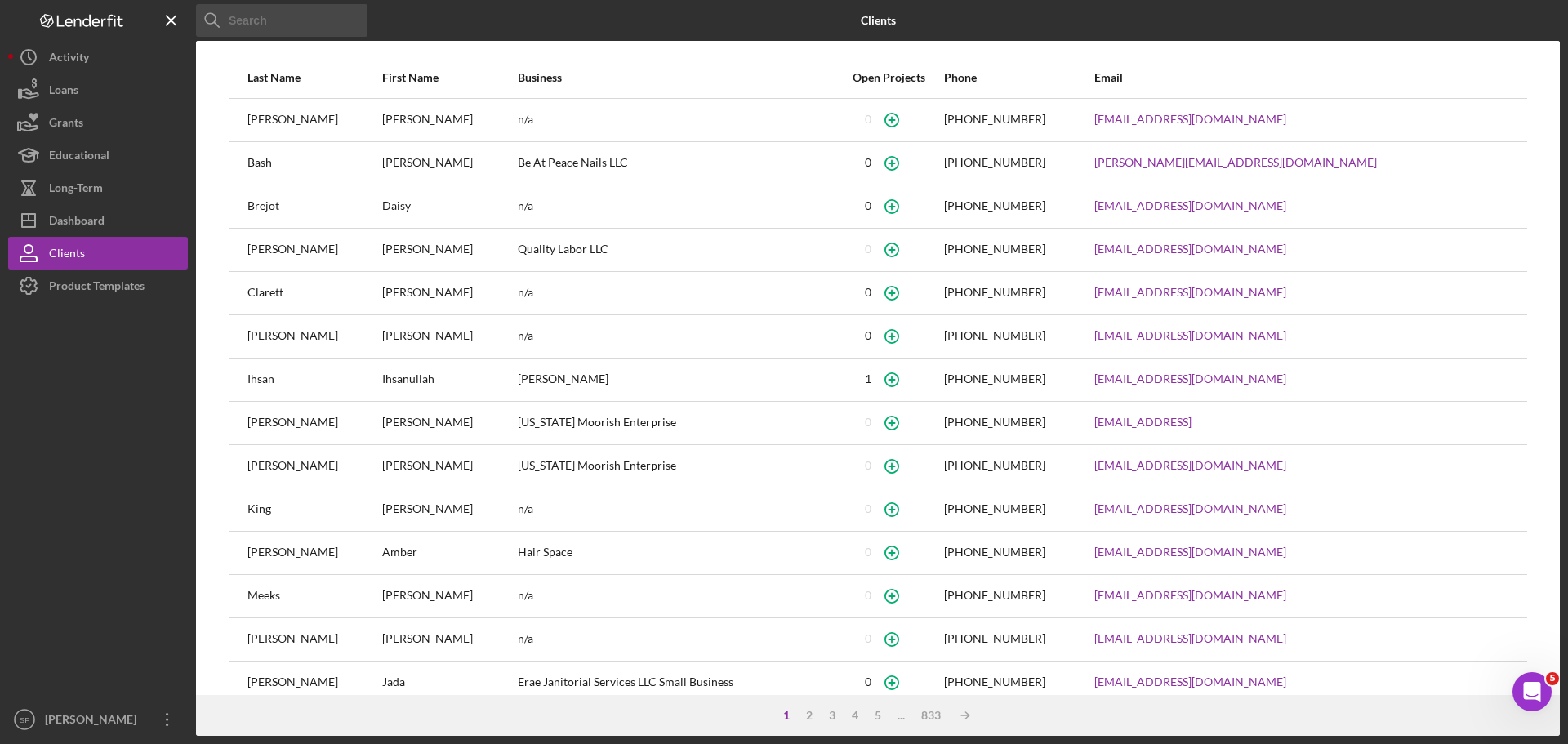
click at [263, 20] on input at bounding box center [282, 20] width 172 height 33
click at [130, 206] on button "Icon/Dashboard Dashboard" at bounding box center [98, 221] width 180 height 33
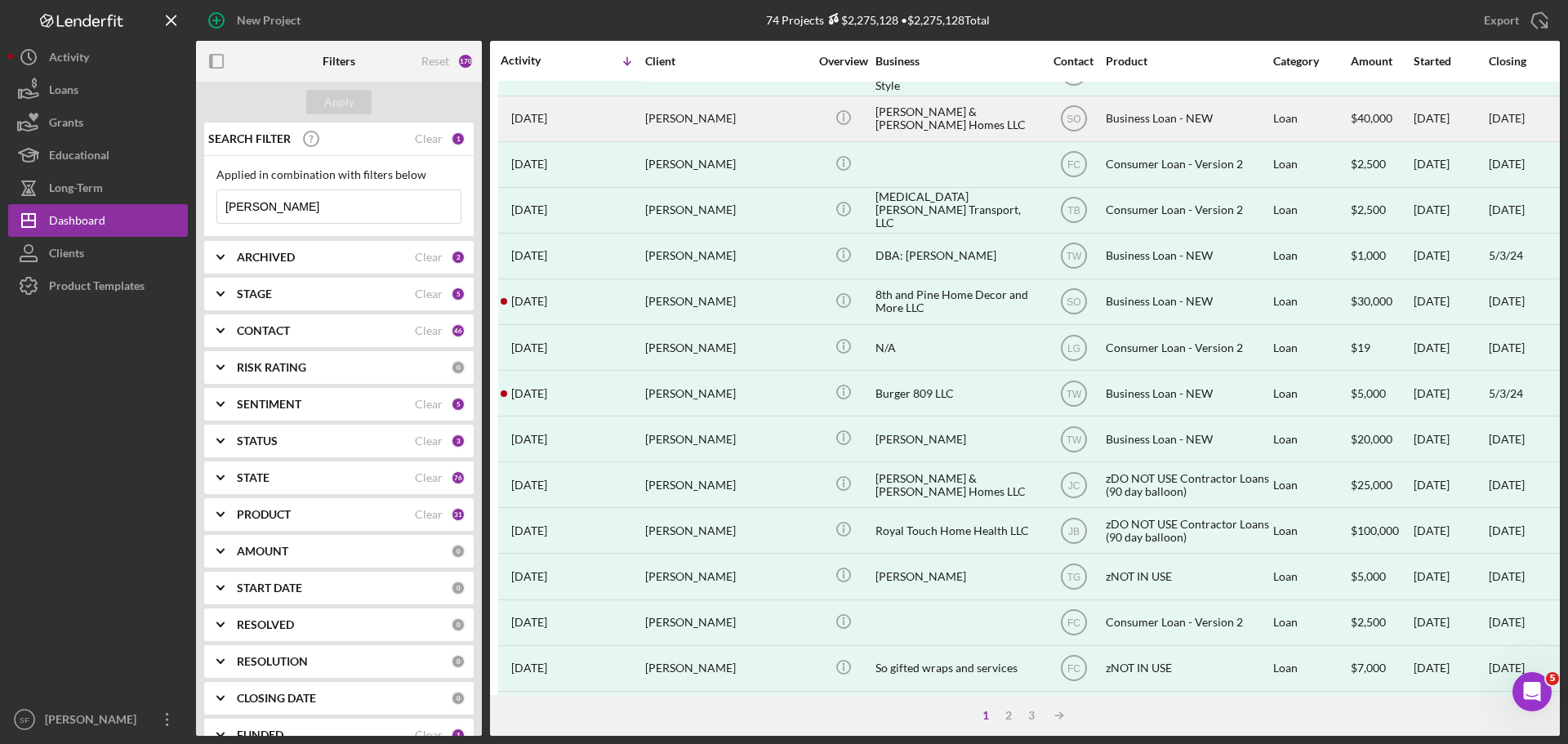
scroll to position [553, 0]
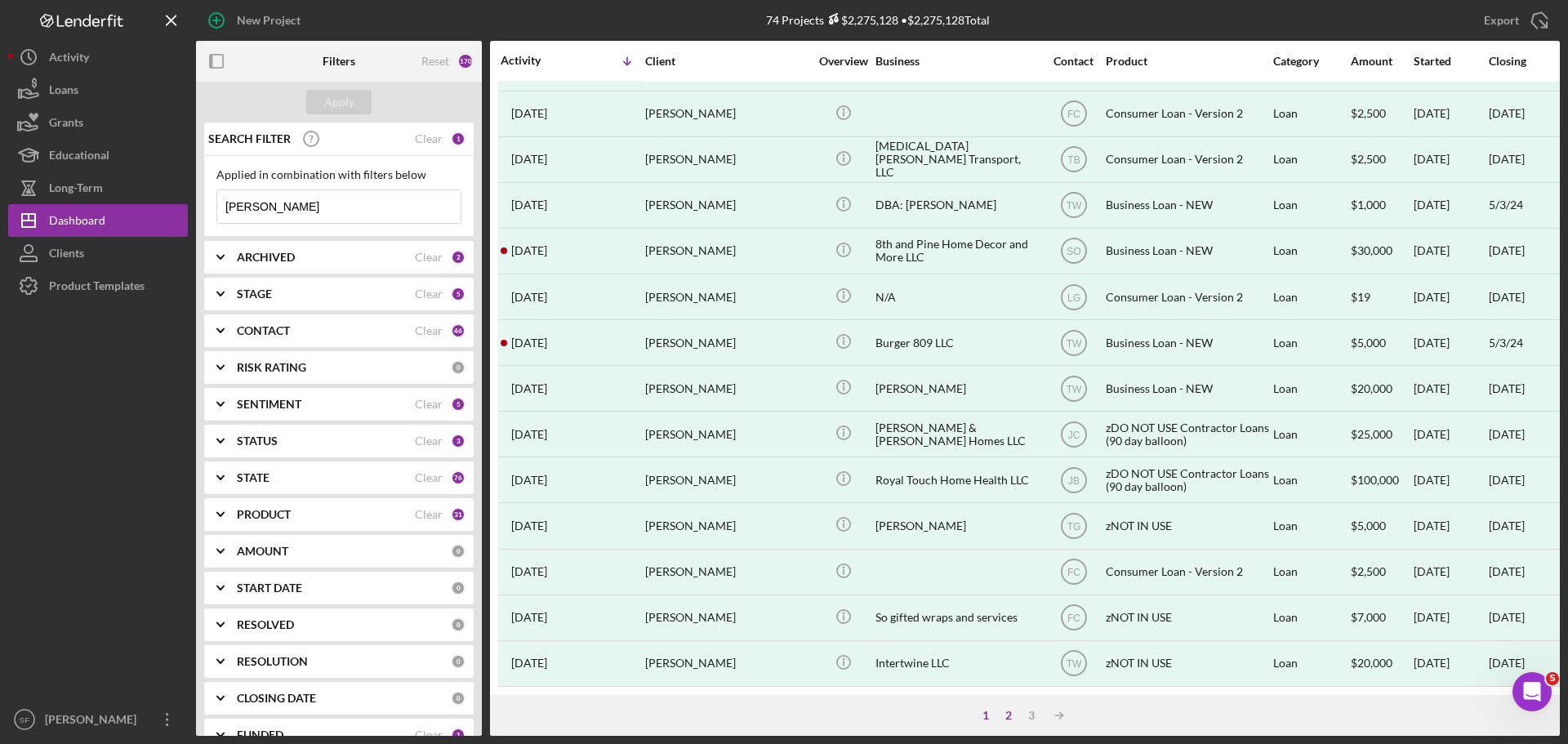
click at [1004, 715] on div "2" at bounding box center [1009, 715] width 23 height 13
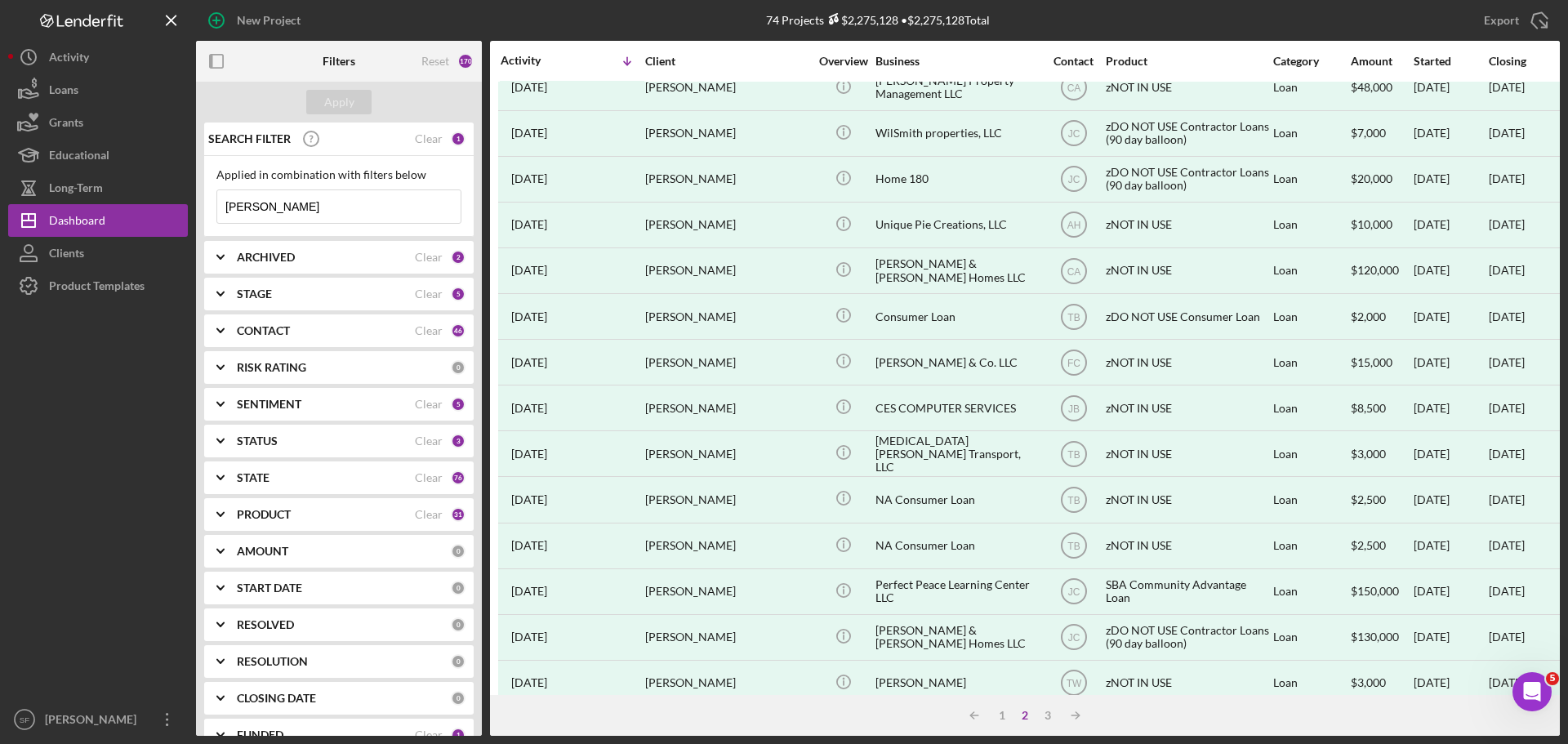
scroll to position [0, 0]
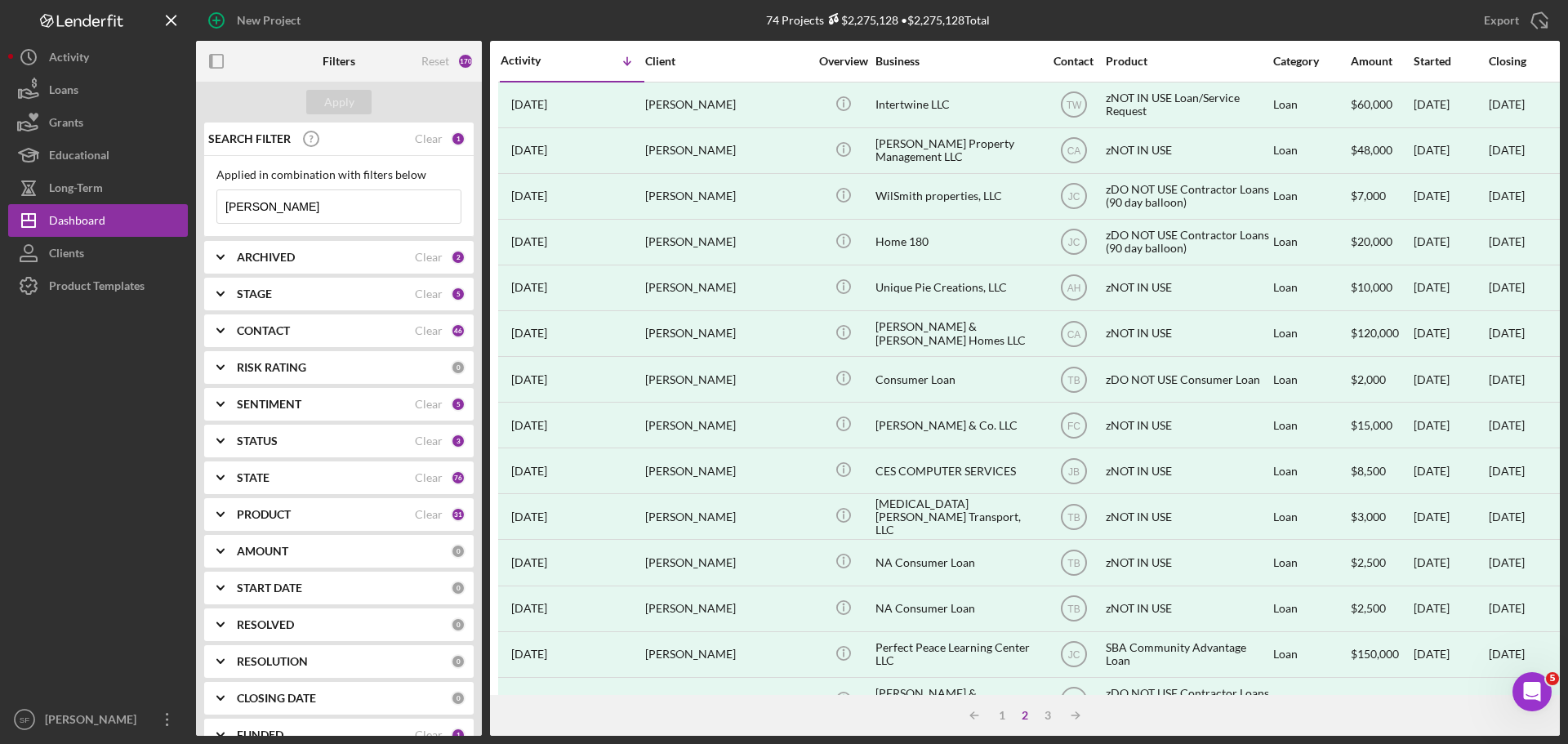
click at [322, 252] on div "ARCHIVED" at bounding box center [326, 258] width 178 height 13
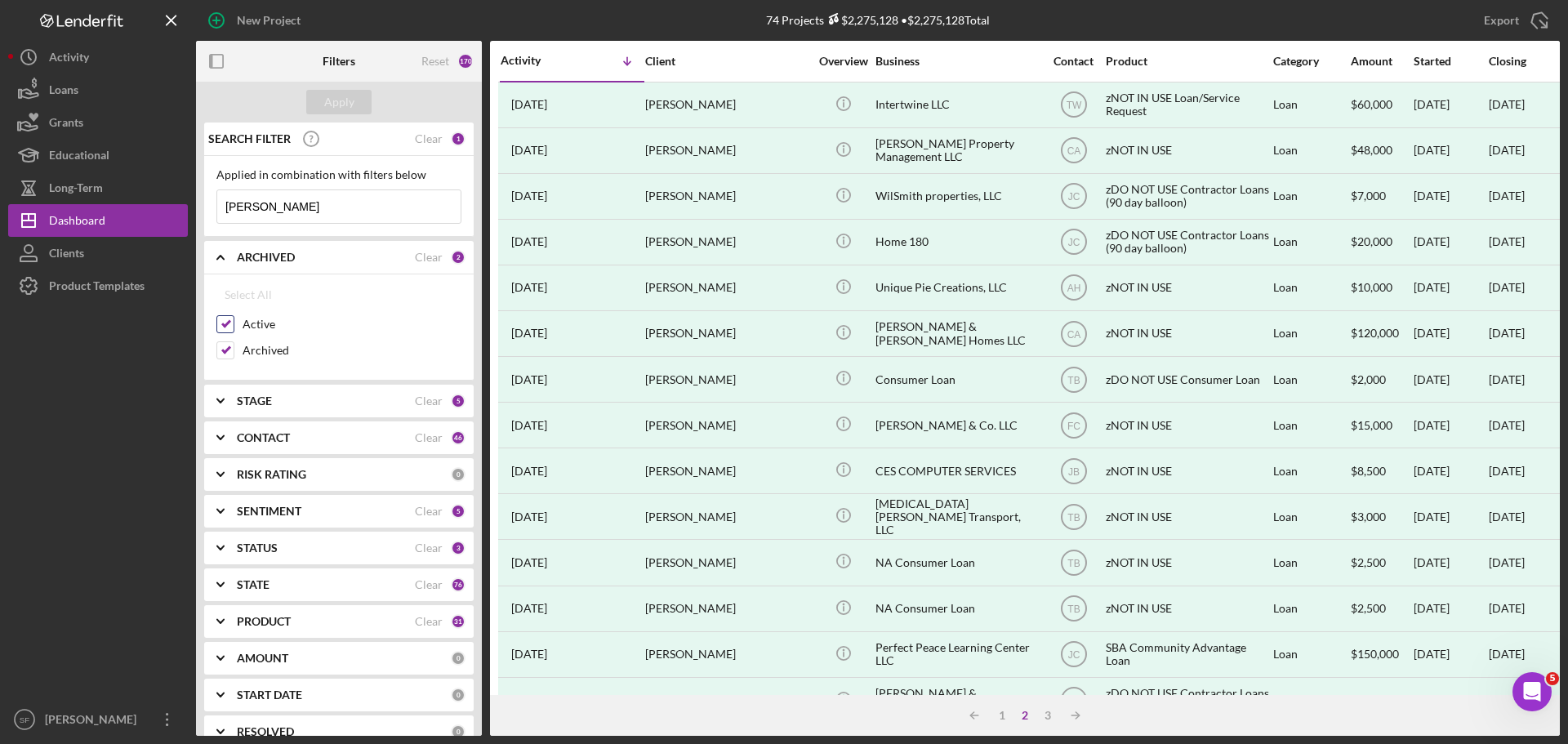
click at [228, 323] on input "Active" at bounding box center [226, 324] width 16 height 16
click at [337, 97] on div "Apply" at bounding box center [339, 102] width 30 height 25
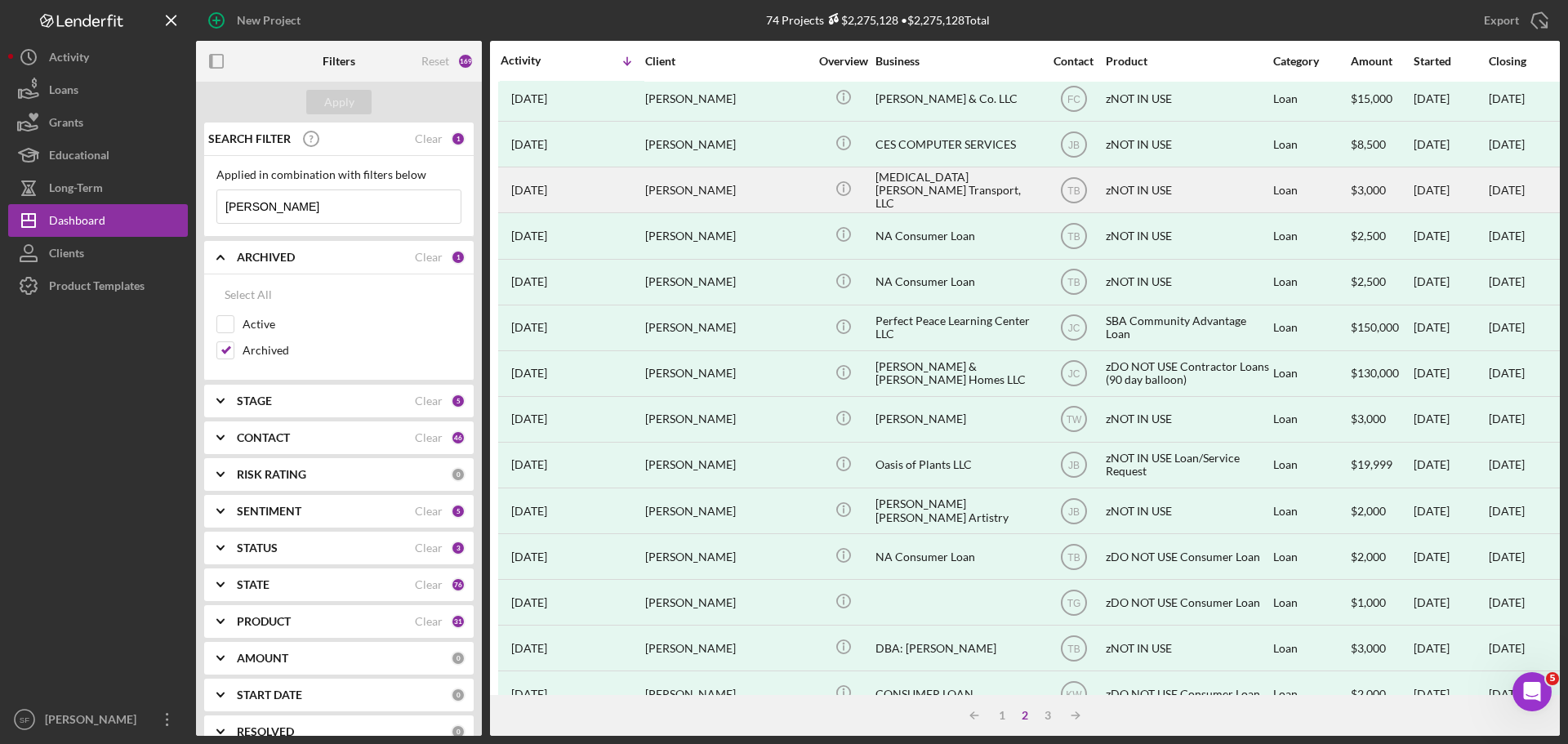
scroll to position [553, 0]
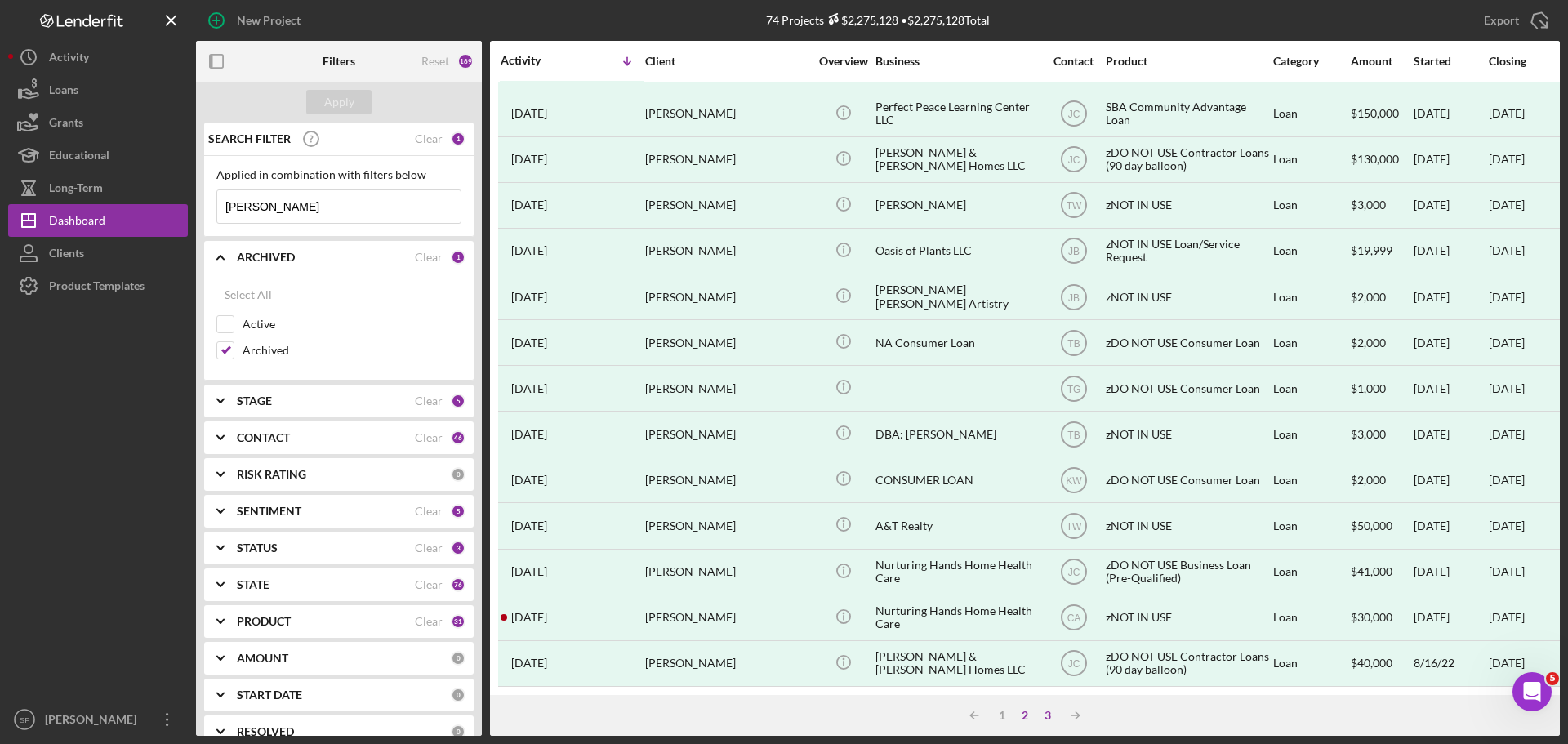
click at [1043, 712] on div "3" at bounding box center [1048, 715] width 23 height 13
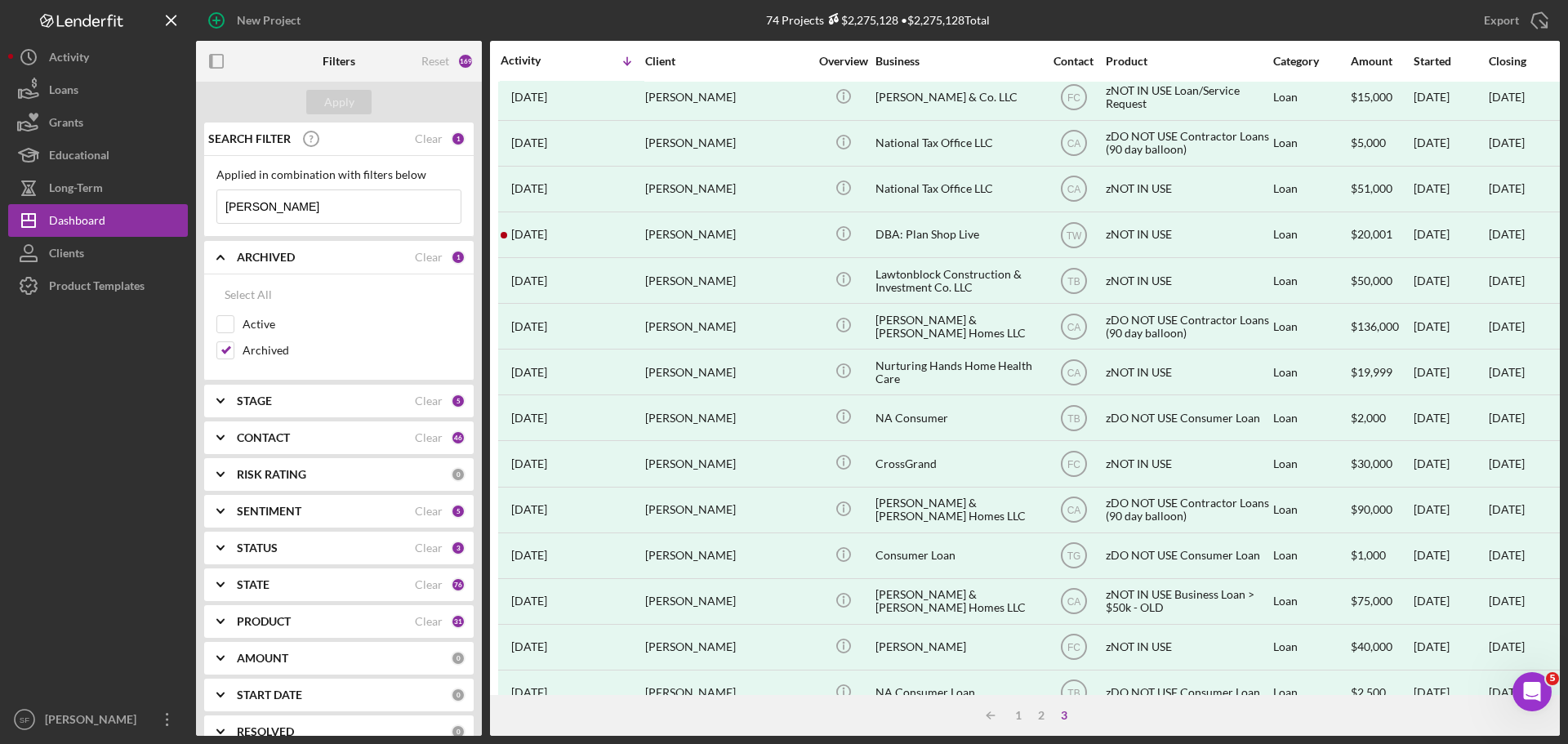
scroll to position [0, 0]
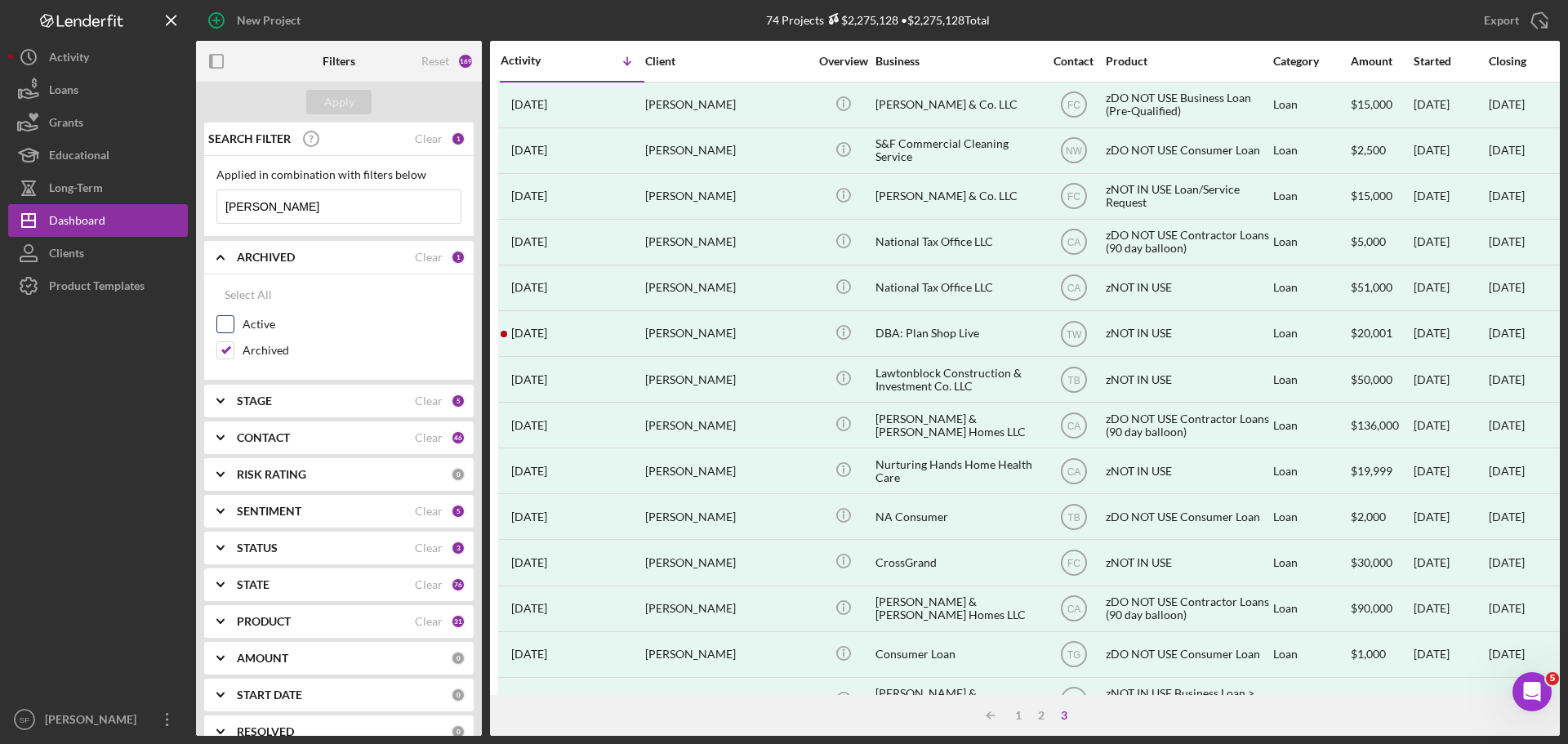
click at [232, 321] on input "Active" at bounding box center [226, 324] width 16 height 16
checkbox input "true"
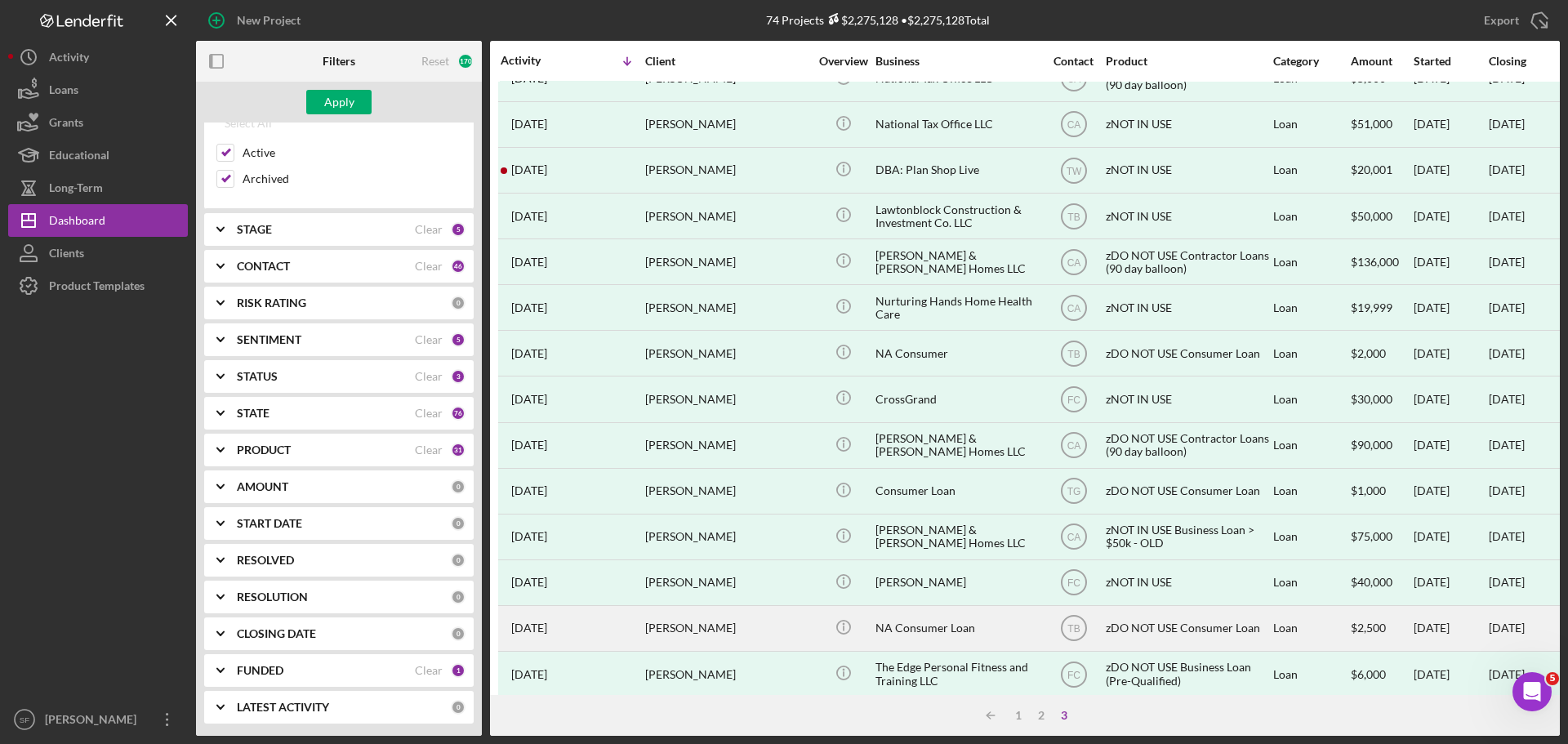
scroll to position [490, 0]
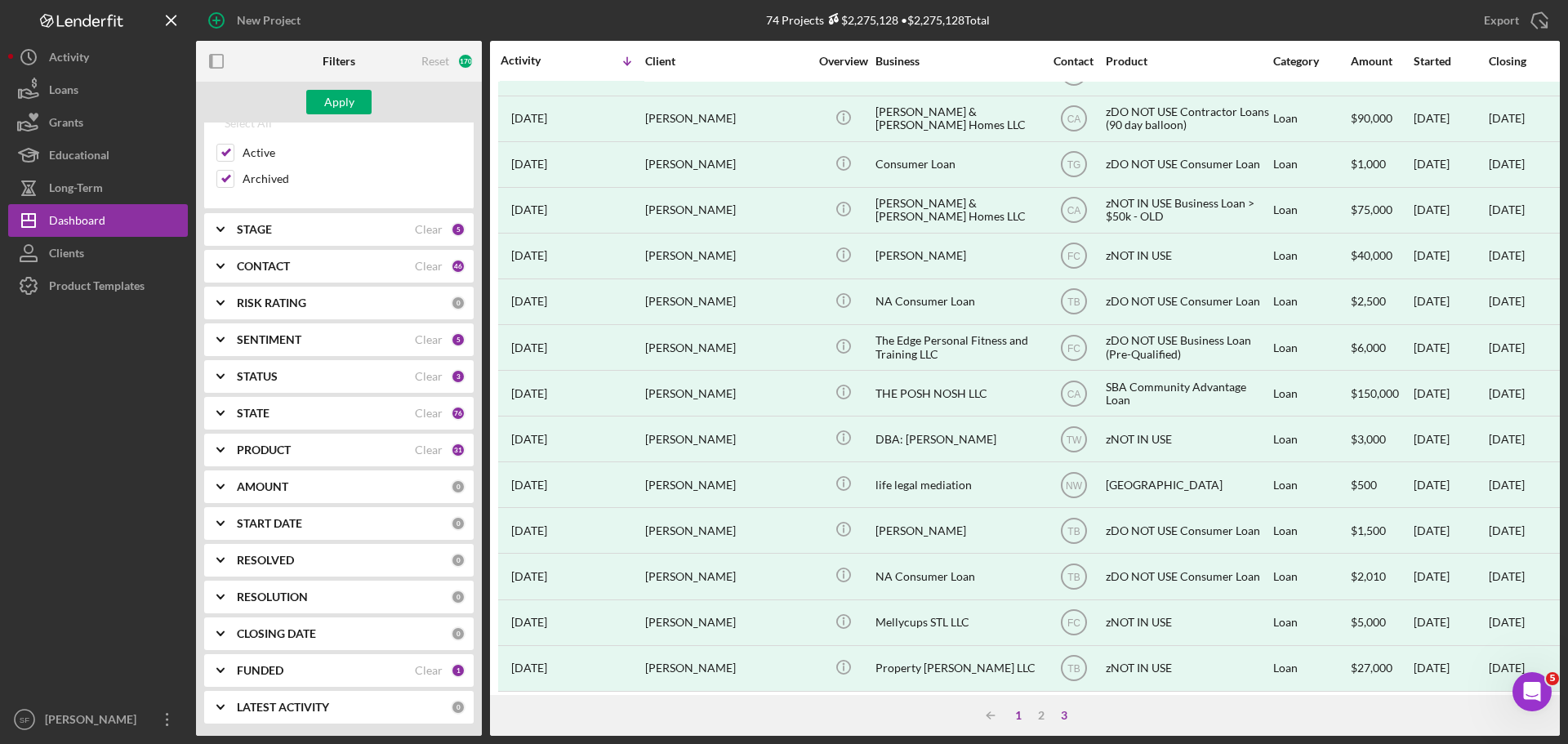
click at [1018, 716] on div "1" at bounding box center [1018, 715] width 23 height 13
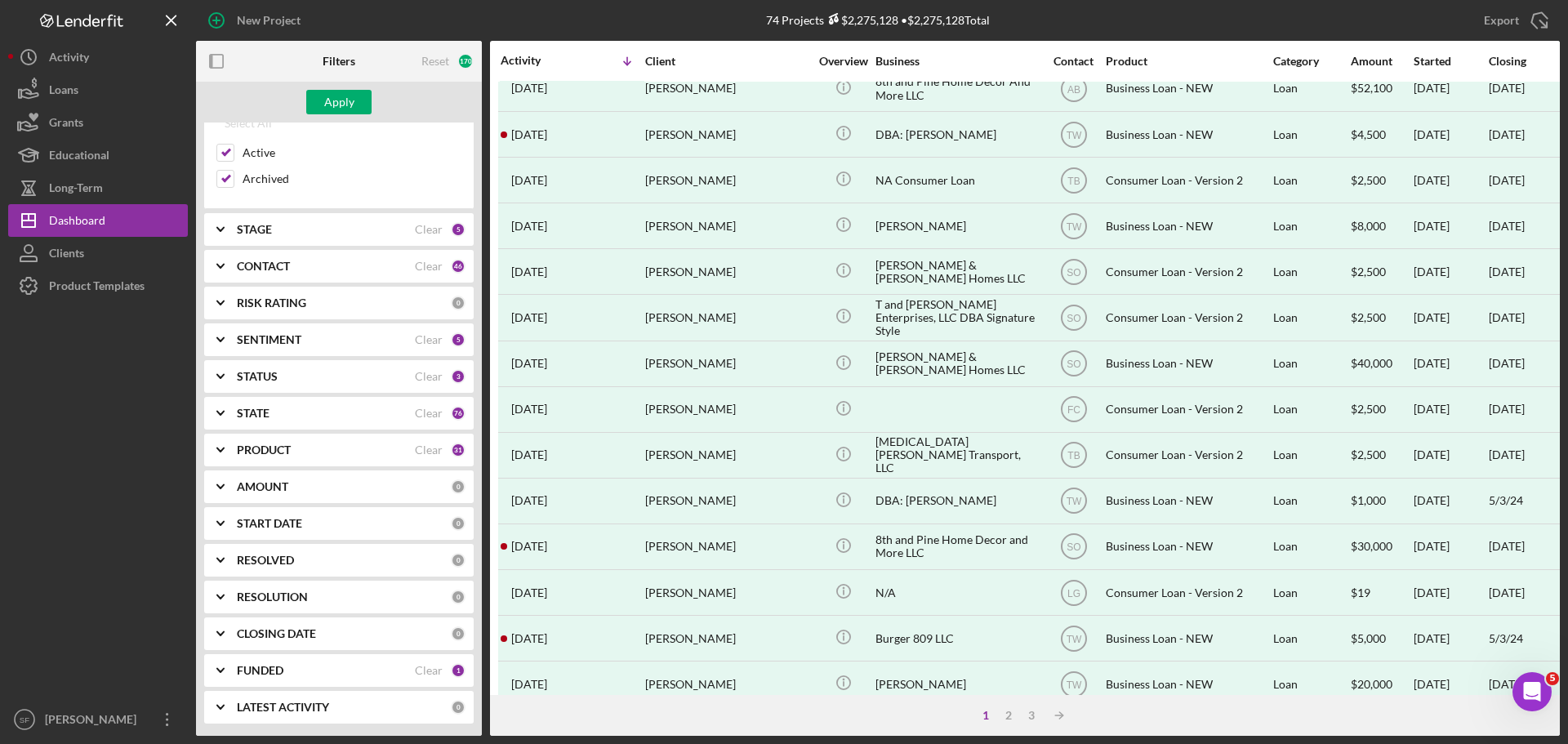
scroll to position [0, 0]
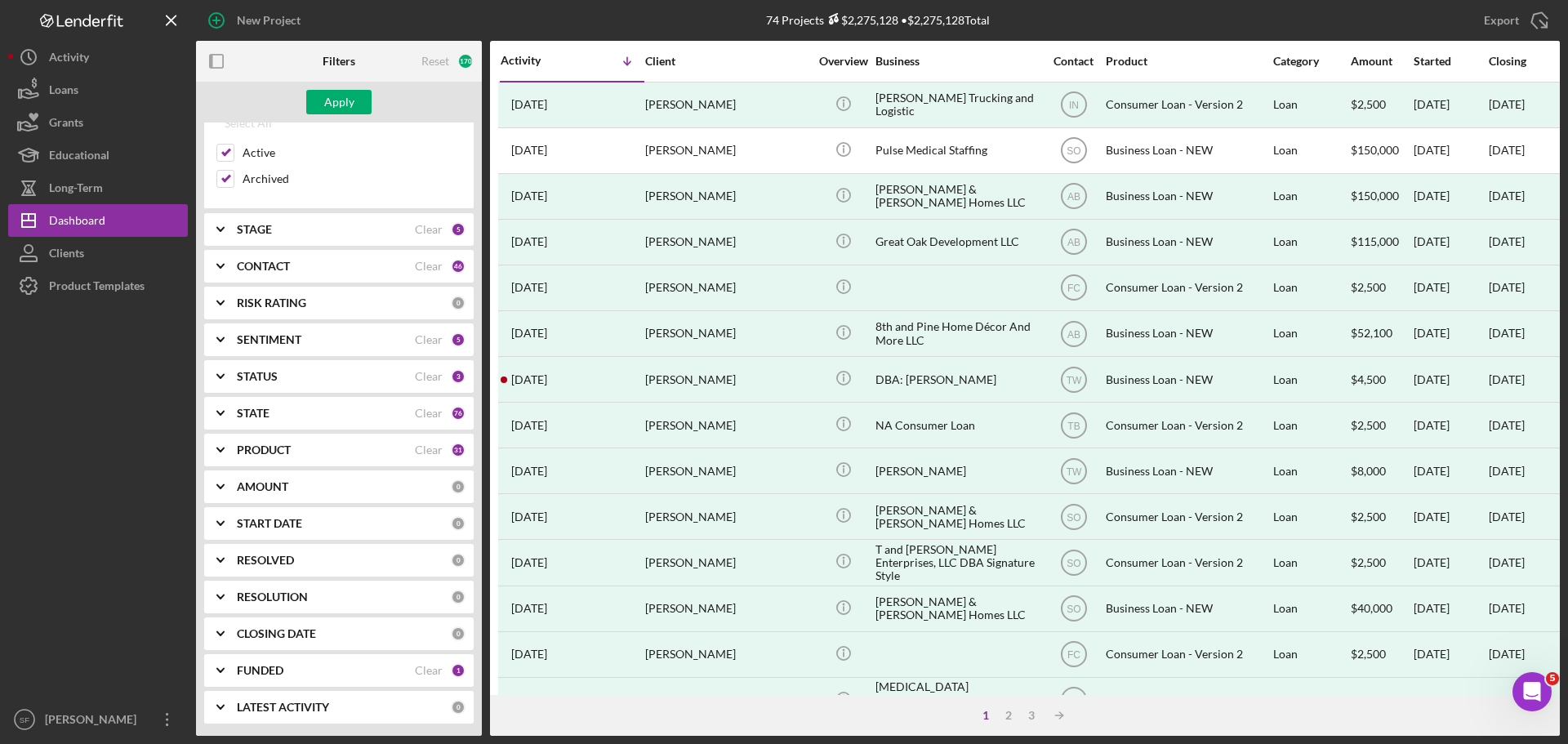
click at [384, 515] on div "START DATE 0" at bounding box center [352, 523] width 229 height 33
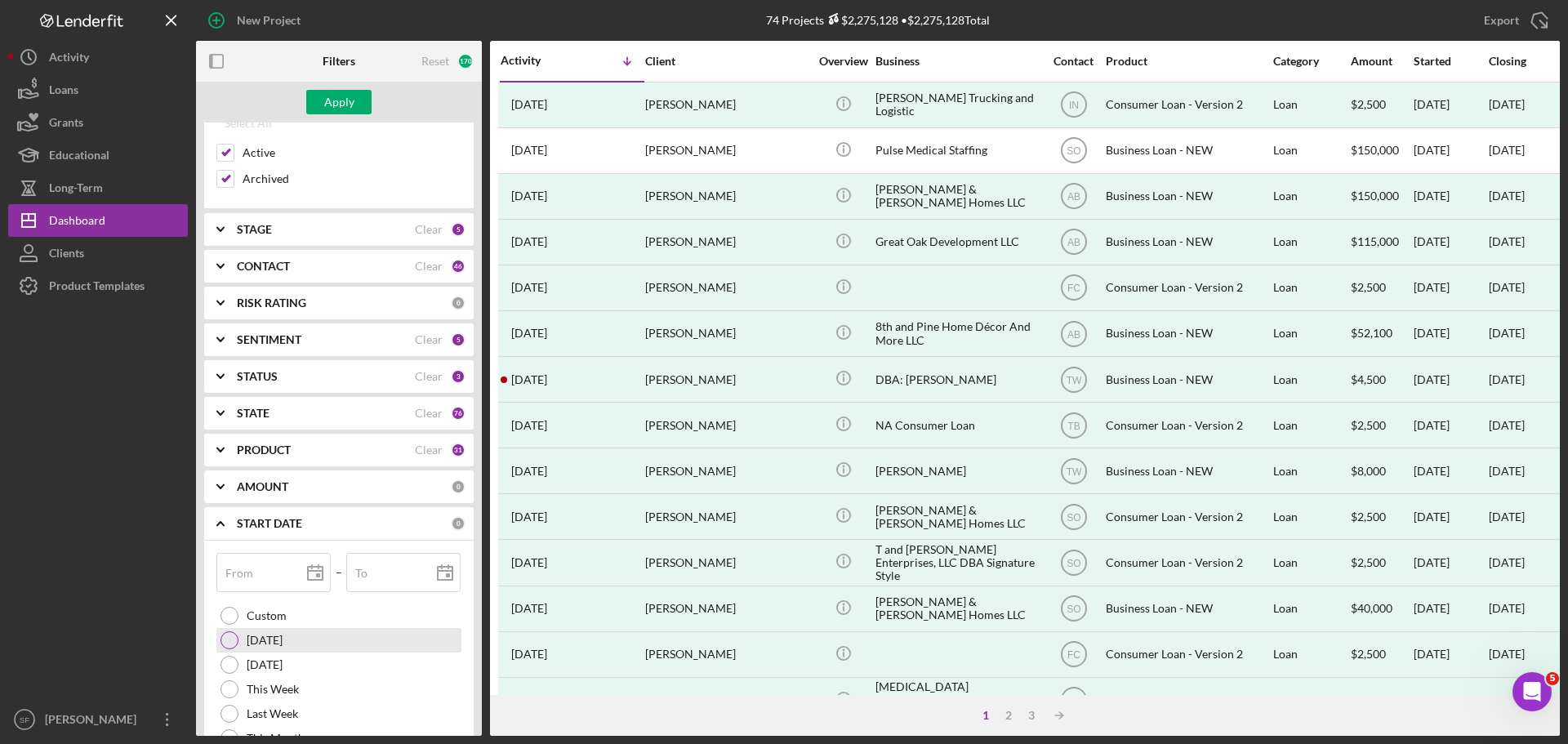
scroll to position [334, 0]
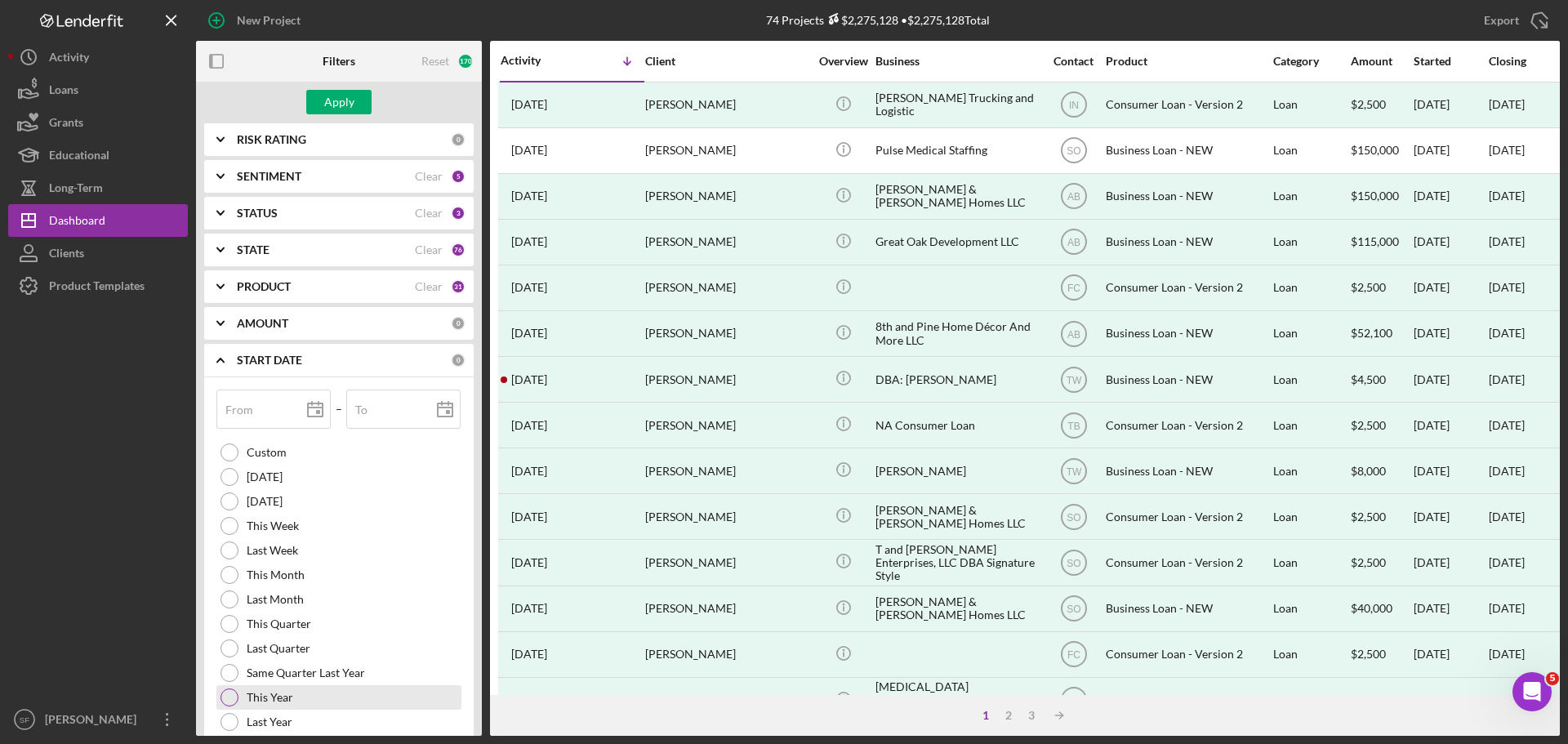
click at [232, 689] on div at bounding box center [230, 697] width 18 height 18
type input "[DATE]"
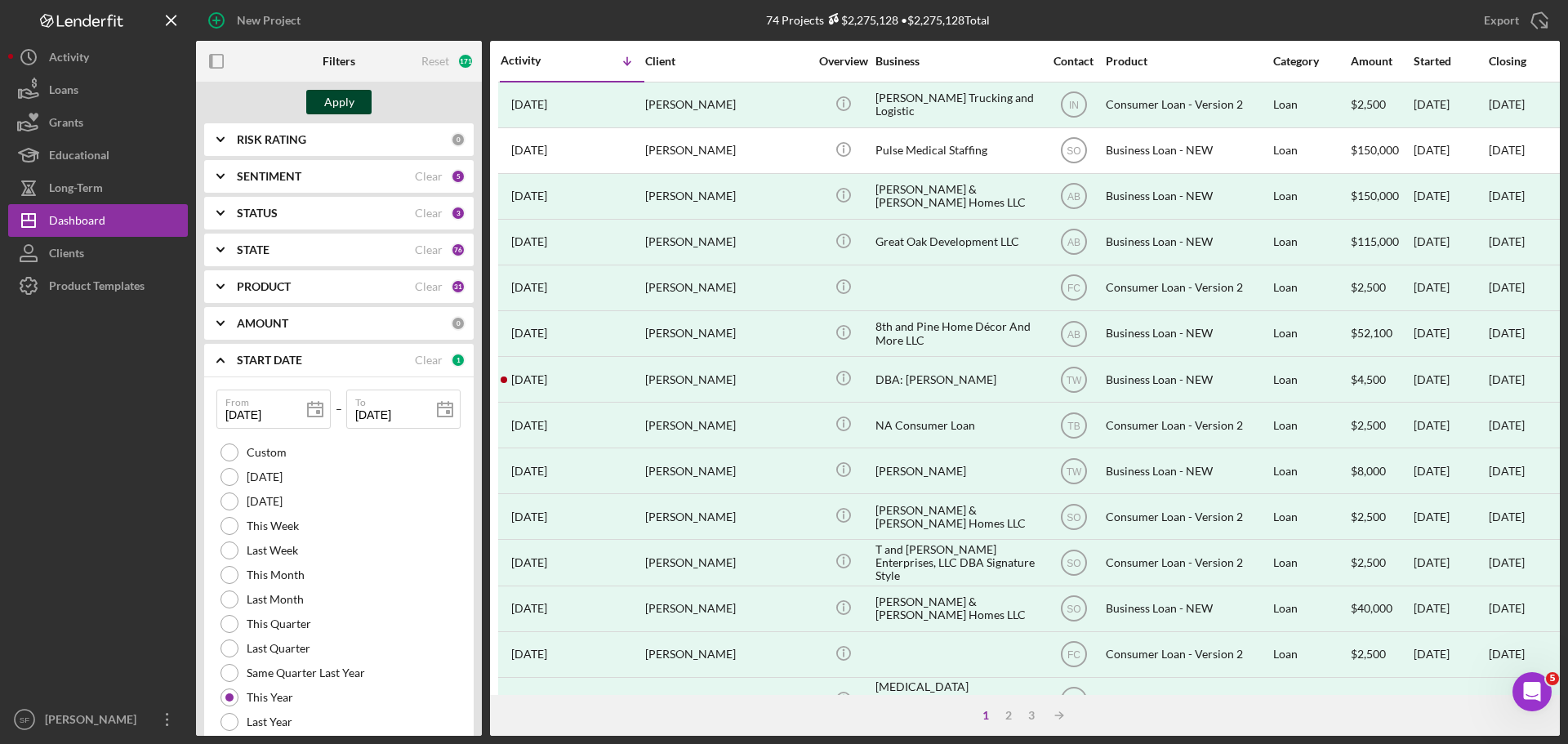
click at [320, 105] on button "Apply" at bounding box center [339, 102] width 65 height 25
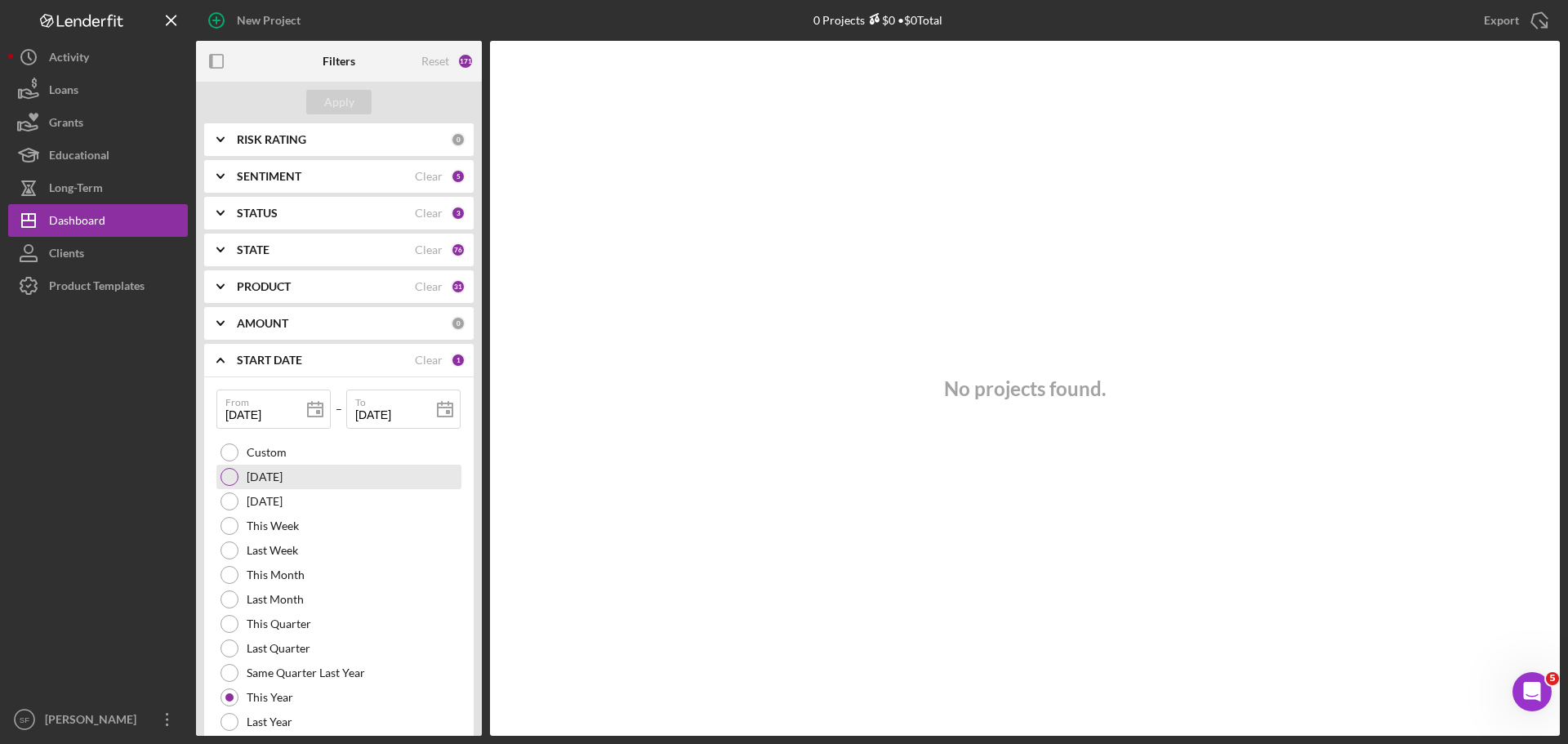
scroll to position [558, 0]
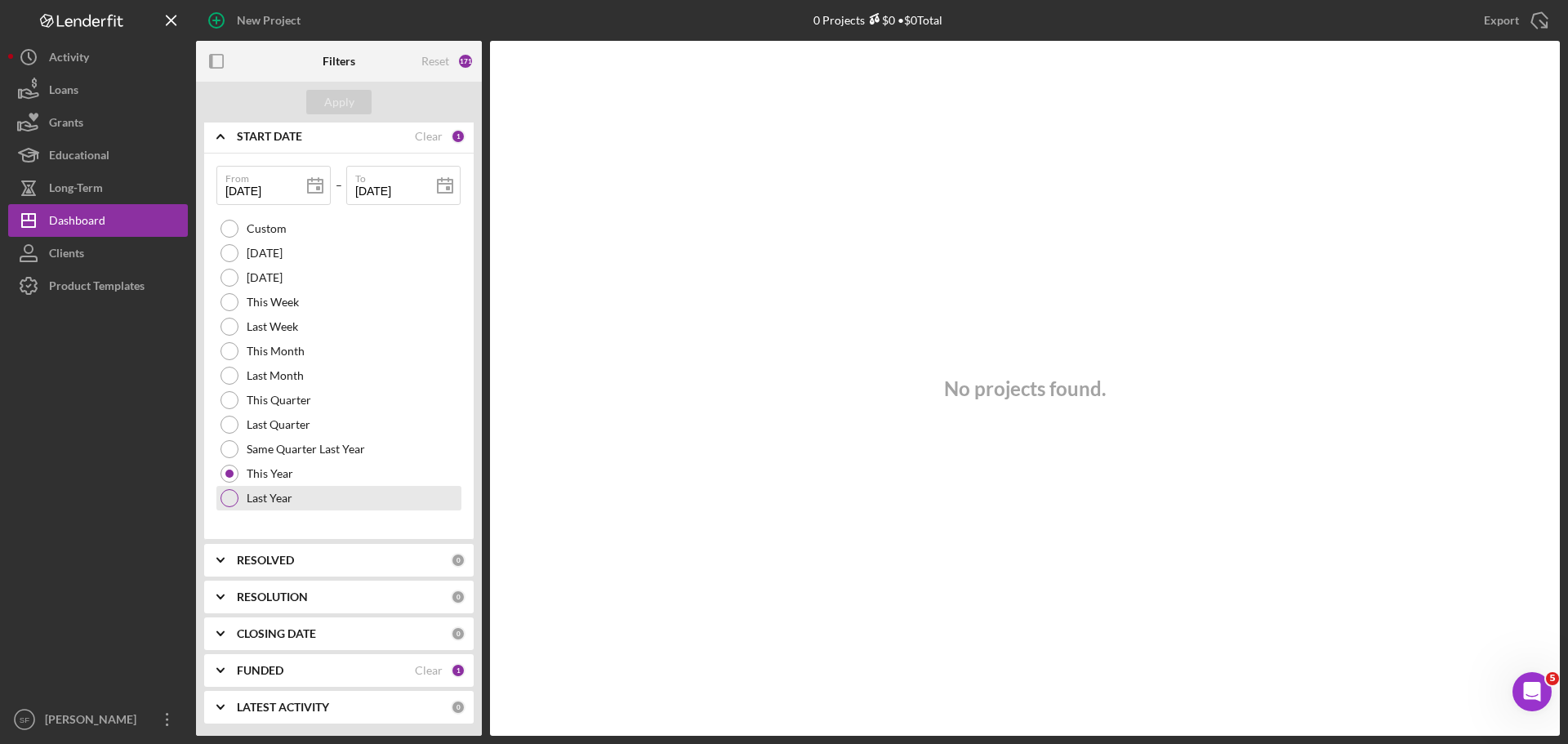
click at [227, 494] on div at bounding box center [230, 498] width 18 height 18
type input "[DATE]"
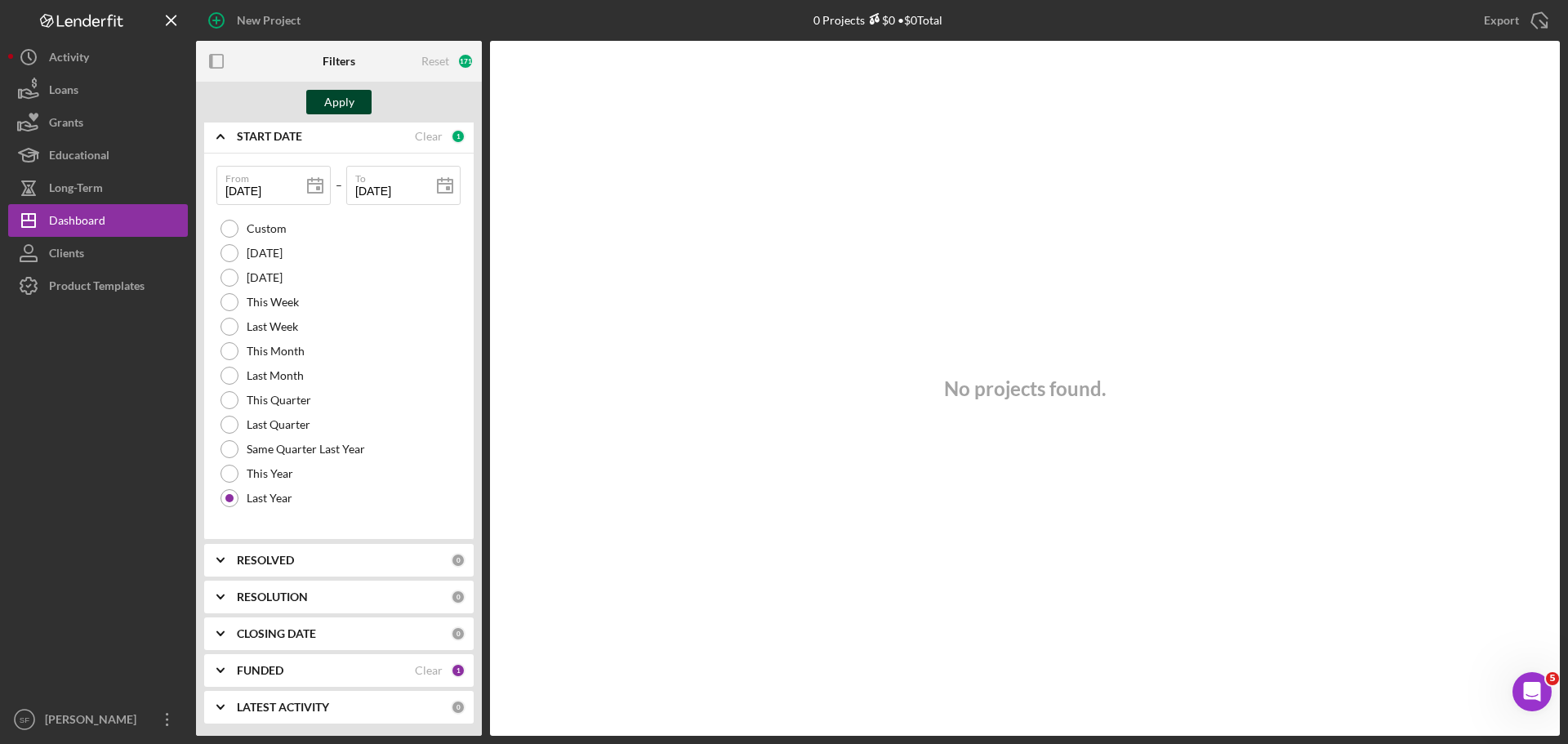
click at [342, 97] on div "Apply" at bounding box center [339, 102] width 30 height 25
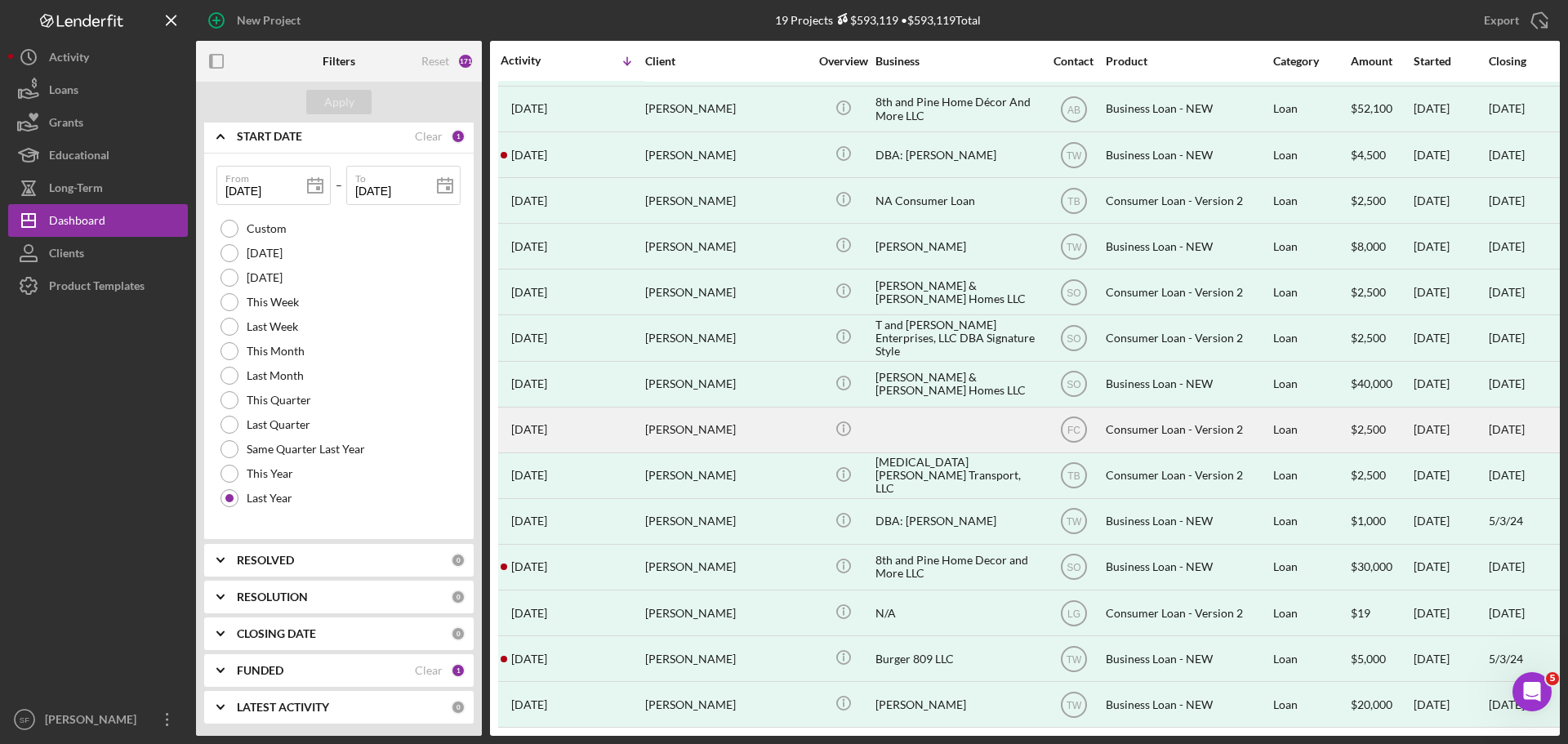
scroll to position [0, 0]
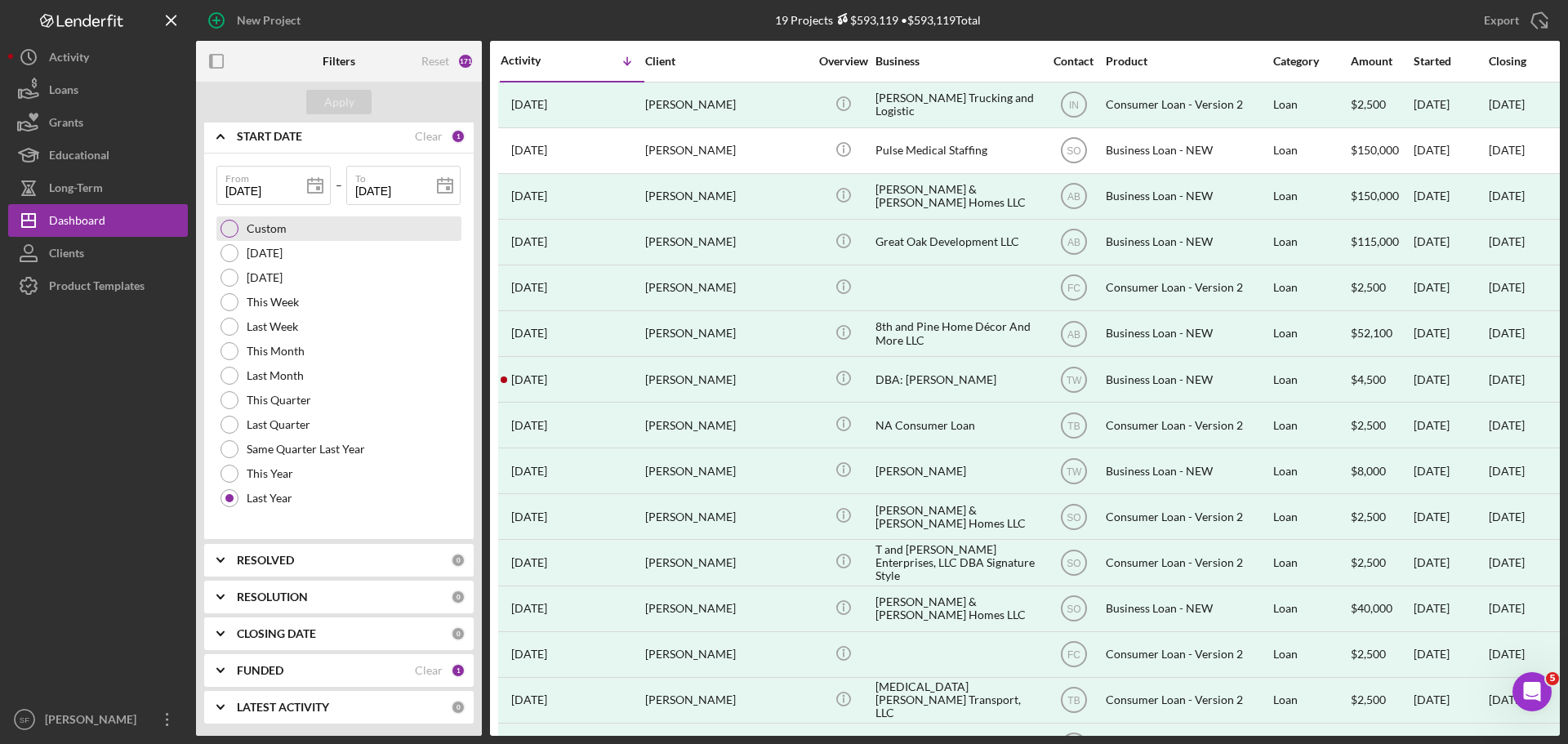
click at [267, 235] on label "Custom" at bounding box center [267, 229] width 40 height 13
click at [304, 190] on icon at bounding box center [315, 186] width 41 height 41
type input "[DATE]"
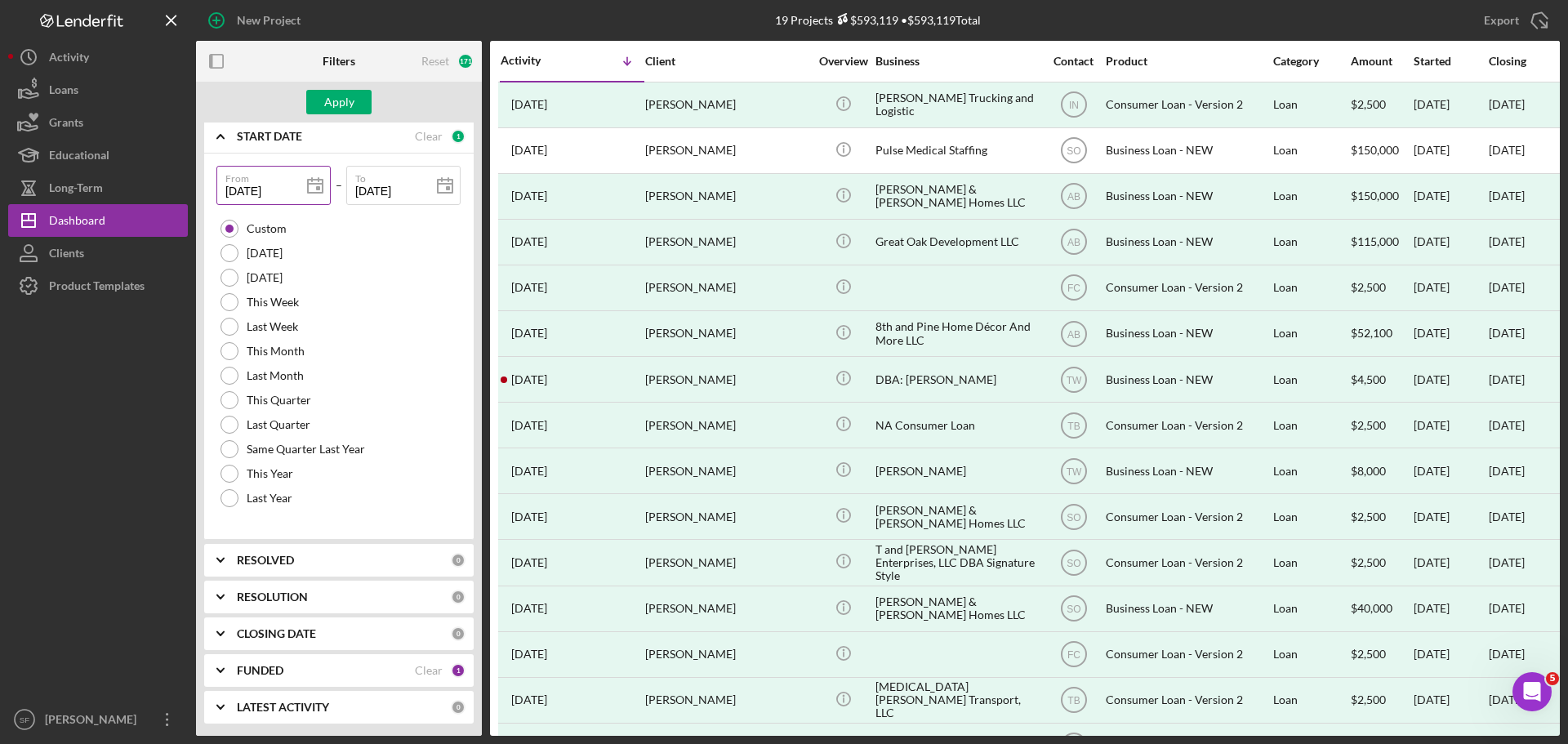
type input "[DATE]"
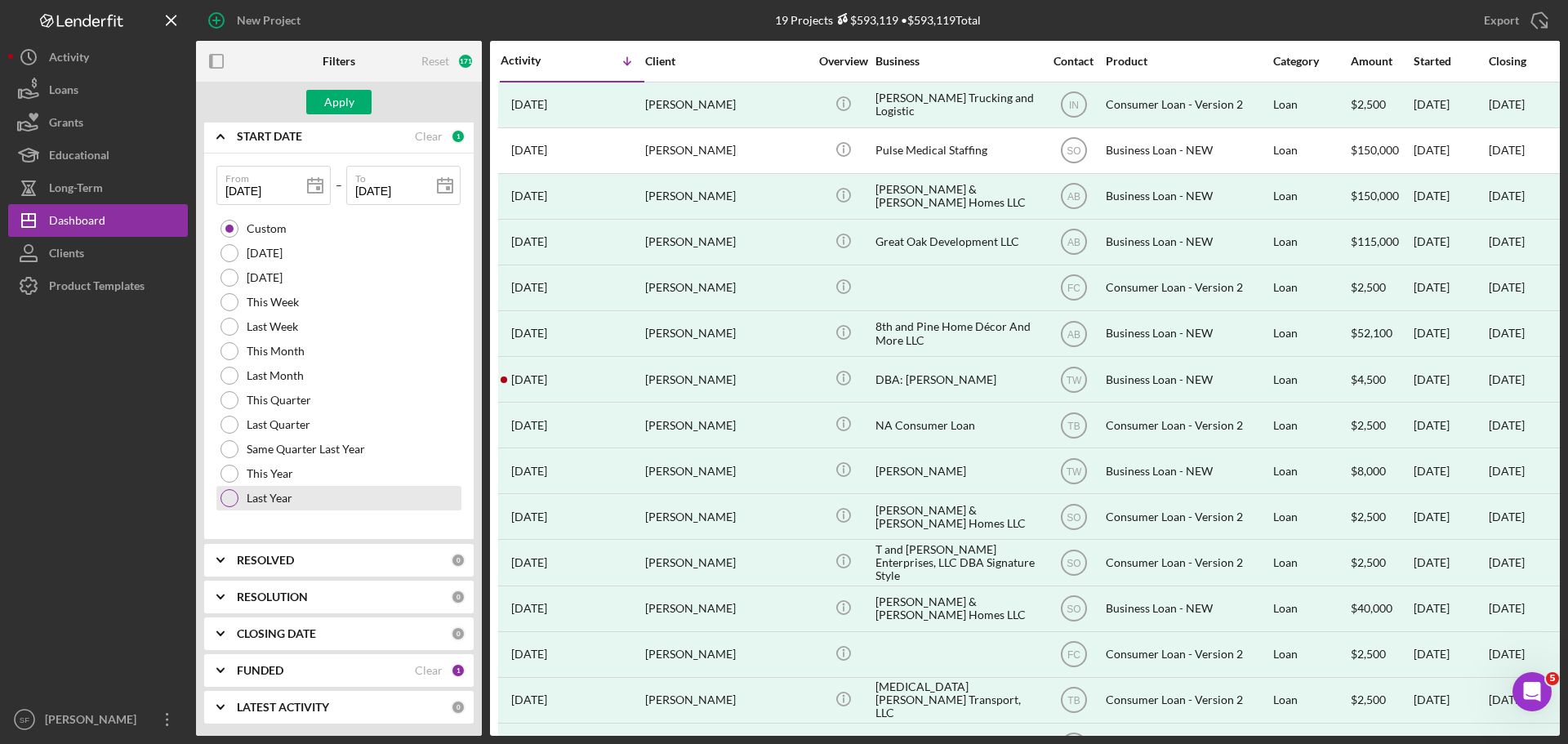
click at [383, 509] on div "Last Year" at bounding box center [339, 498] width 245 height 25
type input "[DATE]"
click at [414, 184] on label "To" at bounding box center [407, 176] width 106 height 18
click at [414, 184] on input "[DATE]" at bounding box center [403, 186] width 115 height 39
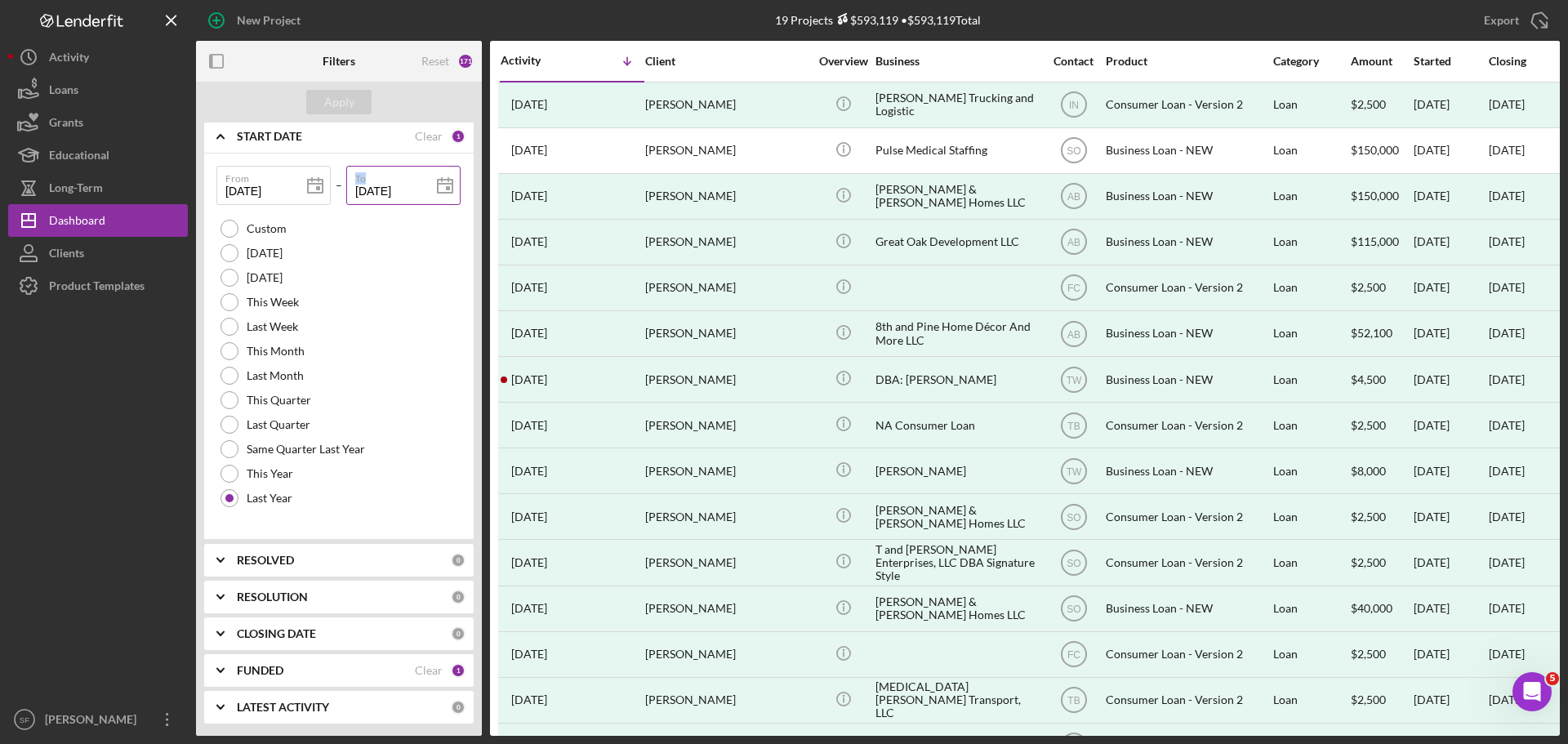
click at [414, 184] on label "To" at bounding box center [407, 176] width 106 height 18
click at [414, 184] on input "[DATE]" at bounding box center [403, 186] width 115 height 39
click at [414, 184] on label "To" at bounding box center [407, 176] width 106 height 18
click at [414, 184] on input "[DATE]" at bounding box center [403, 186] width 115 height 39
click at [425, 192] on icon at bounding box center [445, 186] width 41 height 41
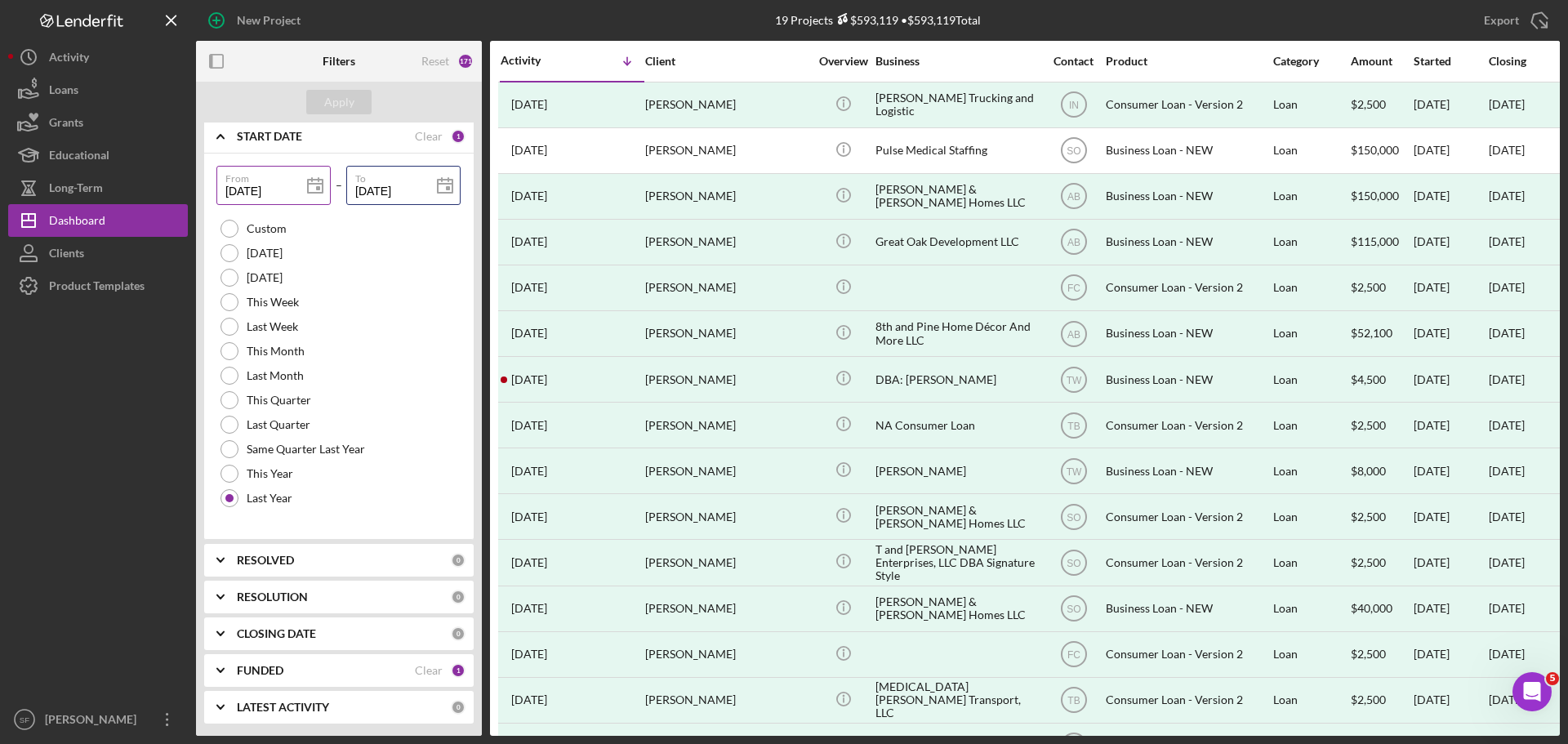
drag, startPoint x: 415, startPoint y: 190, endPoint x: 319, endPoint y: 186, distance: 96.1
click at [319, 186] on div "From [DATE] [DATE] – To [DATE] [DATE]" at bounding box center [339, 191] width 245 height 51
click at [311, 186] on icon at bounding box center [315, 186] width 41 height 41
click at [218, 141] on icon "Icon/Expander" at bounding box center [221, 137] width 41 height 41
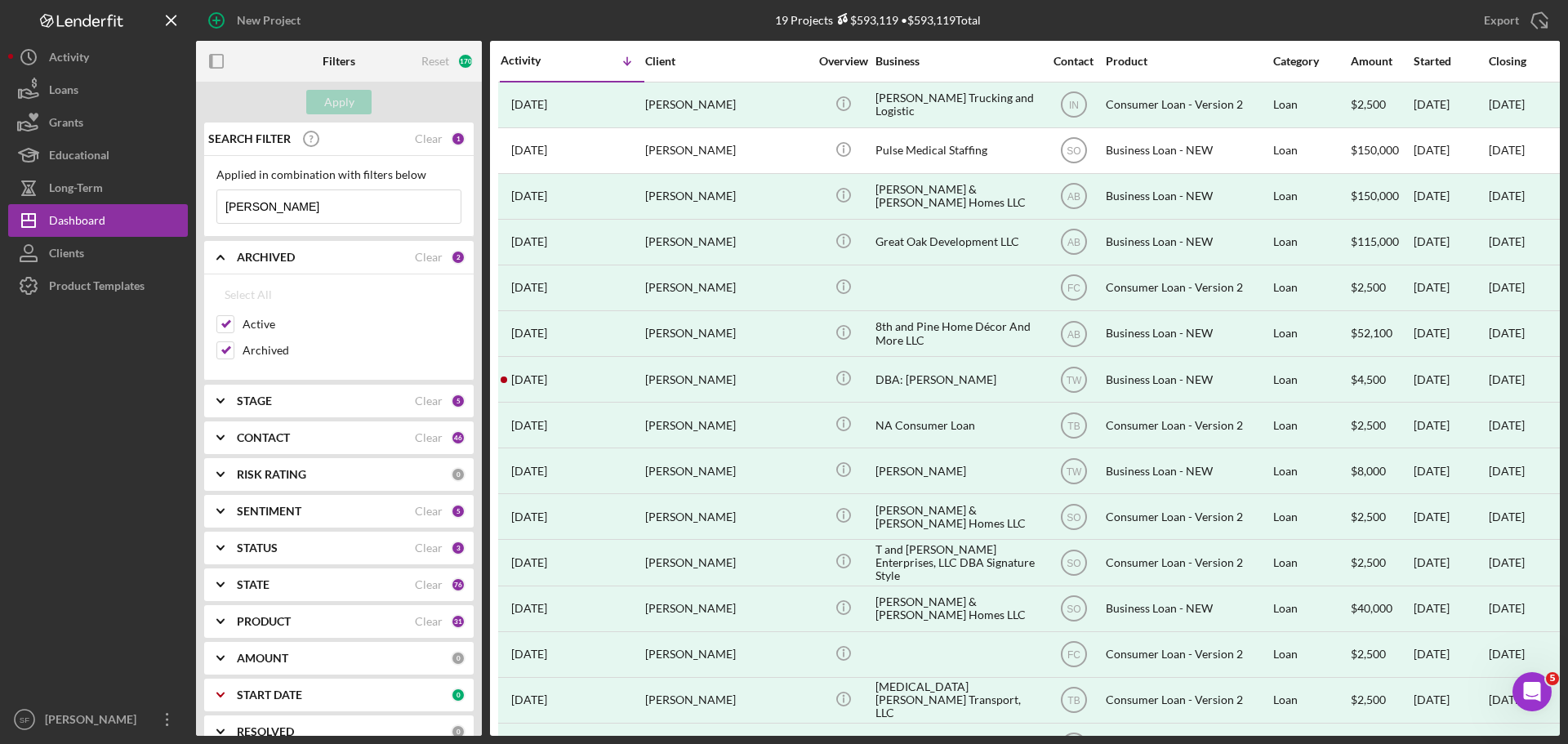
click at [334, 198] on input "[PERSON_NAME]" at bounding box center [339, 207] width 244 height 33
click at [294, 200] on input "[PERSON_NAME]" at bounding box center [339, 207] width 244 height 33
drag, startPoint x: 303, startPoint y: 202, endPoint x: 170, endPoint y: 209, distance: 133.2
click at [170, 209] on div "New Project 19 Projects $593,119 • $593,119 Total [PERSON_NAME] Export Icon/Exp…" at bounding box center [784, 368] width 1552 height 736
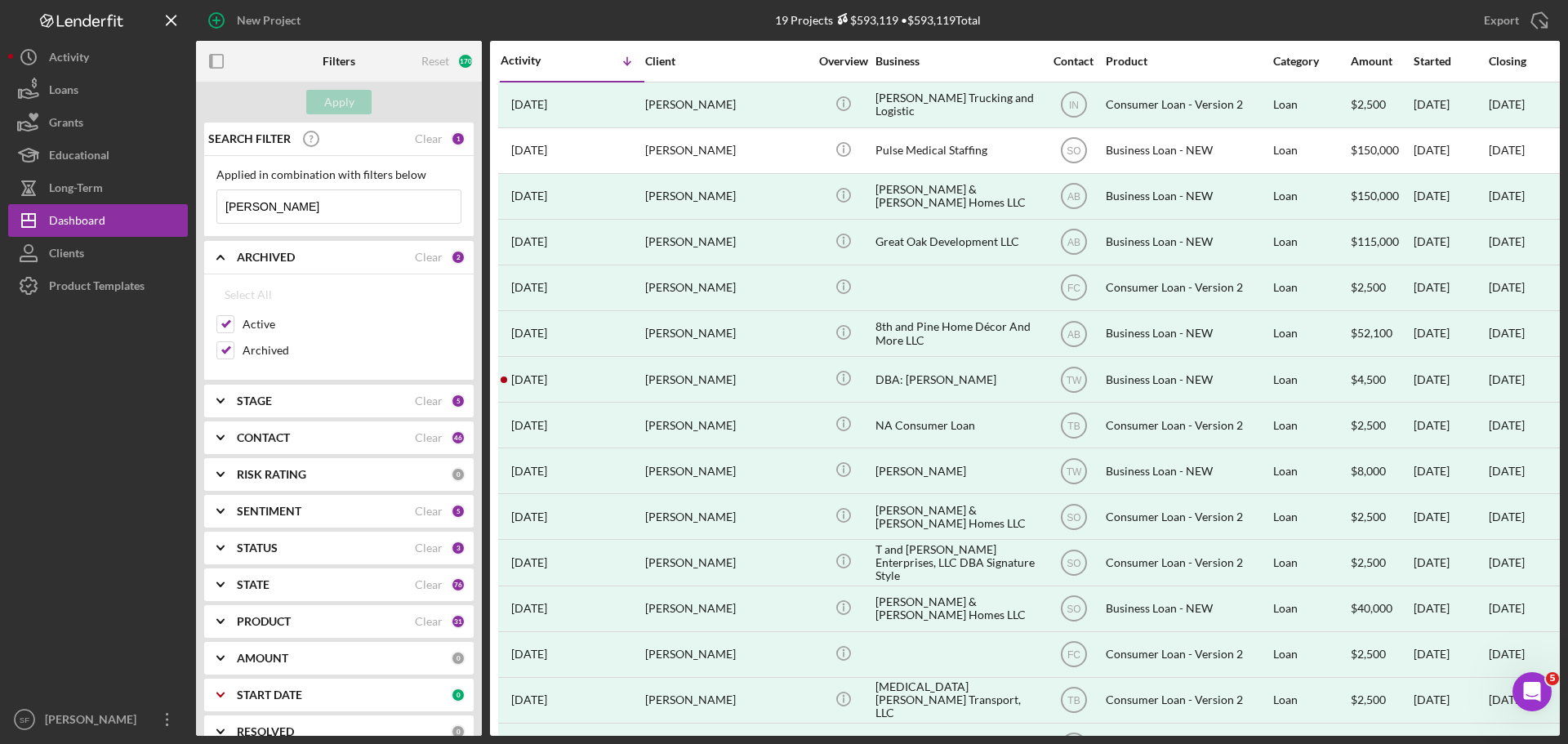
click at [370, 136] on div "SEARCH FILTER" at bounding box center [310, 139] width 211 height 41
